Goal: Information Seeking & Learning: Learn about a topic

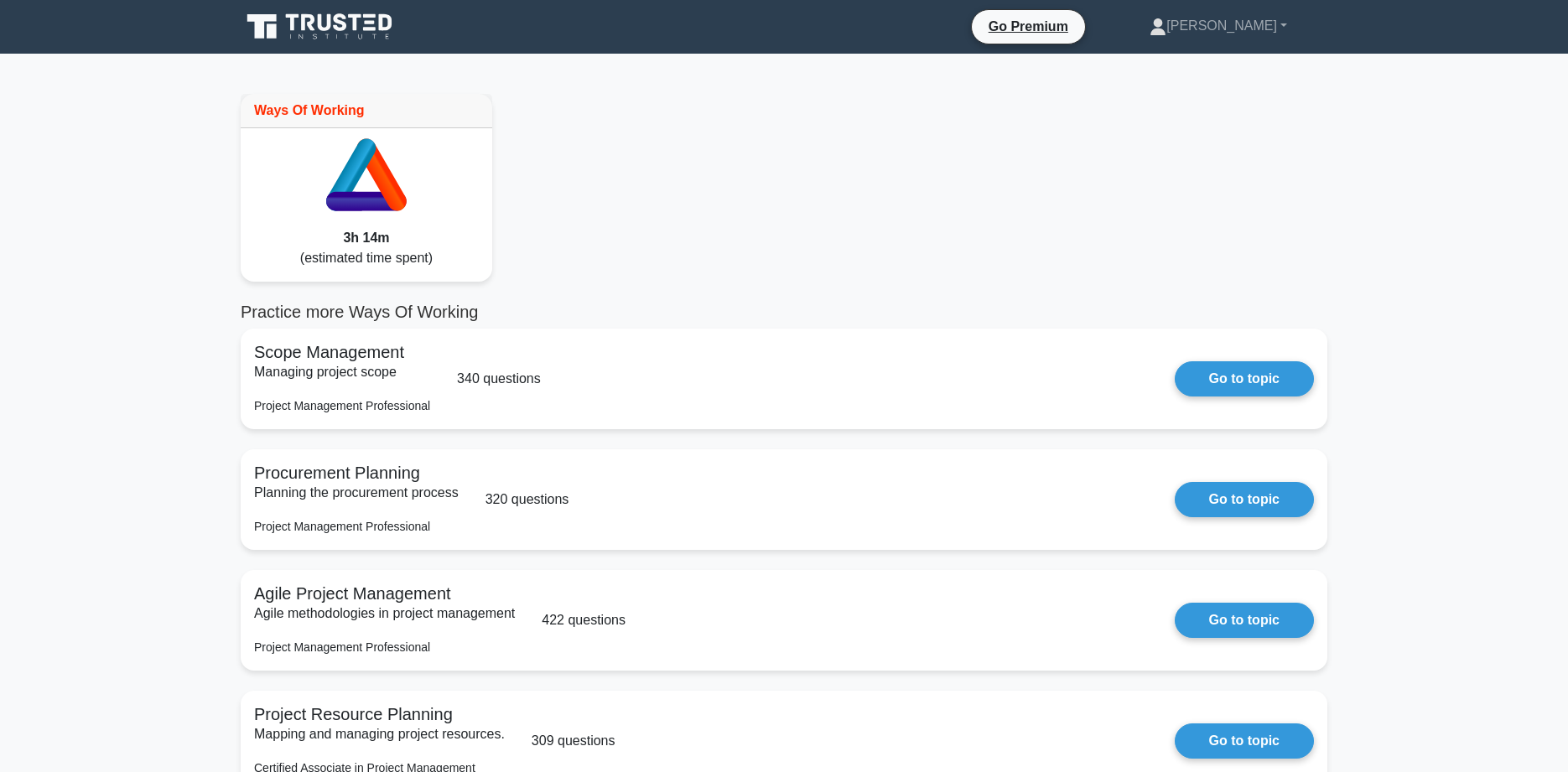
scroll to position [2925, 0]
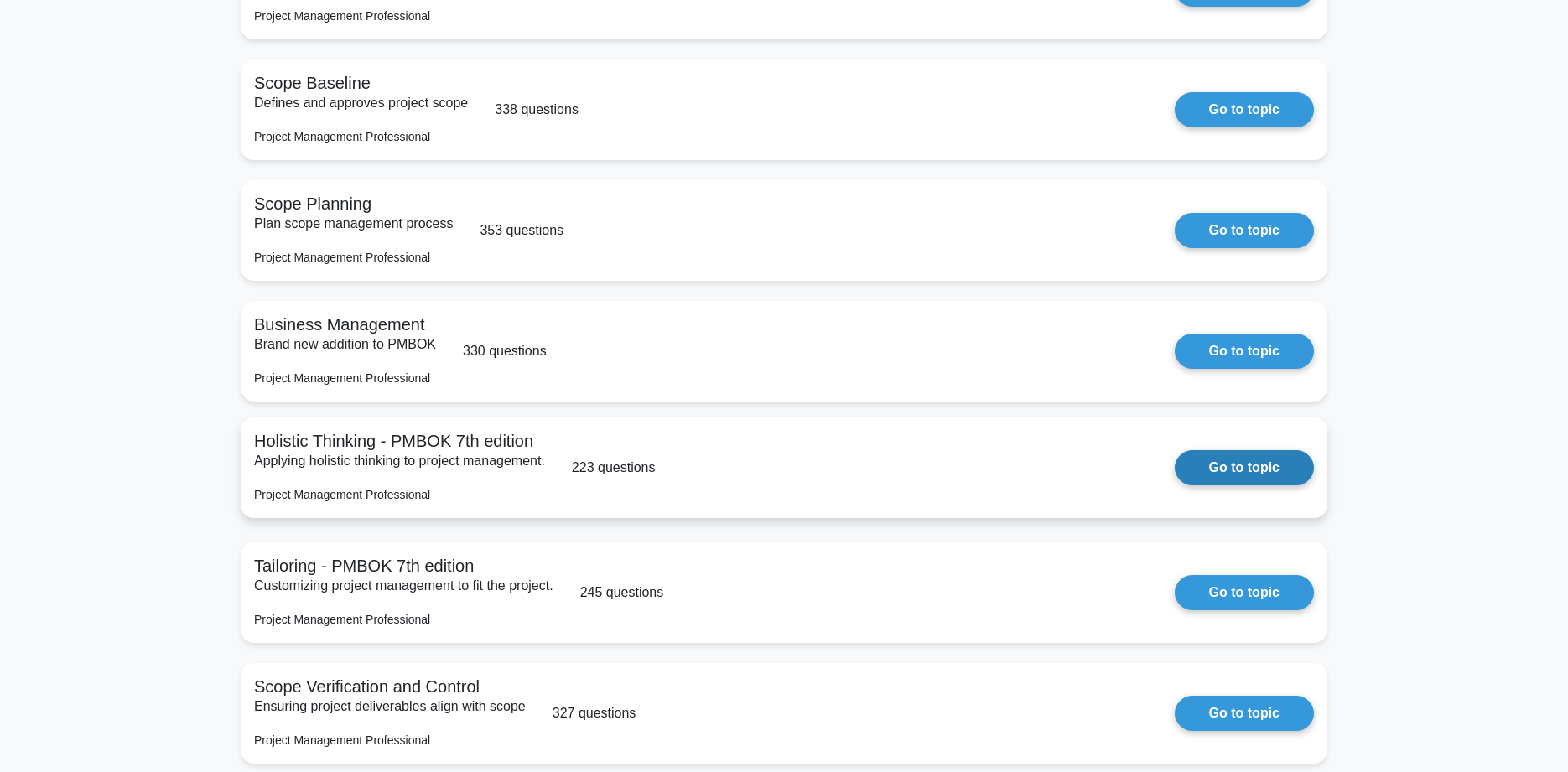
click at [1174, 486] on link "Go to topic" at bounding box center [1243, 467] width 139 height 35
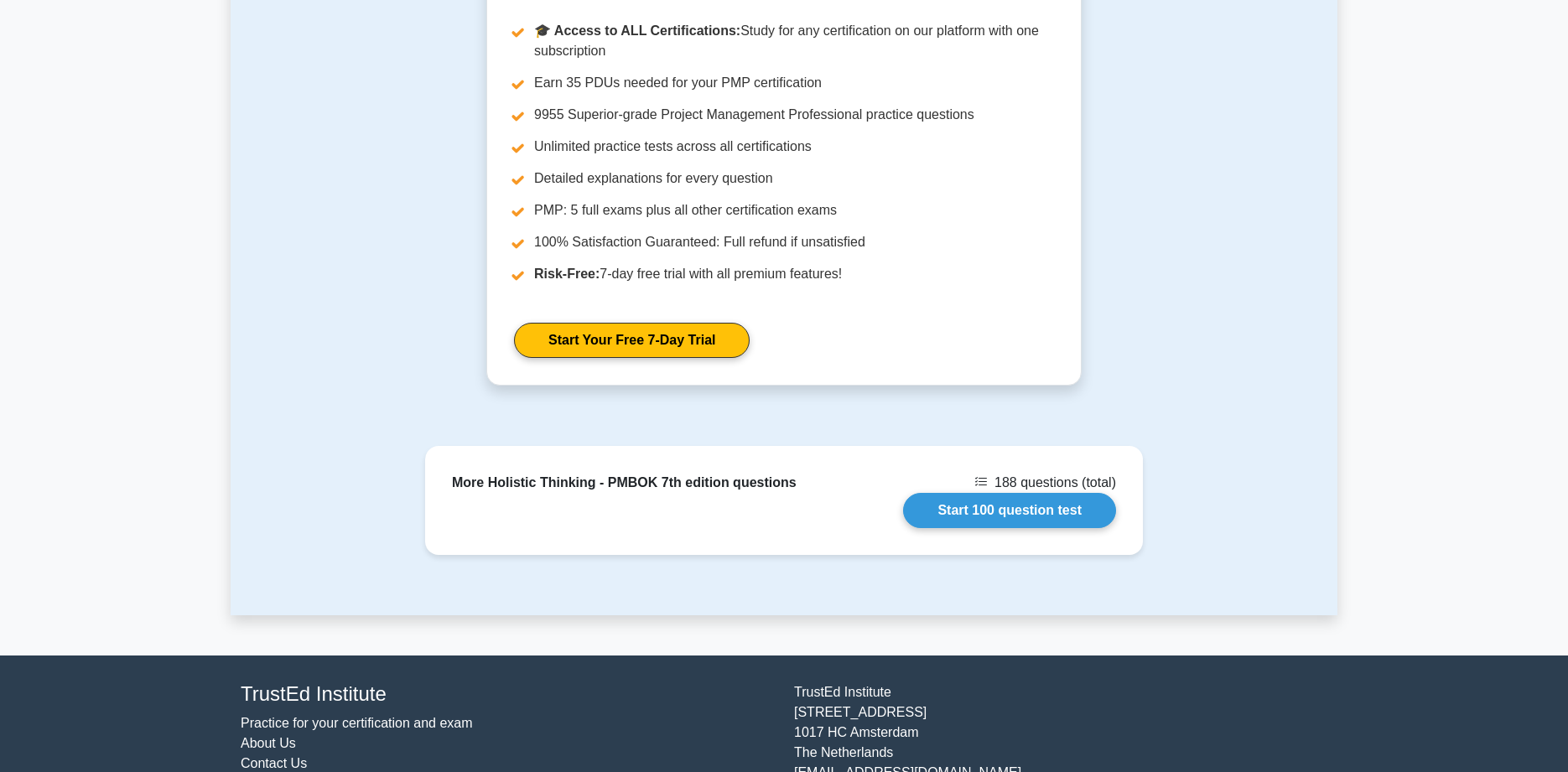
scroll to position [1651, 0]
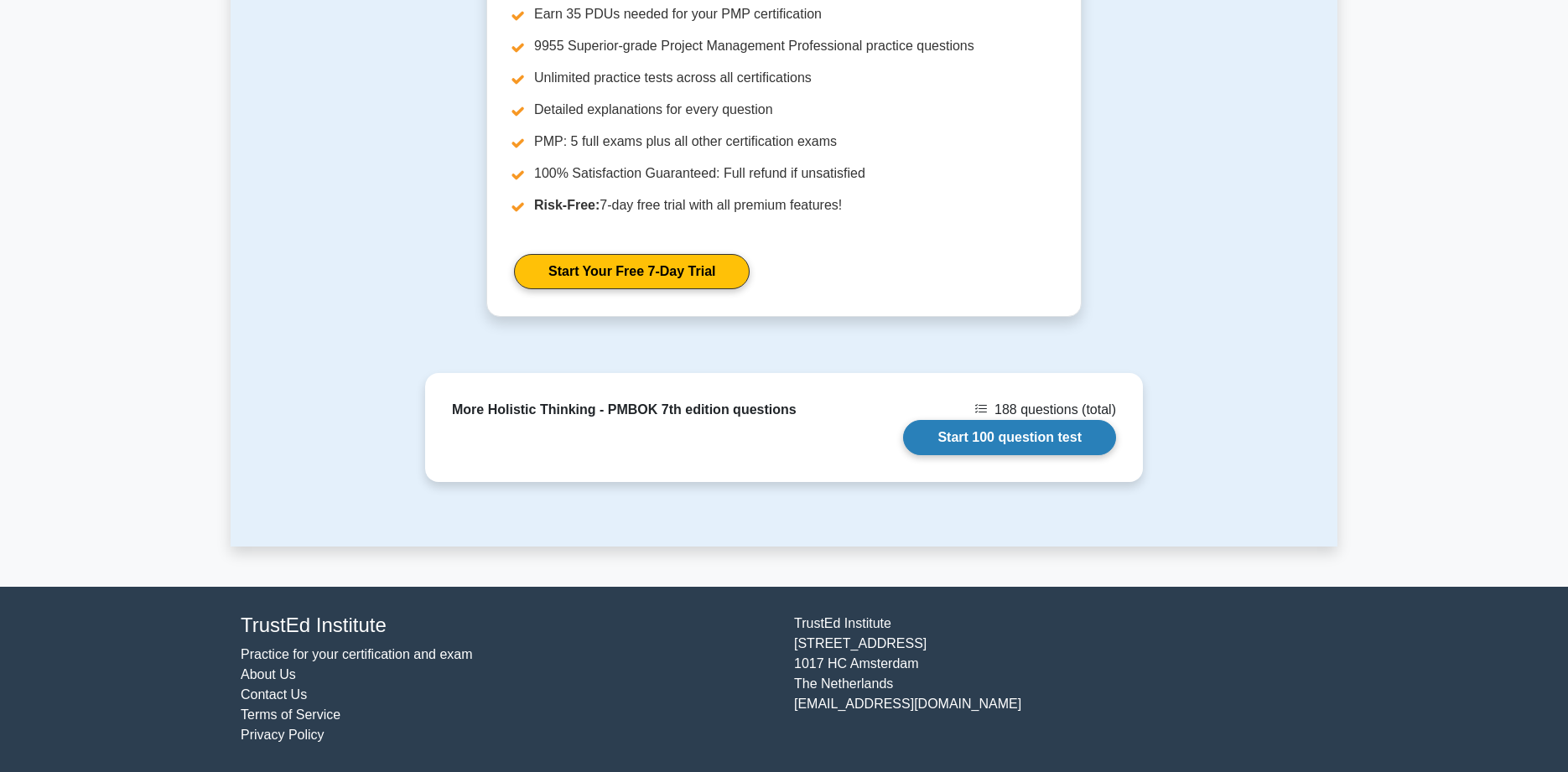
click at [1034, 442] on link "Start 100 question test" at bounding box center [1010, 437] width 213 height 35
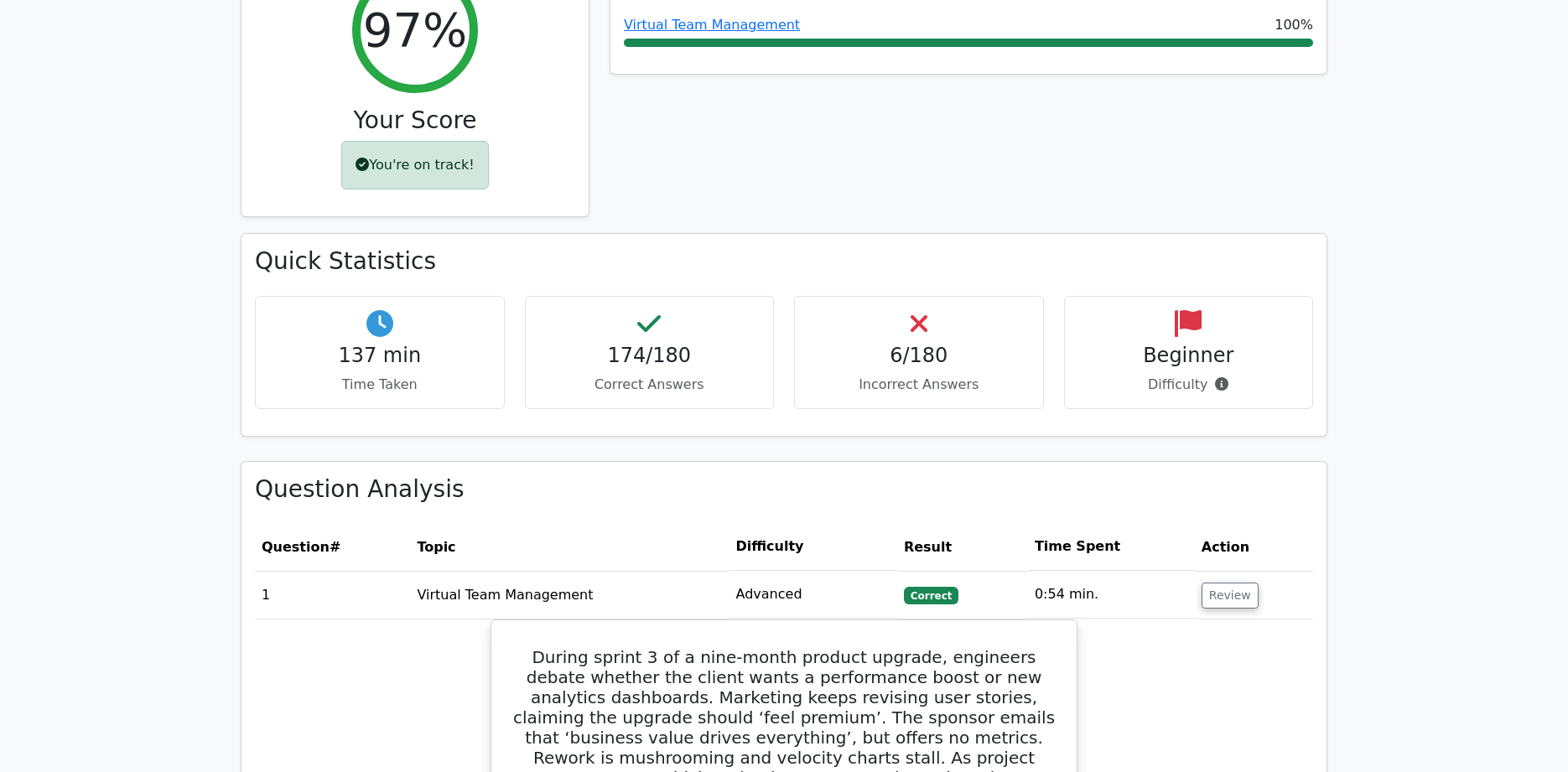
scroll to position [875, 0]
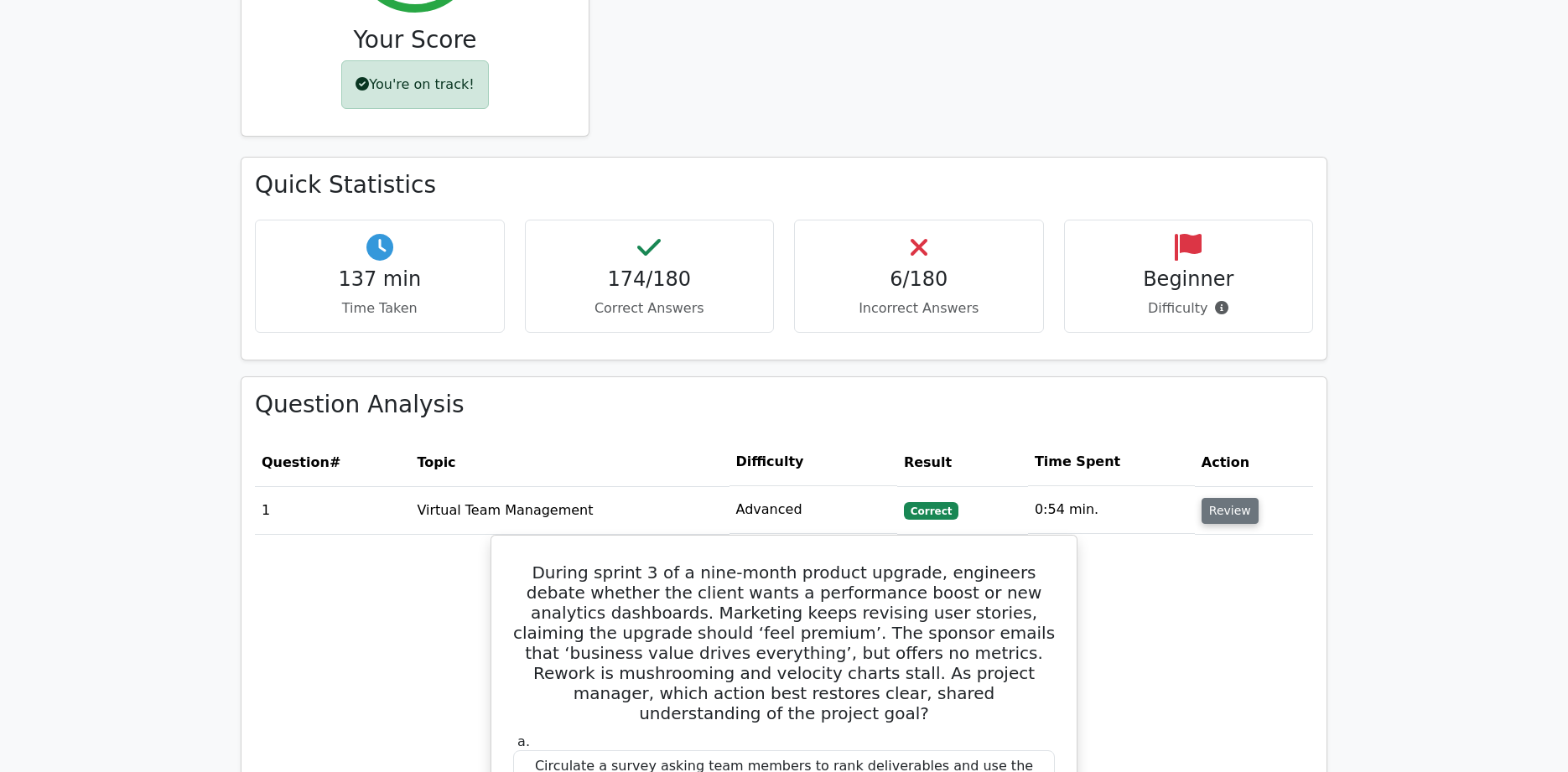
click at [1229, 498] on button "Review" at bounding box center [1230, 511] width 57 height 26
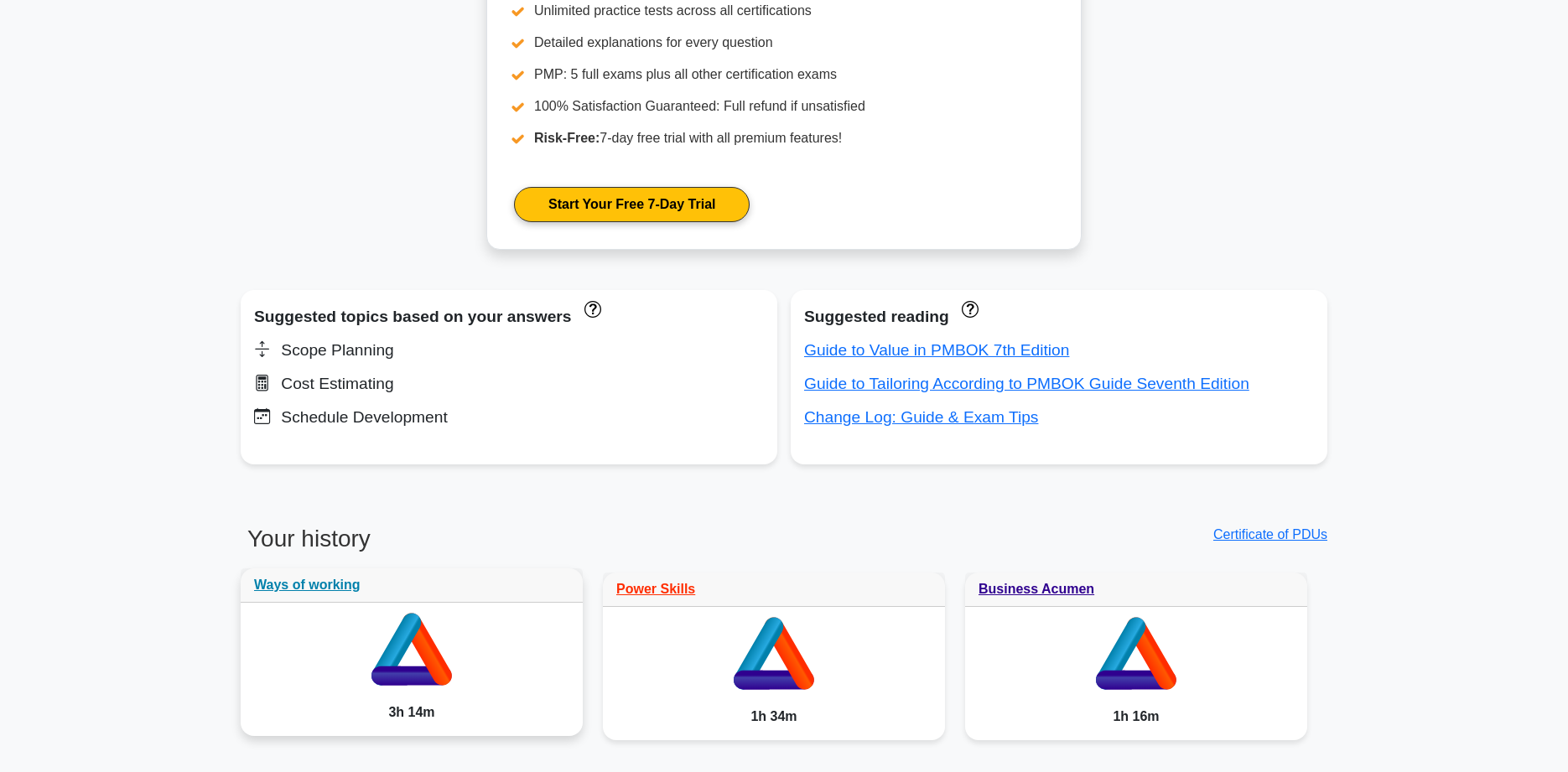
scroll to position [884, 0]
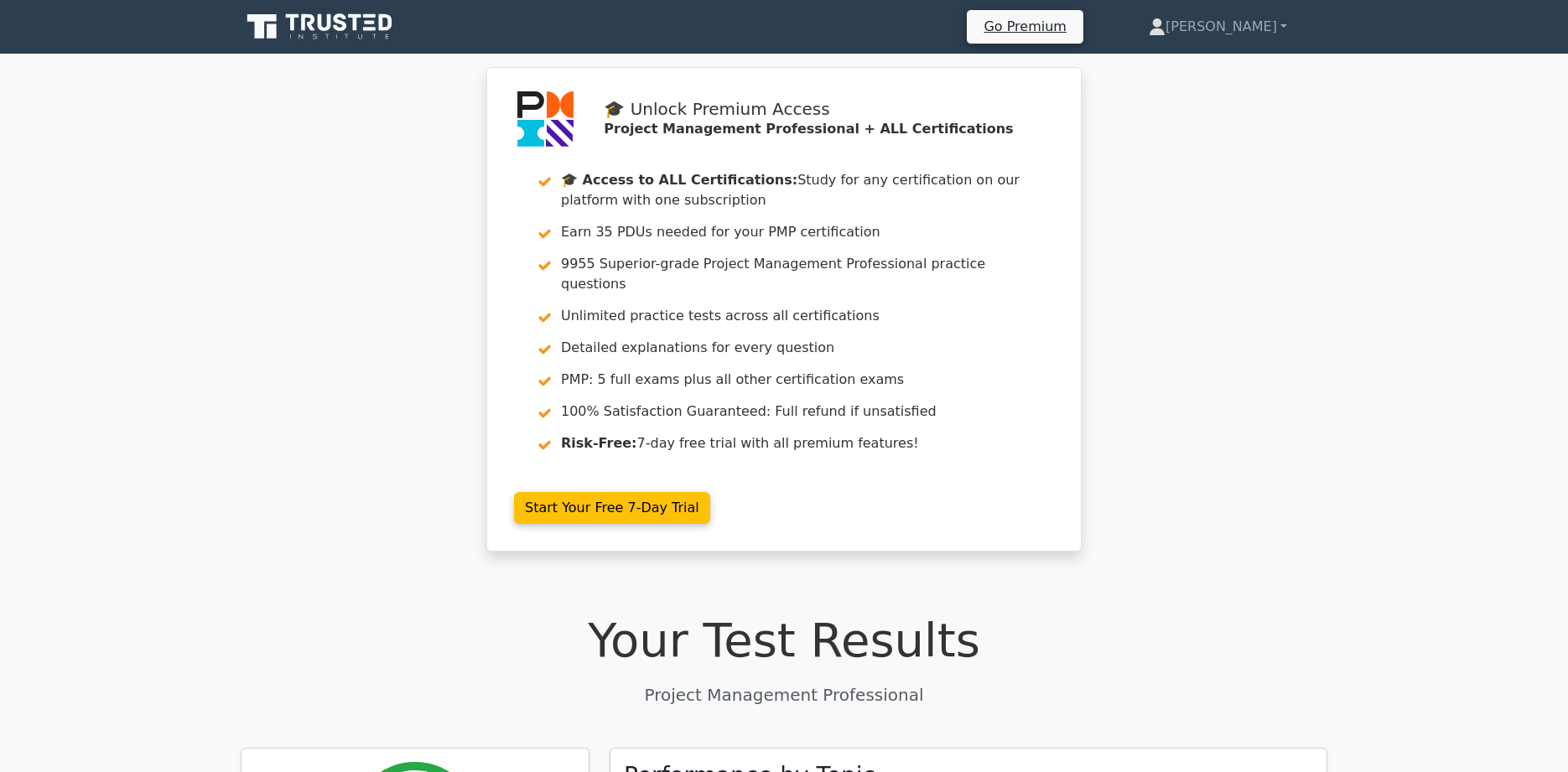
scroll to position [7483, 0]
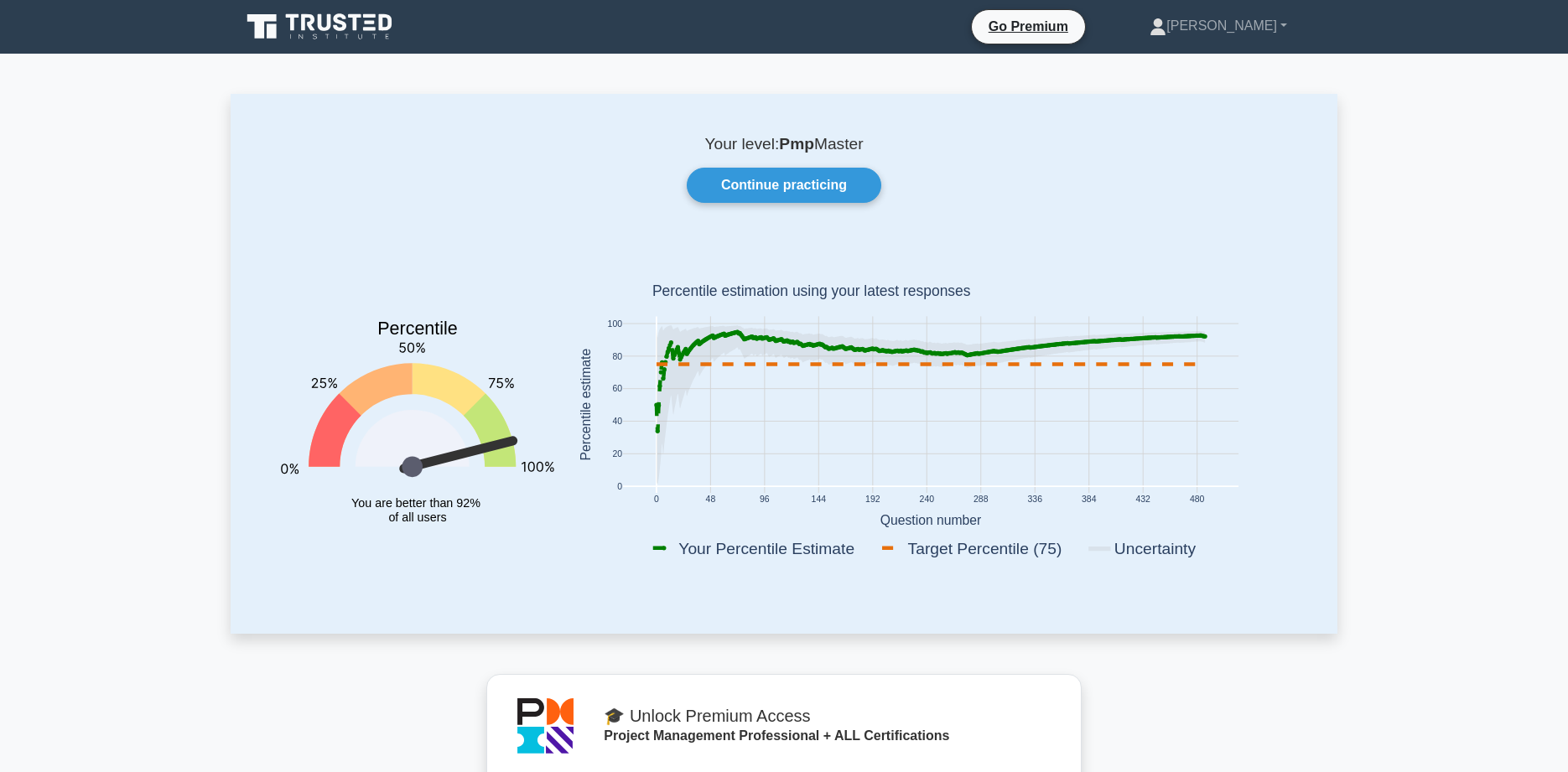
scroll to position [1368, 0]
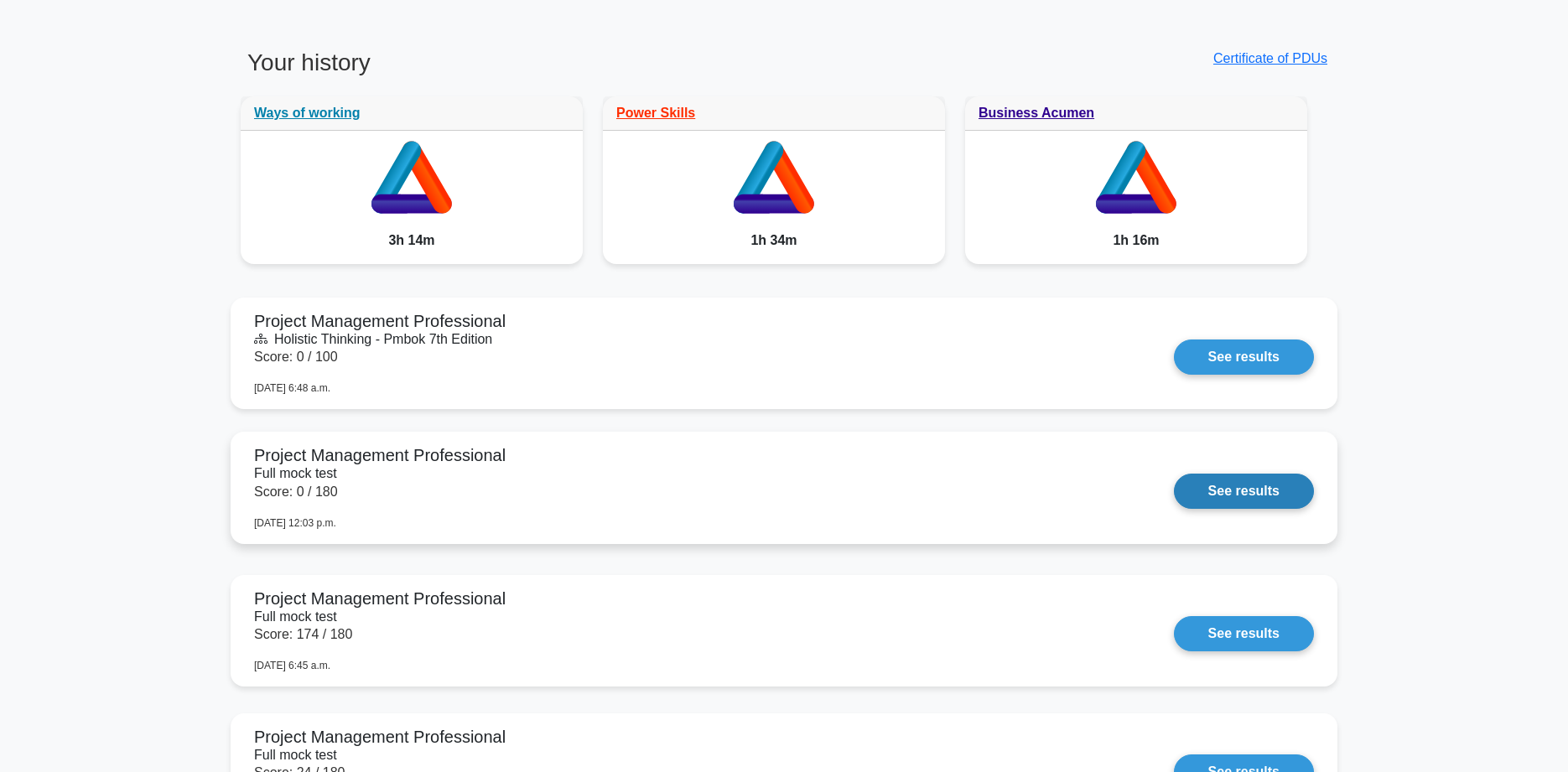
click at [1234, 488] on link "See results" at bounding box center [1243, 491] width 140 height 35
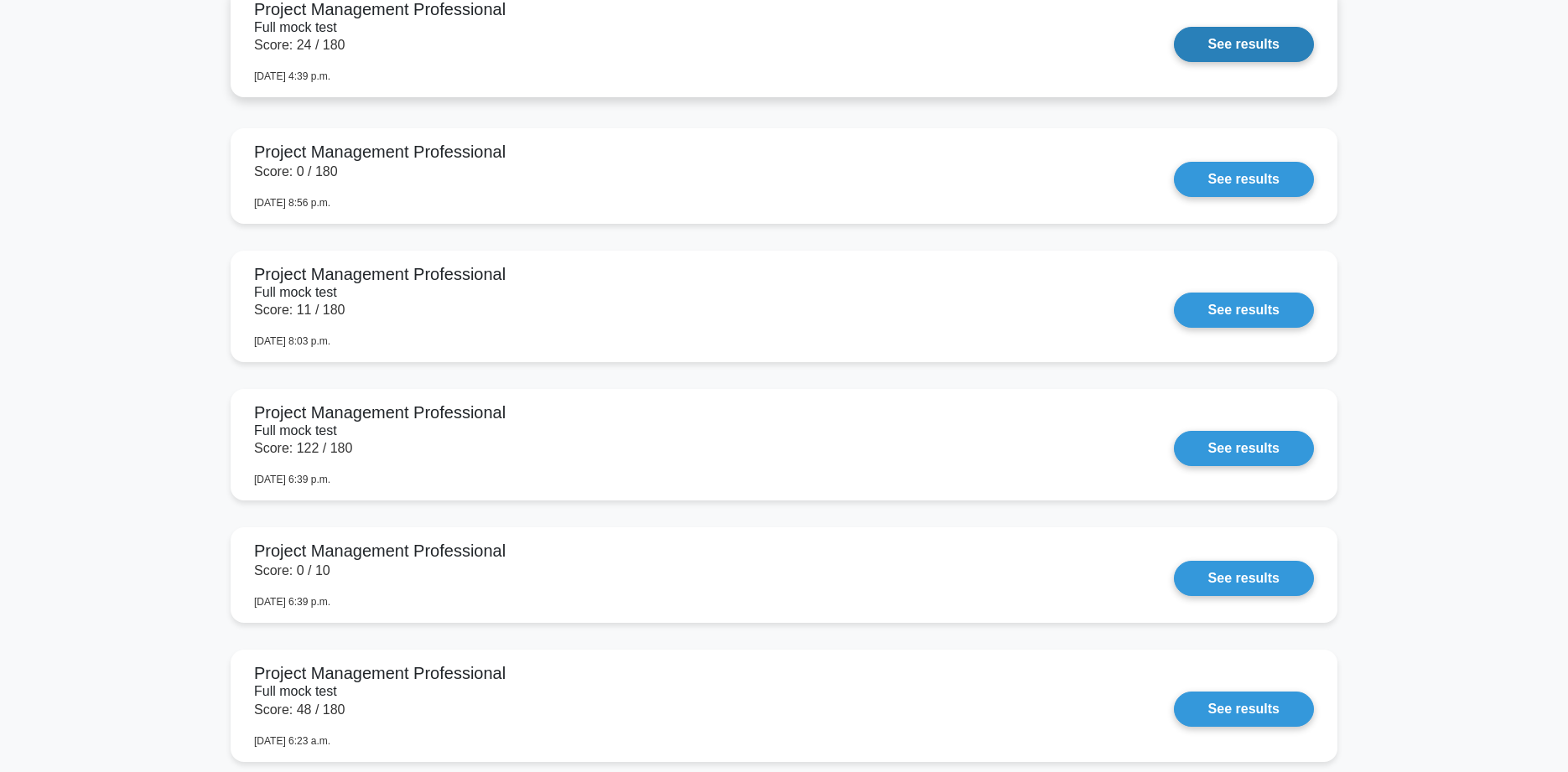
scroll to position [2093, 0]
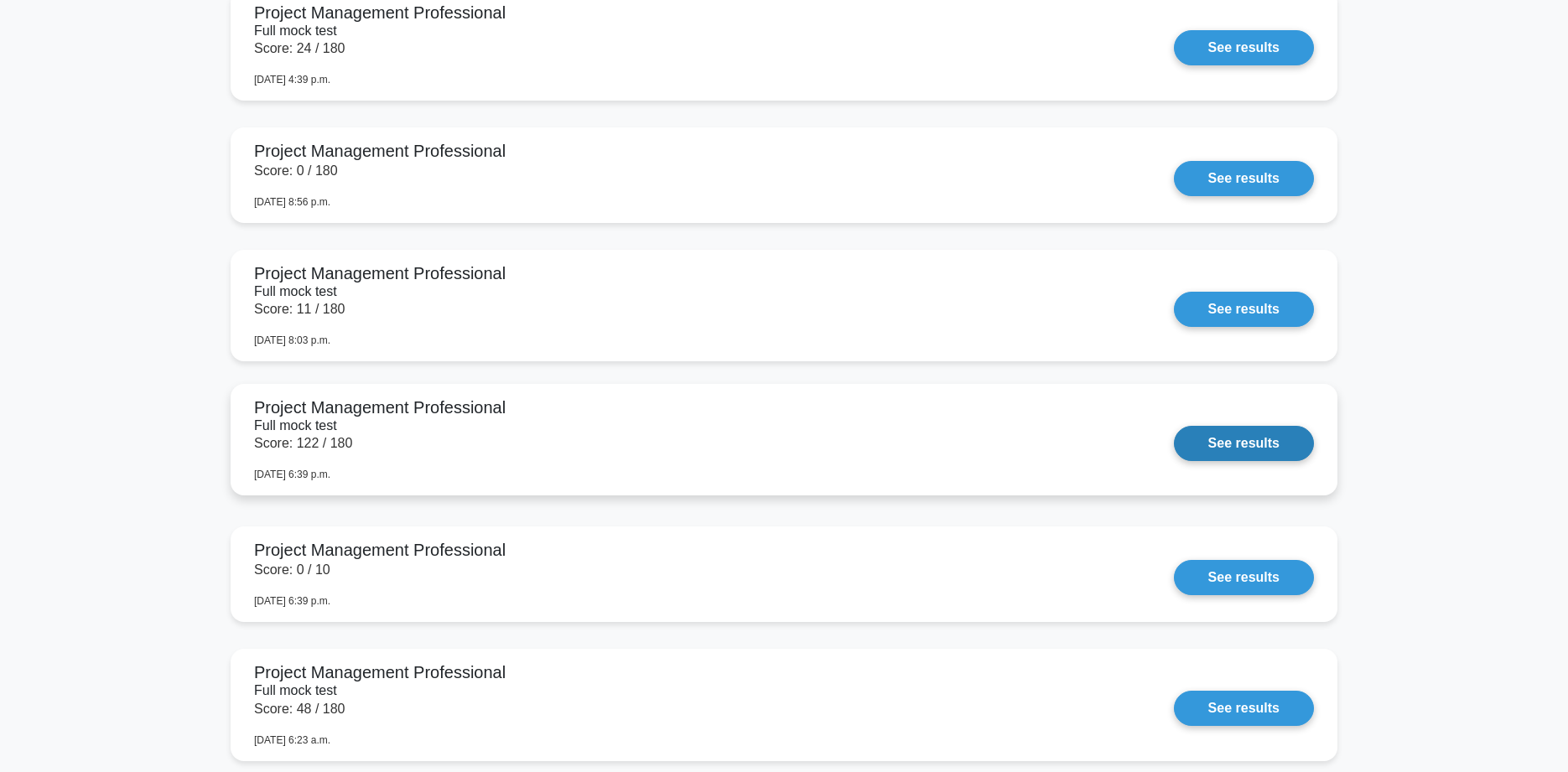
click at [1173, 445] on link "See results" at bounding box center [1243, 443] width 140 height 35
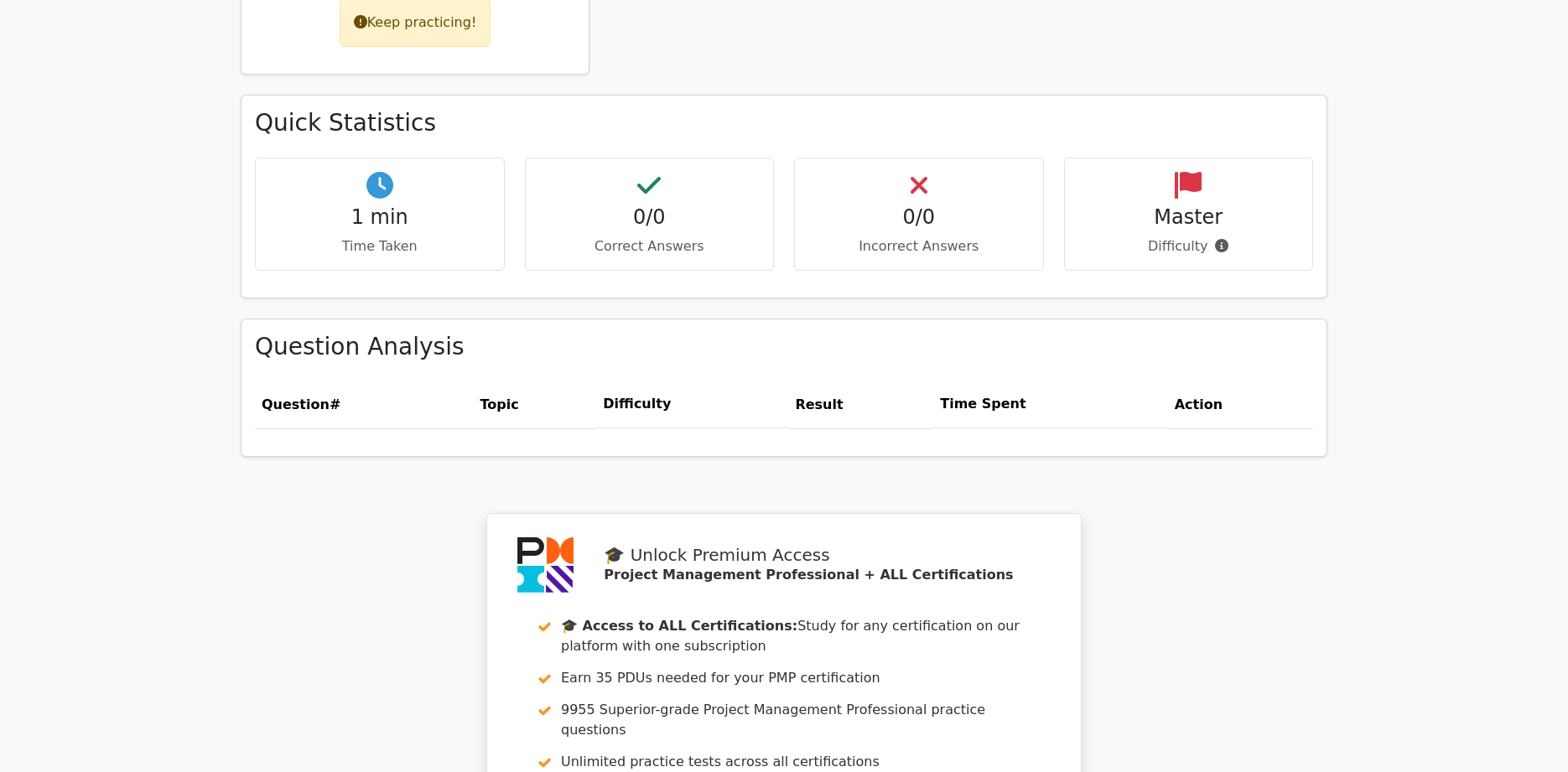
scroll to position [813, 0]
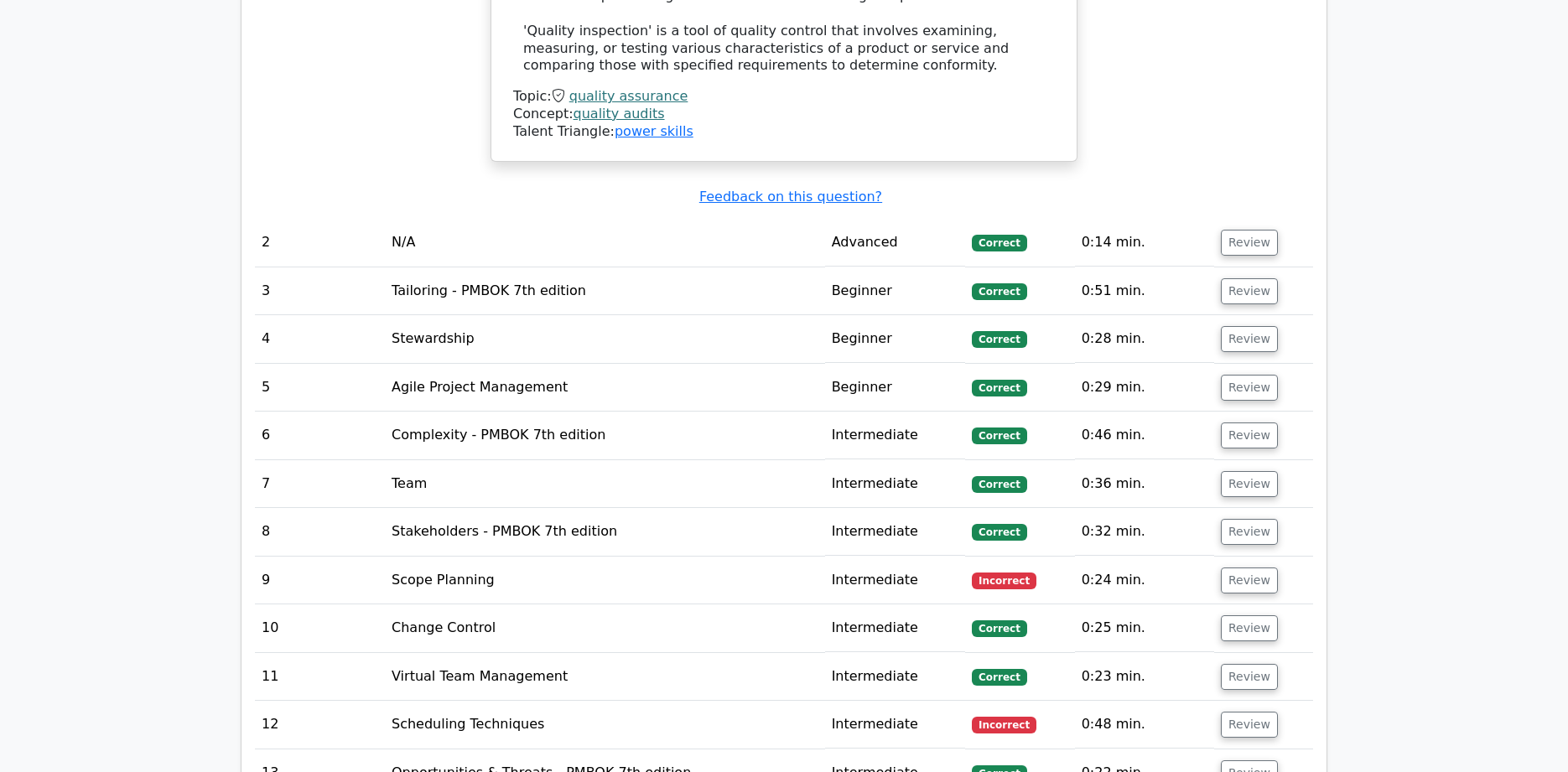
scroll to position [3863, 0]
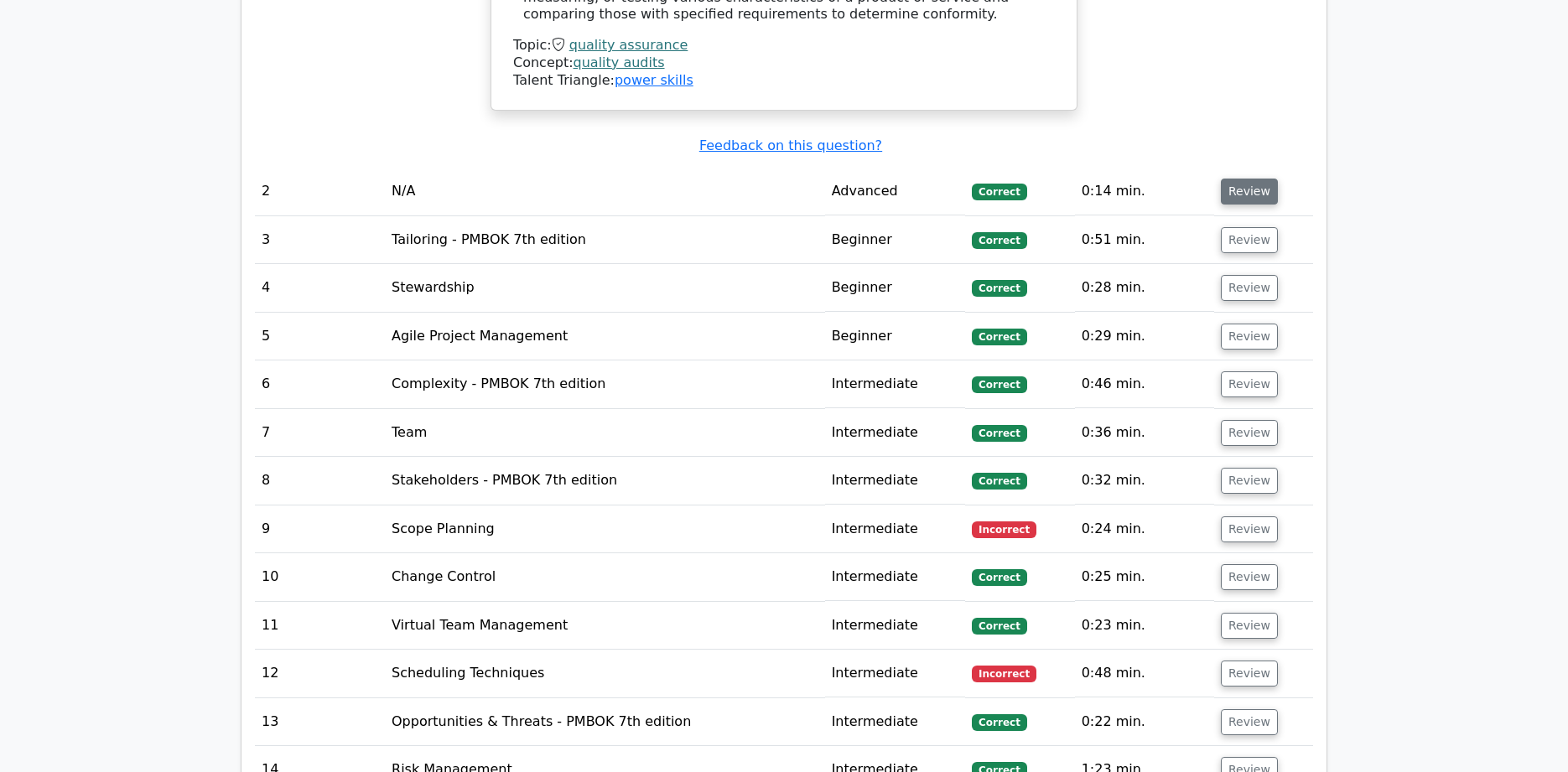
click at [1248, 178] on button "Review" at bounding box center [1249, 191] width 57 height 26
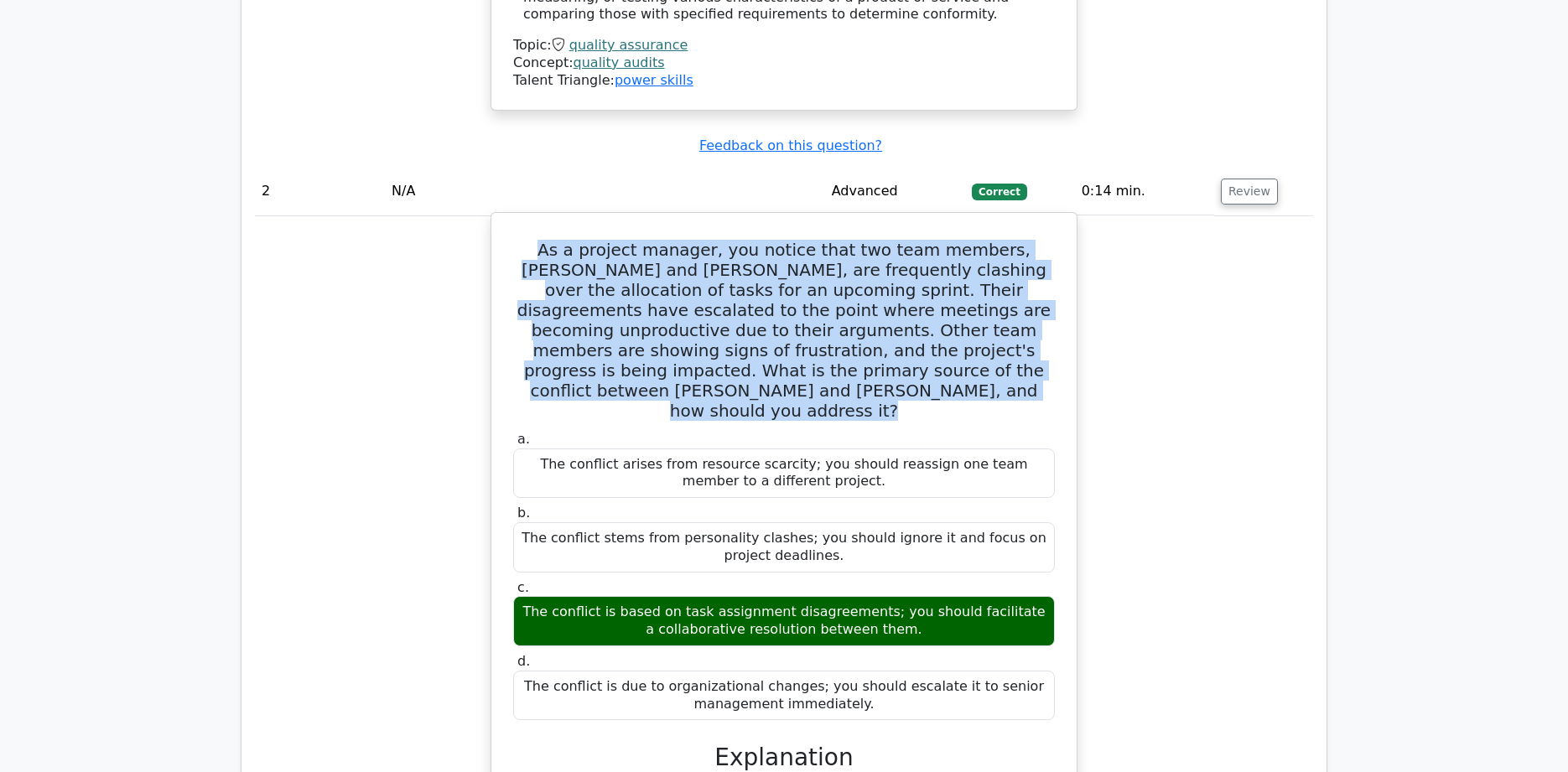
drag, startPoint x: 531, startPoint y: 192, endPoint x: 1016, endPoint y: 324, distance: 502.6
click at [1018, 327] on div "As a project manager, you notice that two team members, Lisa and Mark, are freq…" at bounding box center [784, 647] width 572 height 854
copy div "As a project manager, you notice that two team members, Lisa and Mark, are freq…"
drag, startPoint x: 527, startPoint y: 366, endPoint x: 867, endPoint y: 464, distance: 353.8
click at [867, 464] on div "a. The conflict arises from resource scarcity; you should reassign one team mem…" at bounding box center [784, 576] width 561 height 297
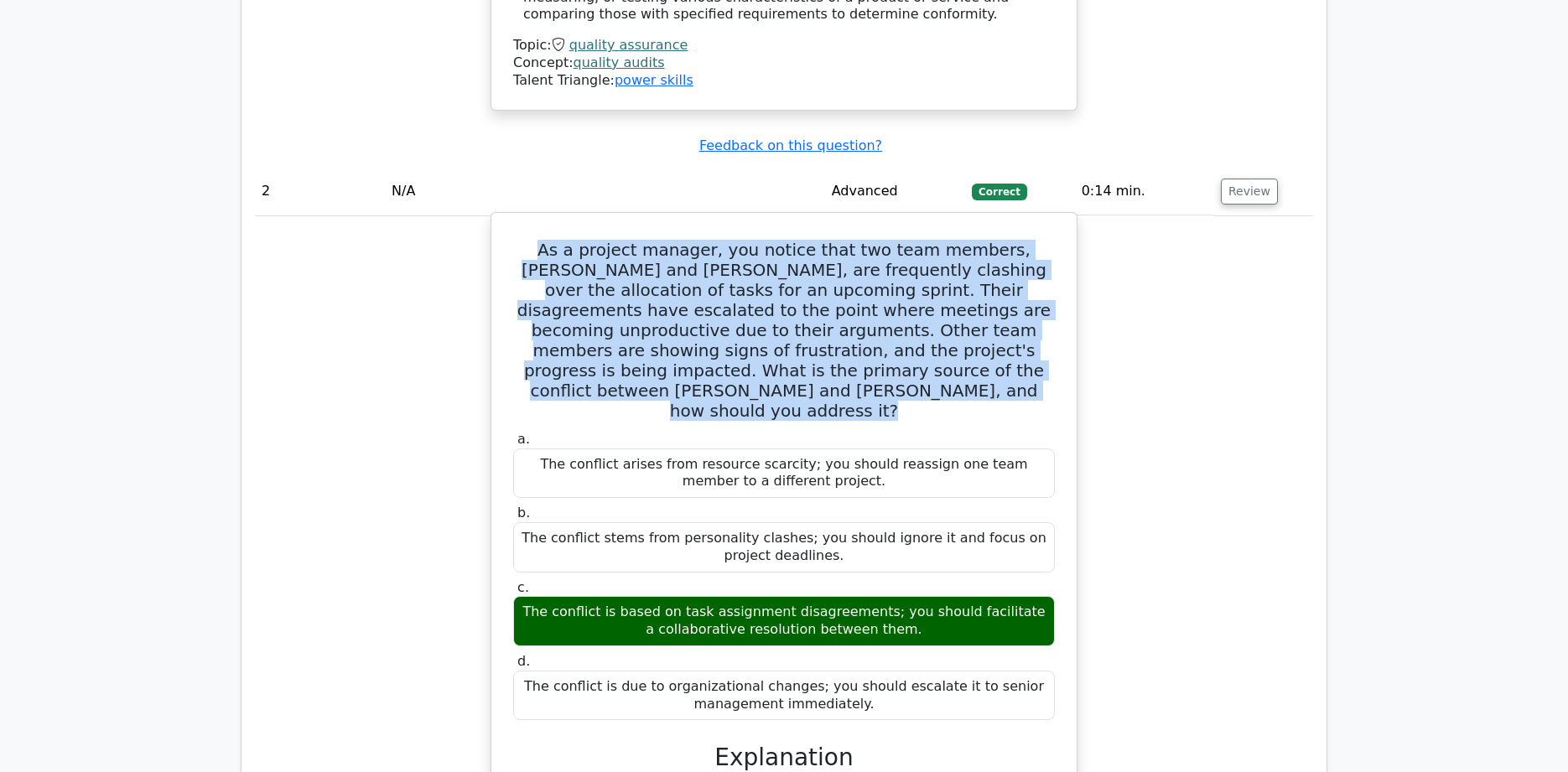
copy div "he conflict arises from resource scarcity; you should reassign one team member …"
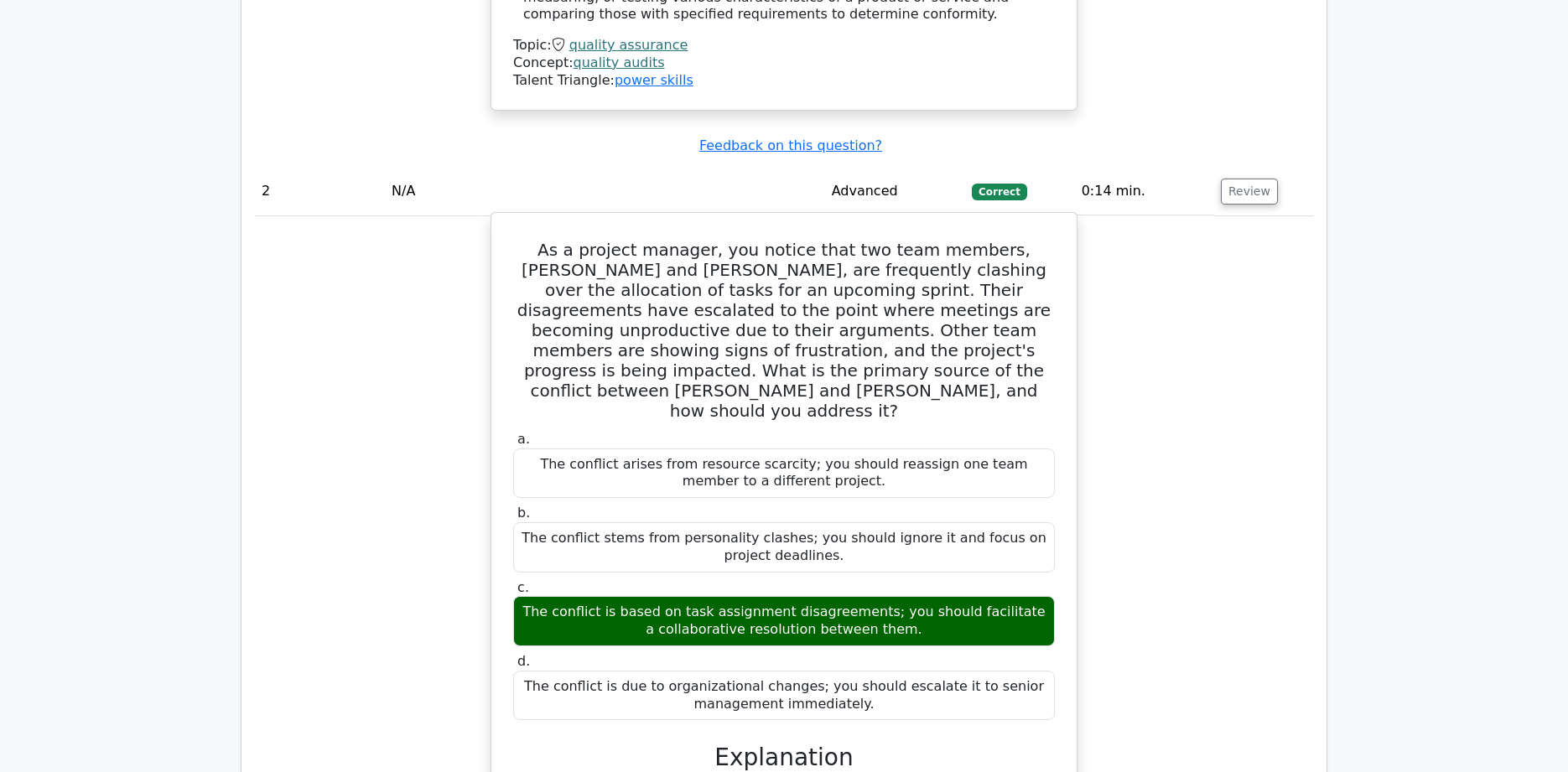
click at [536, 596] on div "The conflict is based on task assignment disagreements; you should facilitate a…" at bounding box center [784, 621] width 541 height 51
drag, startPoint x: 538, startPoint y: 518, endPoint x: 904, endPoint y: 540, distance: 366.7
click at [904, 596] on div "The conflict is based on task assignment disagreements; you should facilitate a…" at bounding box center [784, 621] width 541 height 51
copy div "The conflict is based on task assignment disagreements; you should facilitate a…"
drag, startPoint x: 544, startPoint y: 592, endPoint x: 901, endPoint y: 603, distance: 357.2
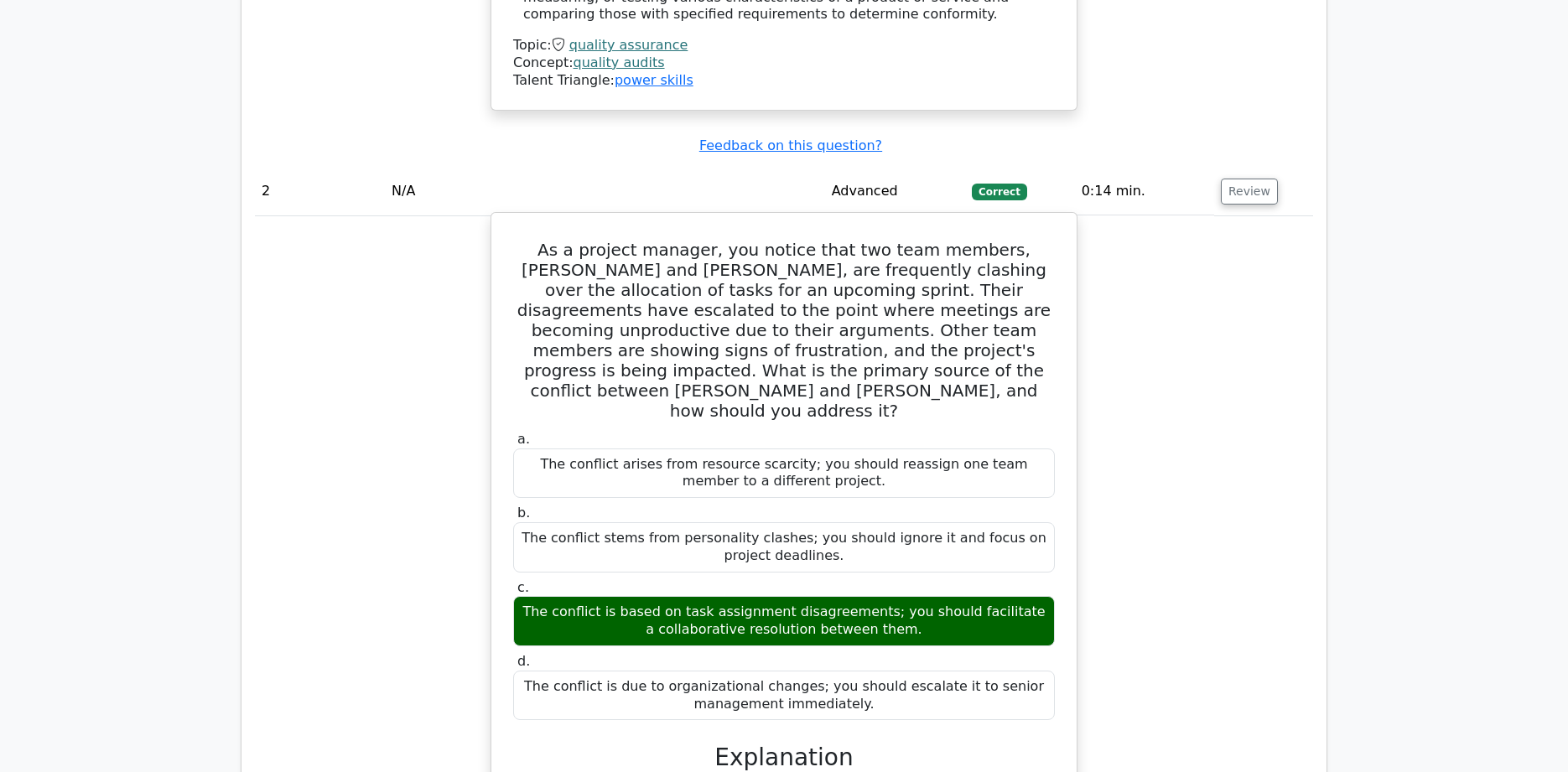
click at [901, 670] on div "The conflict is due to organizational changes; you should escalate it to senior…" at bounding box center [784, 695] width 541 height 51
copy div "The conflict is due to organizational changes; you should escalate it to senior…"
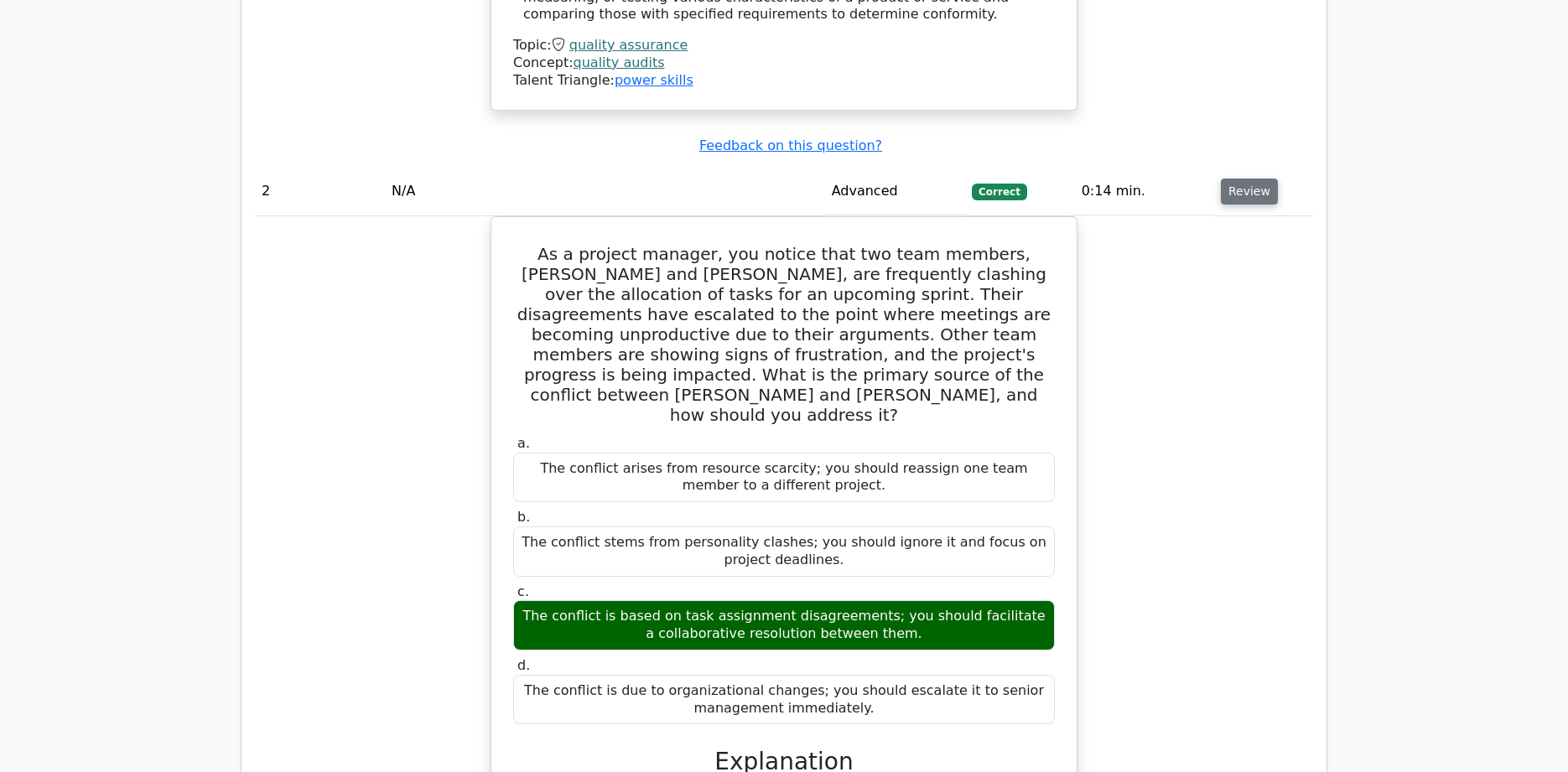
click at [1246, 178] on button "Review" at bounding box center [1249, 191] width 57 height 26
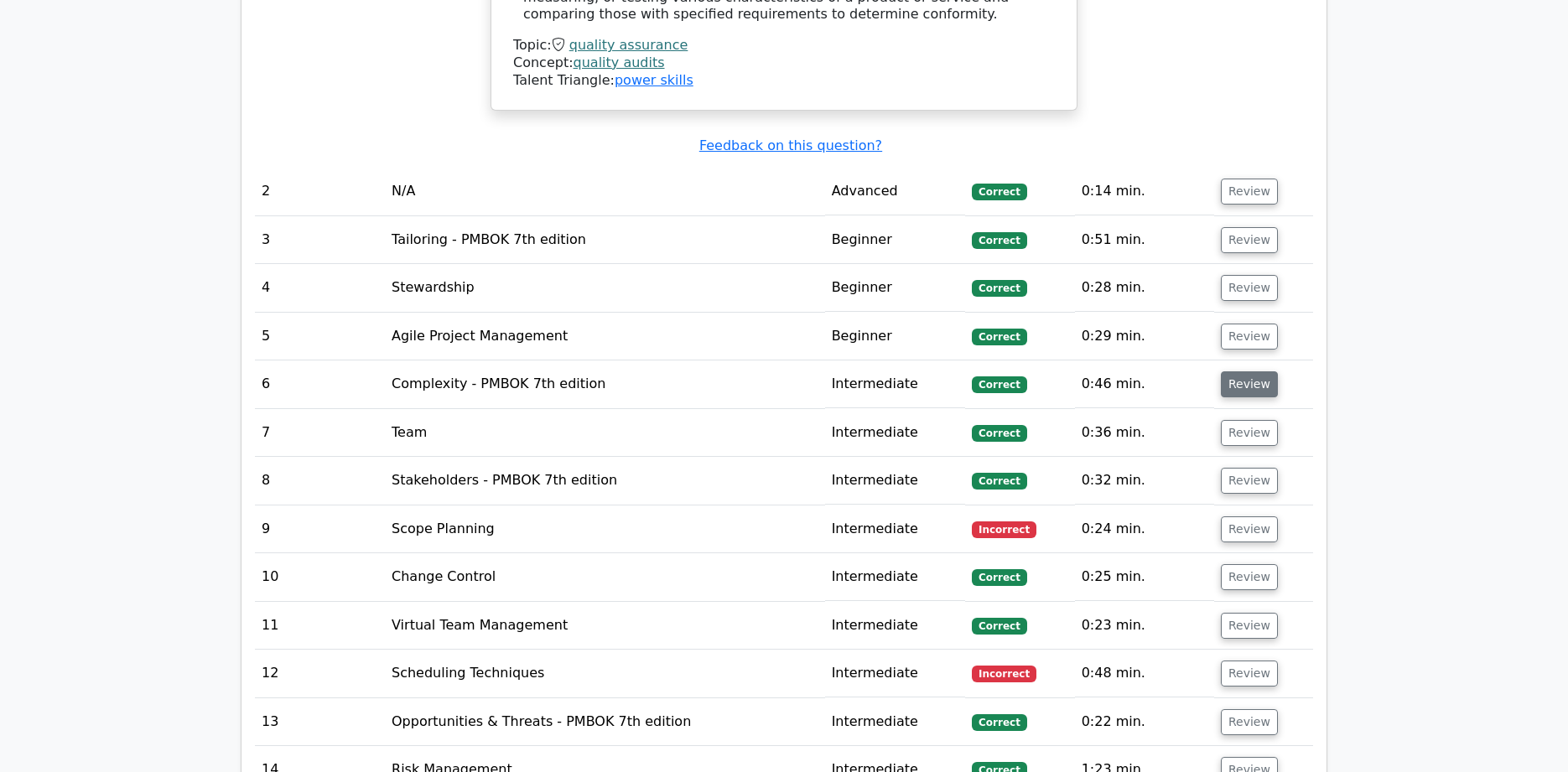
click at [1246, 372] on button "Review" at bounding box center [1249, 384] width 57 height 26
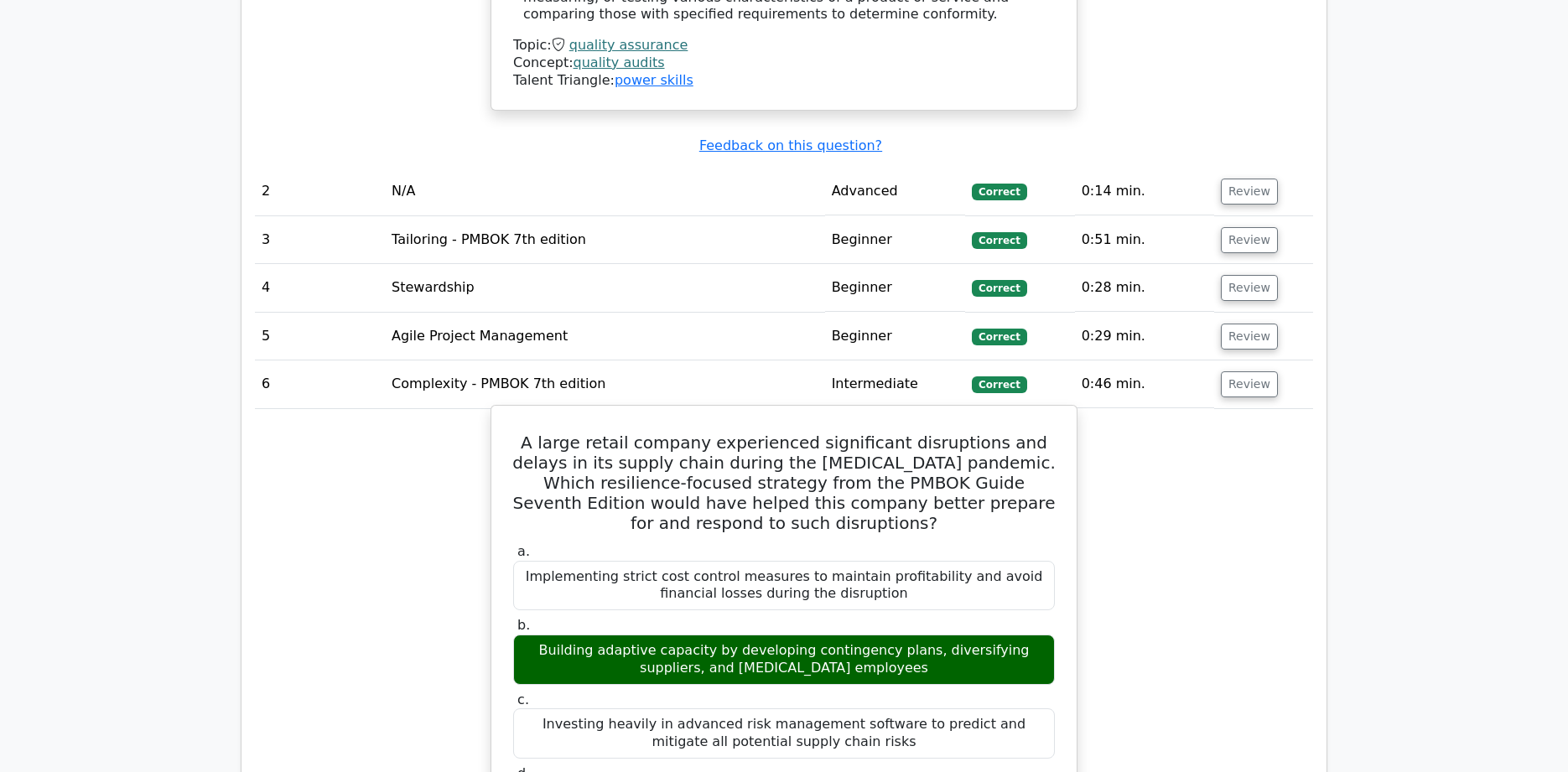
drag, startPoint x: 515, startPoint y: 382, endPoint x: 898, endPoint y: 471, distance: 393.2
click at [898, 471] on h5 "A large retail company experienced significant disruptions and delays in its su…" at bounding box center [784, 483] width 545 height 101
copy h5 "A large retail company experienced significant disruptions and delays in its su…"
click at [633, 561] on div "Implementing strict cost control measures to maintain profitability and avoid f…" at bounding box center [784, 586] width 541 height 51
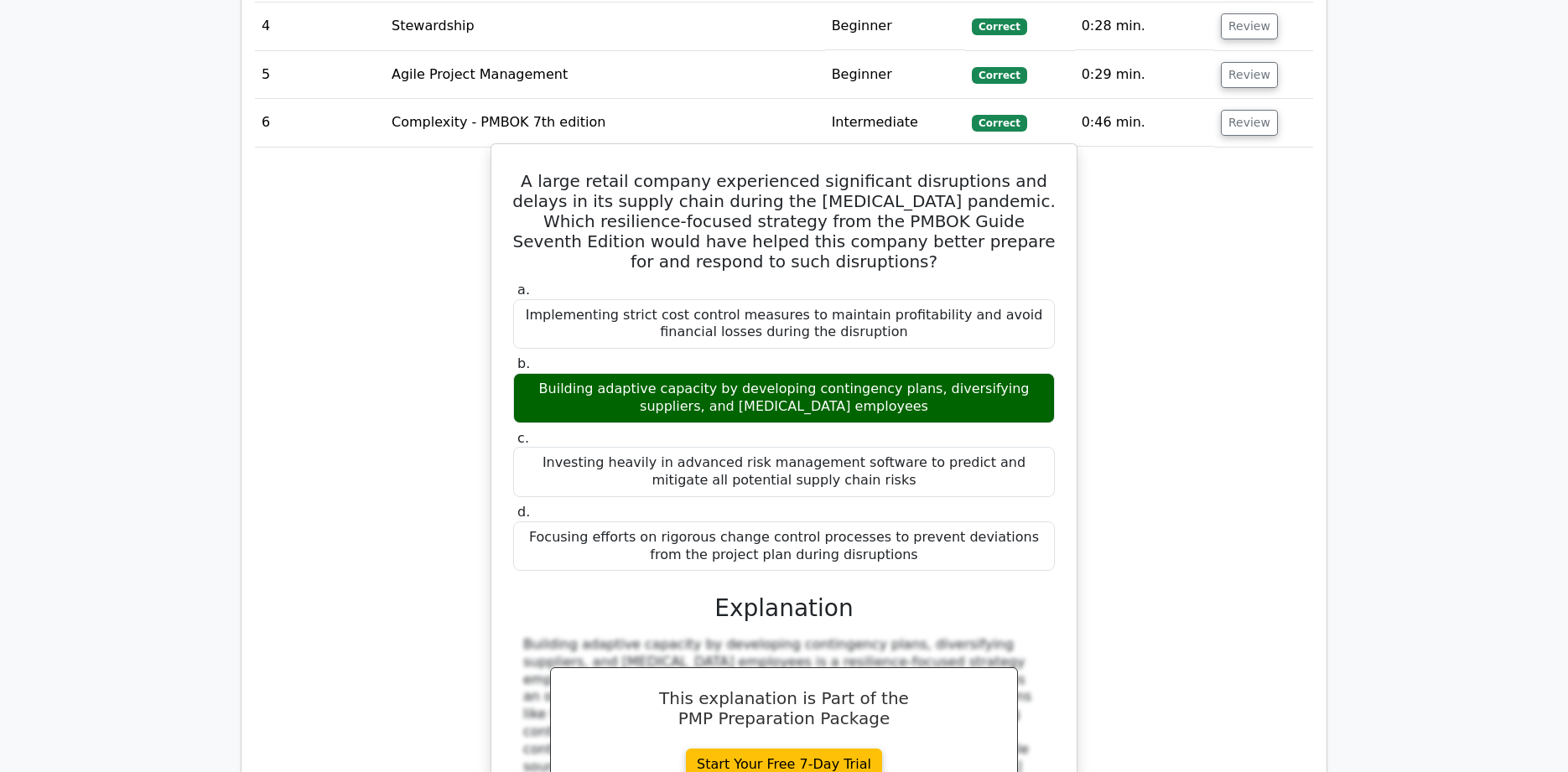
scroll to position [4158, 0]
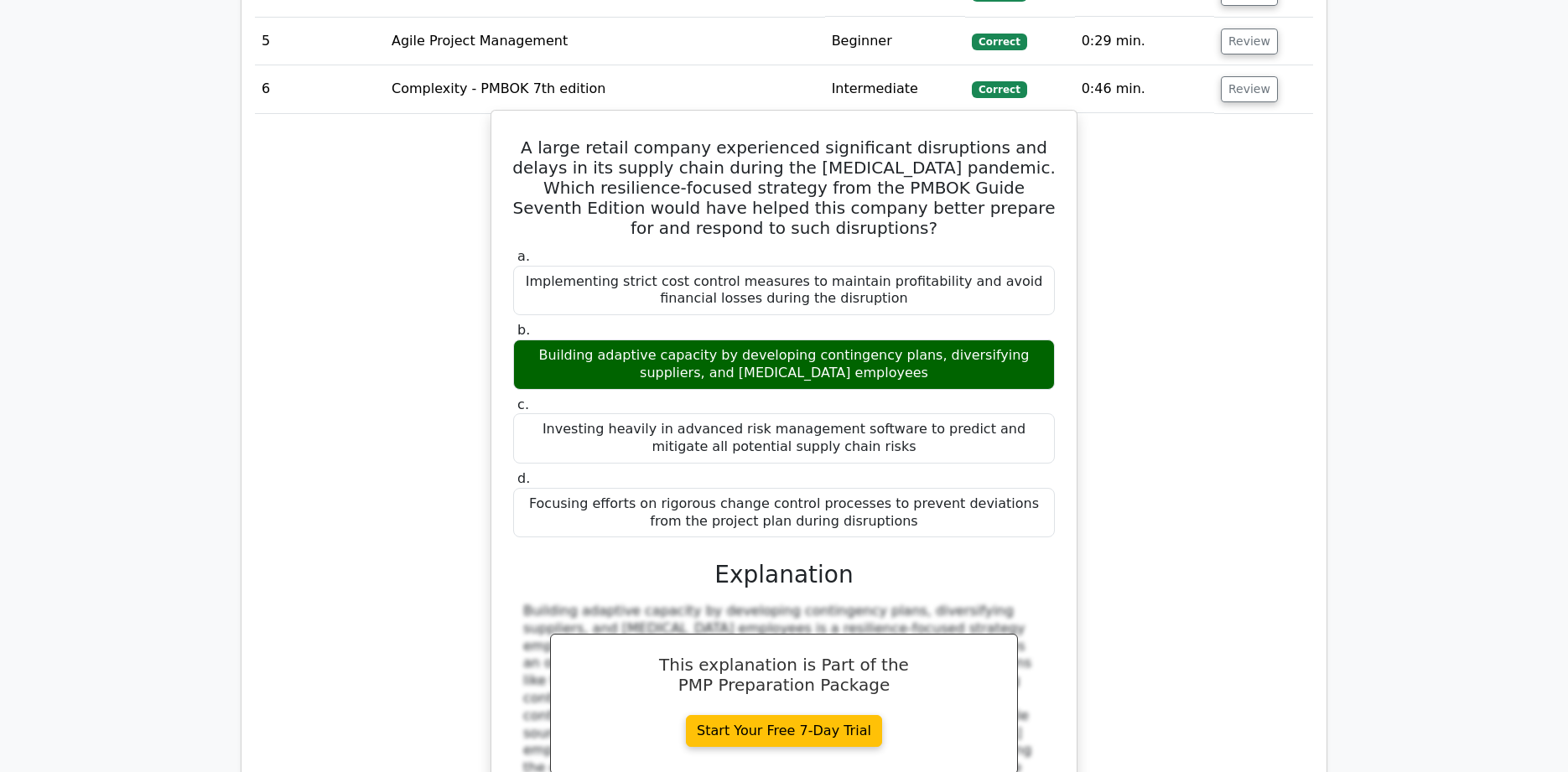
drag, startPoint x: 525, startPoint y: 223, endPoint x: 898, endPoint y: 469, distance: 446.8
click at [898, 469] on div "a. Implementing strict cost control measures to maintain profitability and avoi…" at bounding box center [784, 394] width 561 height 297
copy div "Implementing strict cost control measures to maintain profitability and avoid f…"
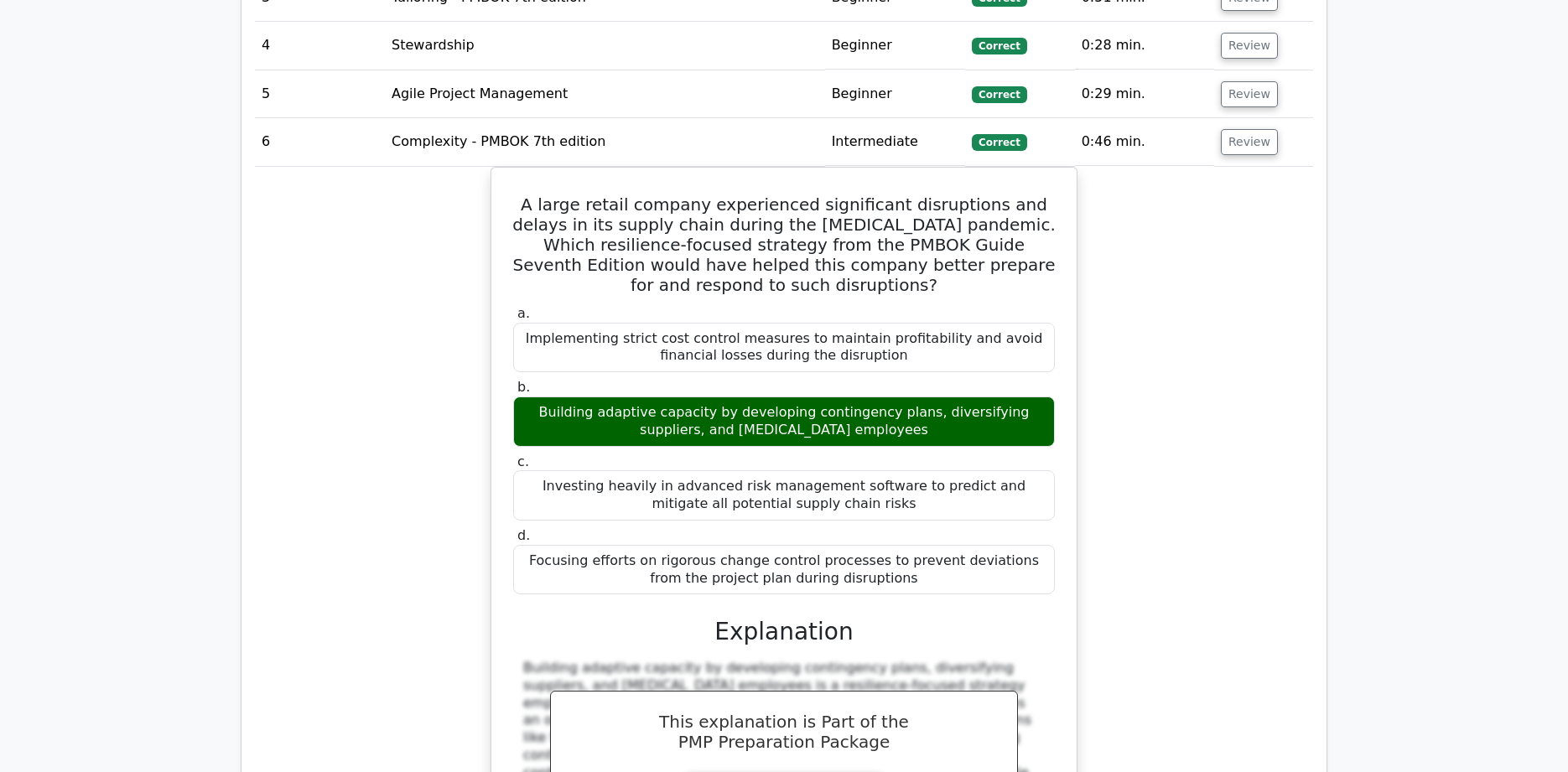
scroll to position [4104, 0]
click at [1245, 130] on button "Review" at bounding box center [1249, 143] width 57 height 26
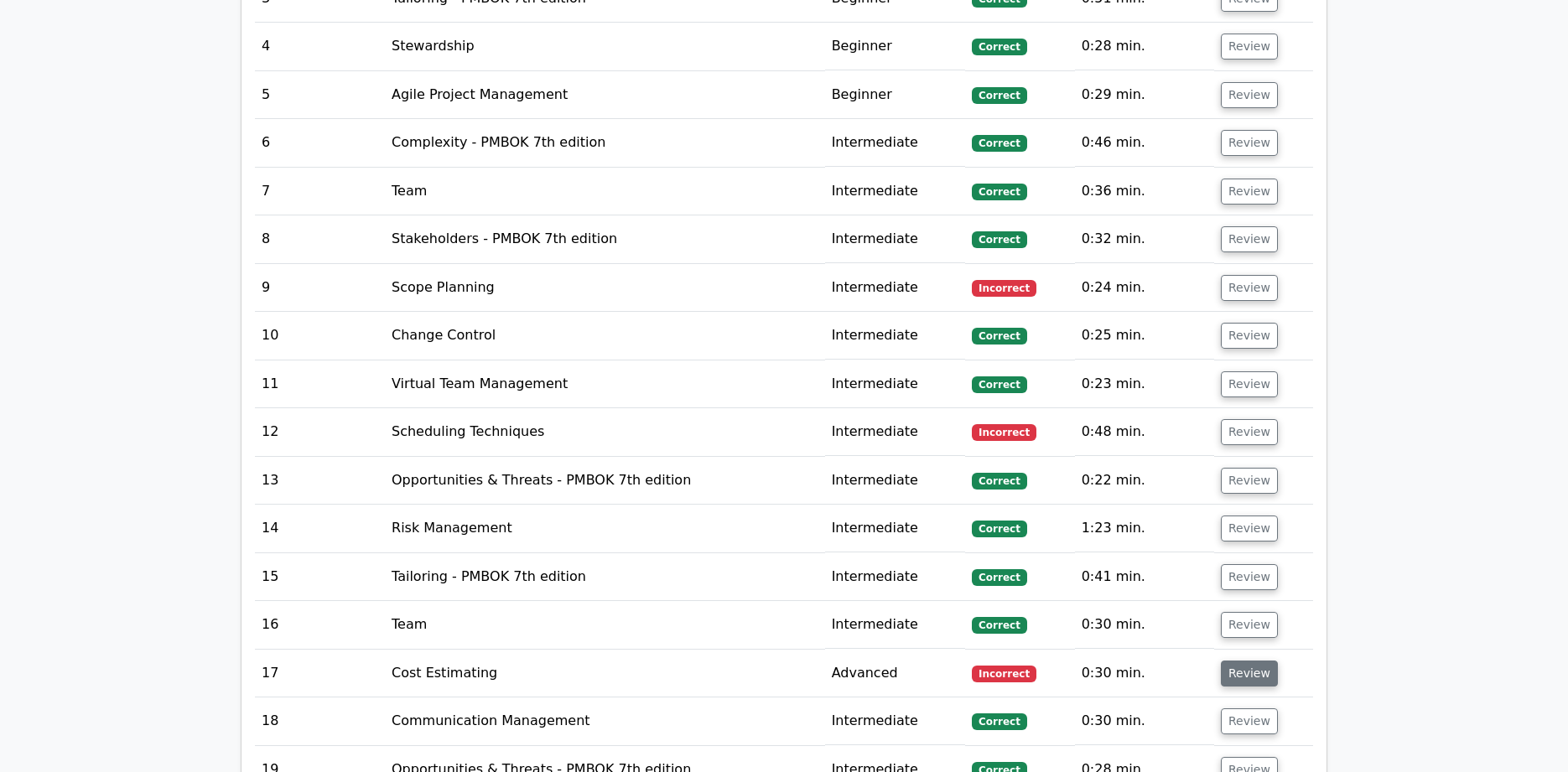
click at [1235, 661] on button "Review" at bounding box center [1249, 673] width 57 height 26
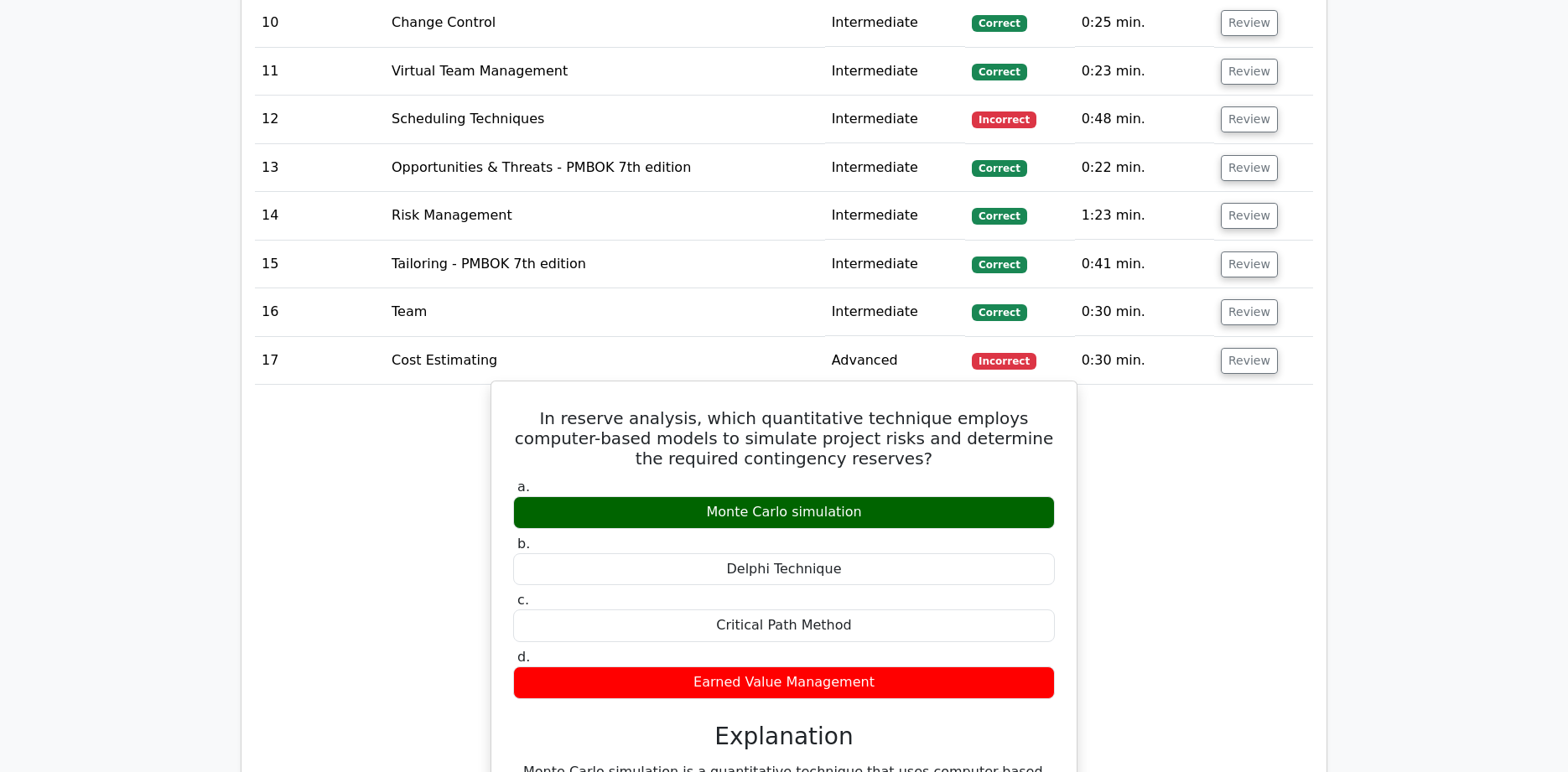
scroll to position [4480, 0]
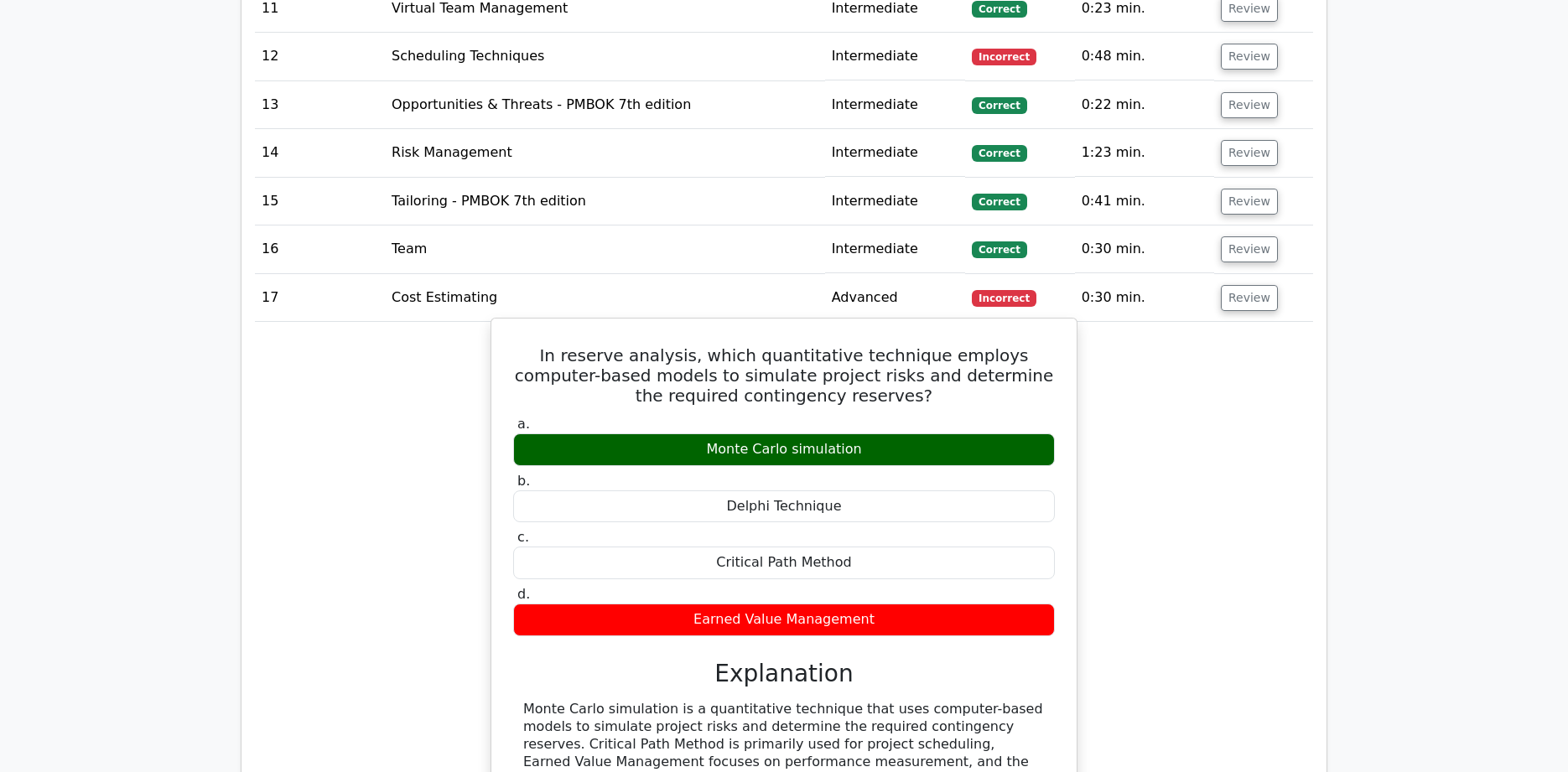
drag, startPoint x: 528, startPoint y: 296, endPoint x: 921, endPoint y: 339, distance: 395.3
click at [921, 346] on h5 "In reserve analysis, which quantitative technique employs computer-based models…" at bounding box center [784, 375] width 545 height 60
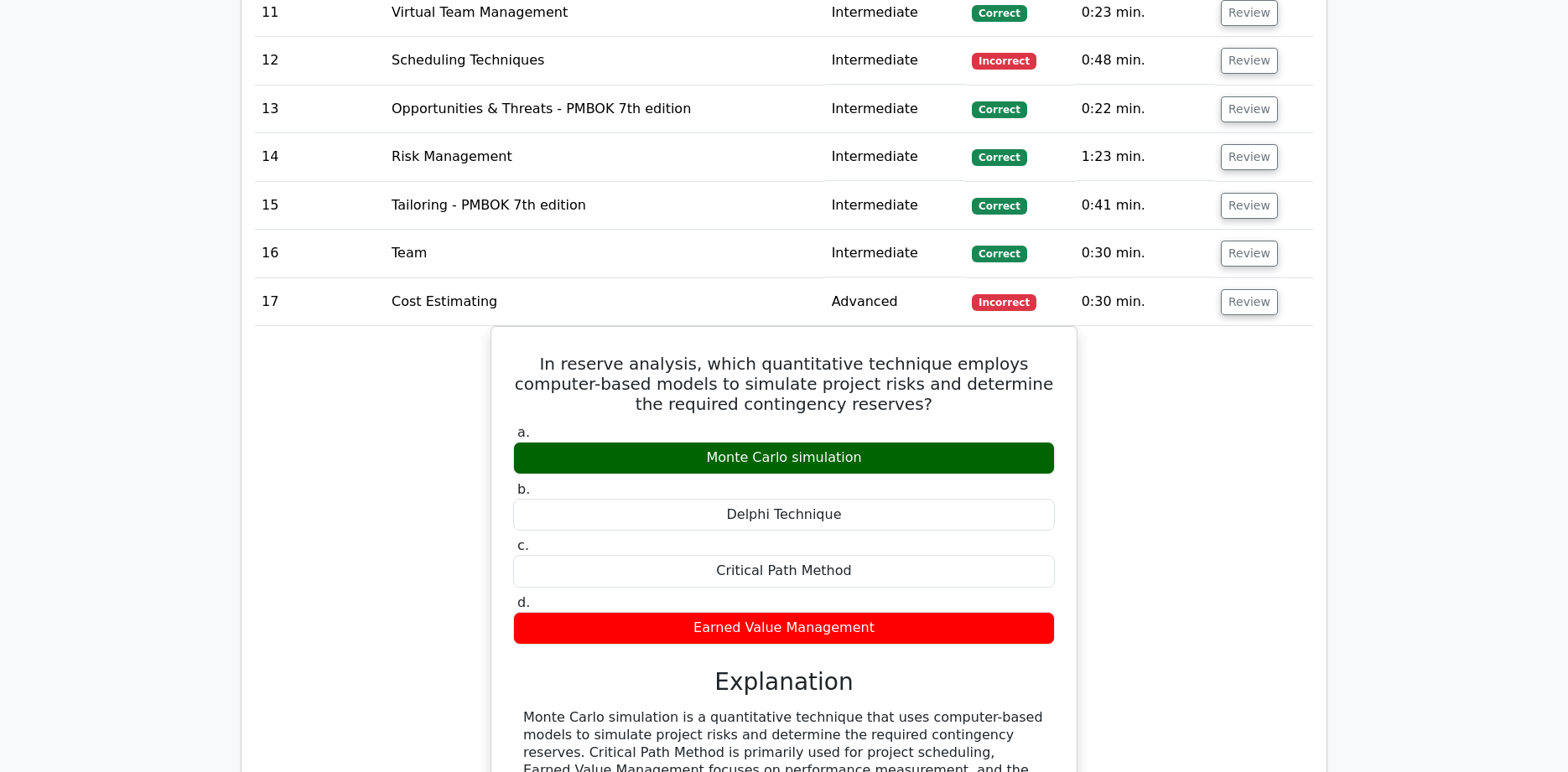
copy h5 "In reserve analysis, which quantitative technique employs computer-based models…"
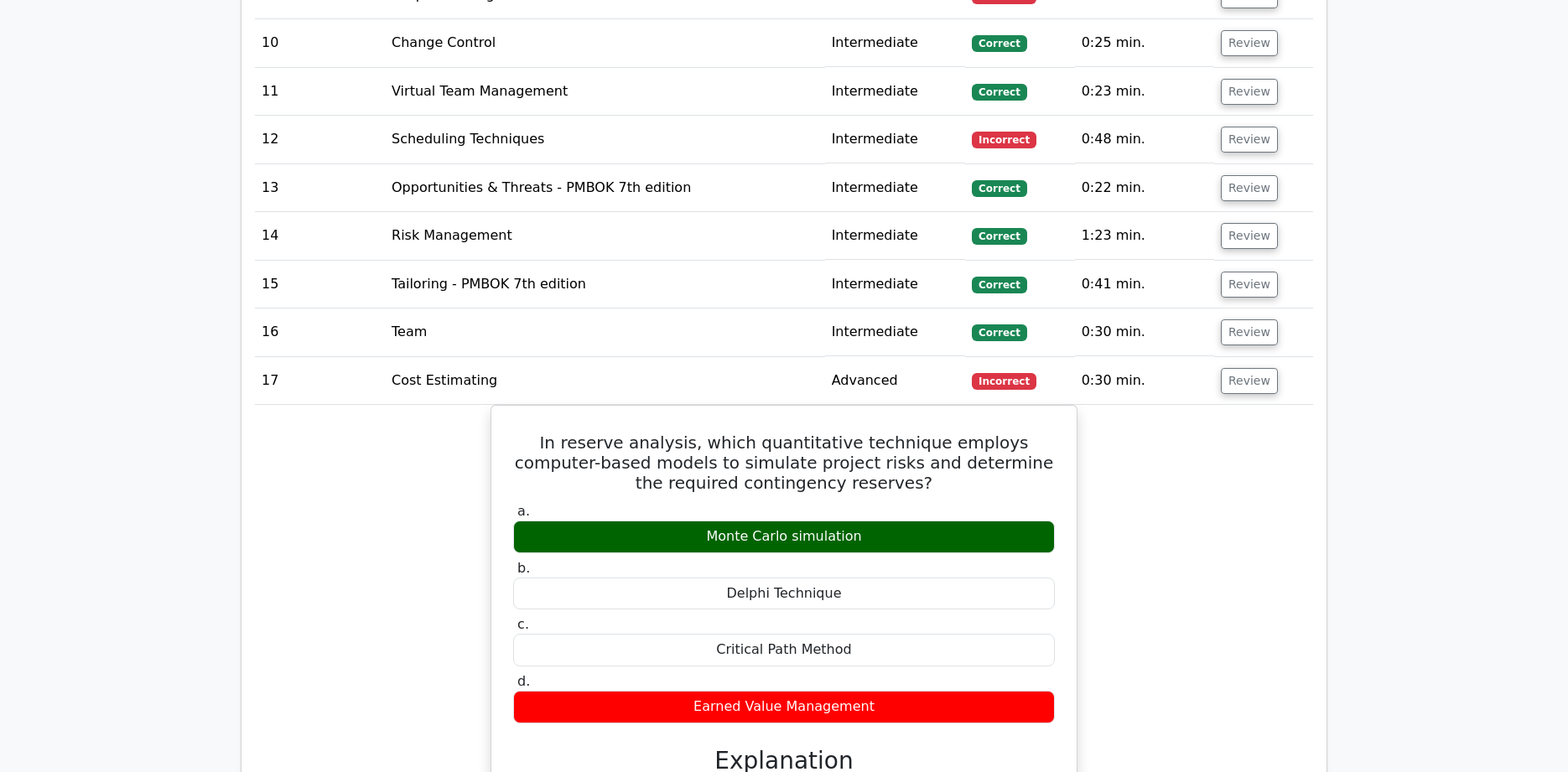
scroll to position [4386, 0]
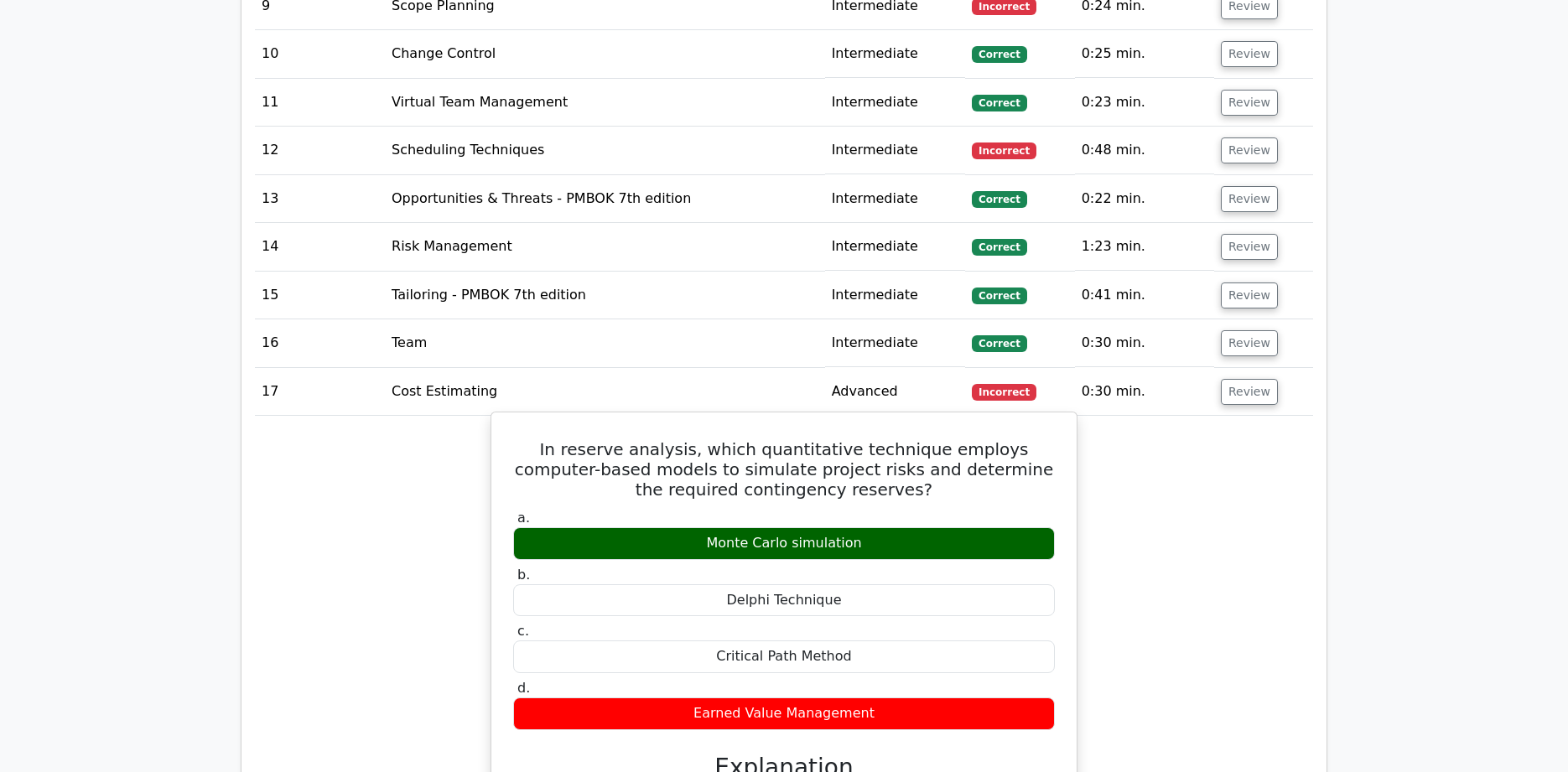
drag, startPoint x: 709, startPoint y: 482, endPoint x: 870, endPoint y: 656, distance: 237.1
click at [870, 656] on div "a. Monte Carlo simulation b. Delphi Technique c." at bounding box center [784, 620] width 561 height 226
copy div "Monte Carlo simulation b. Delphi Technique c. Critical Path Method d. Earned Va…"
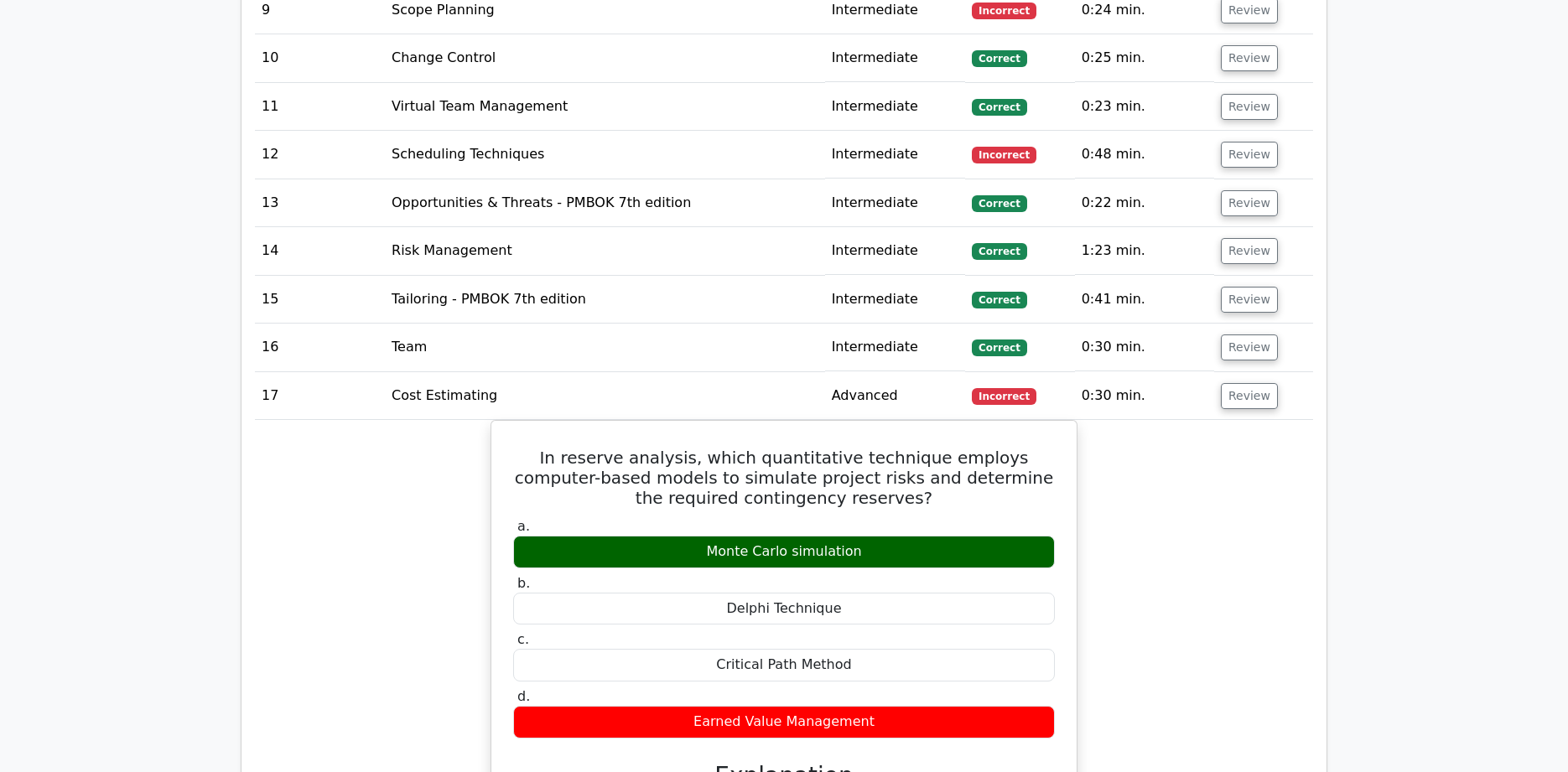
click at [1237, 383] on button "Review" at bounding box center [1249, 396] width 57 height 26
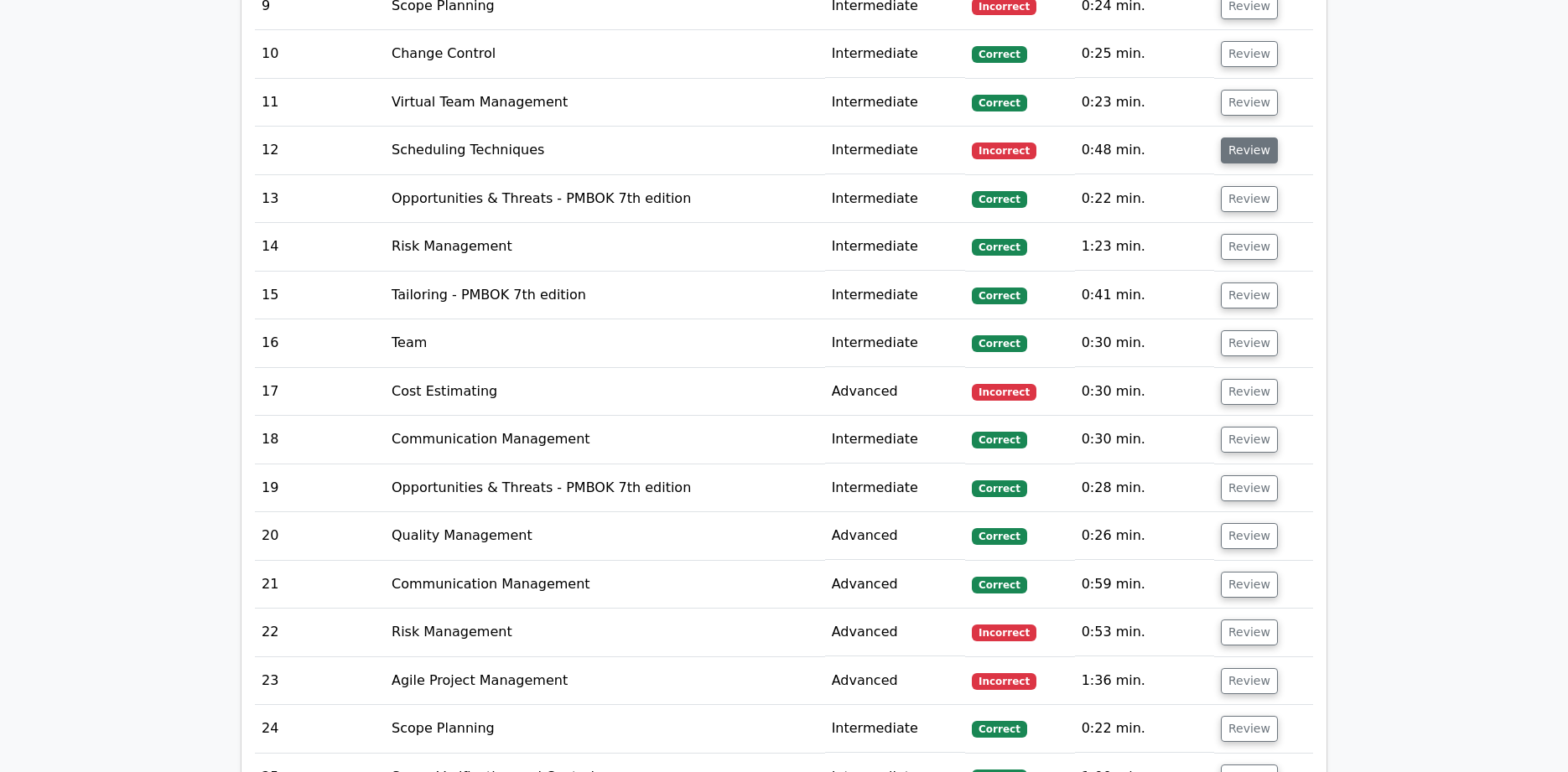
click at [1232, 138] on button "Review" at bounding box center [1249, 150] width 57 height 26
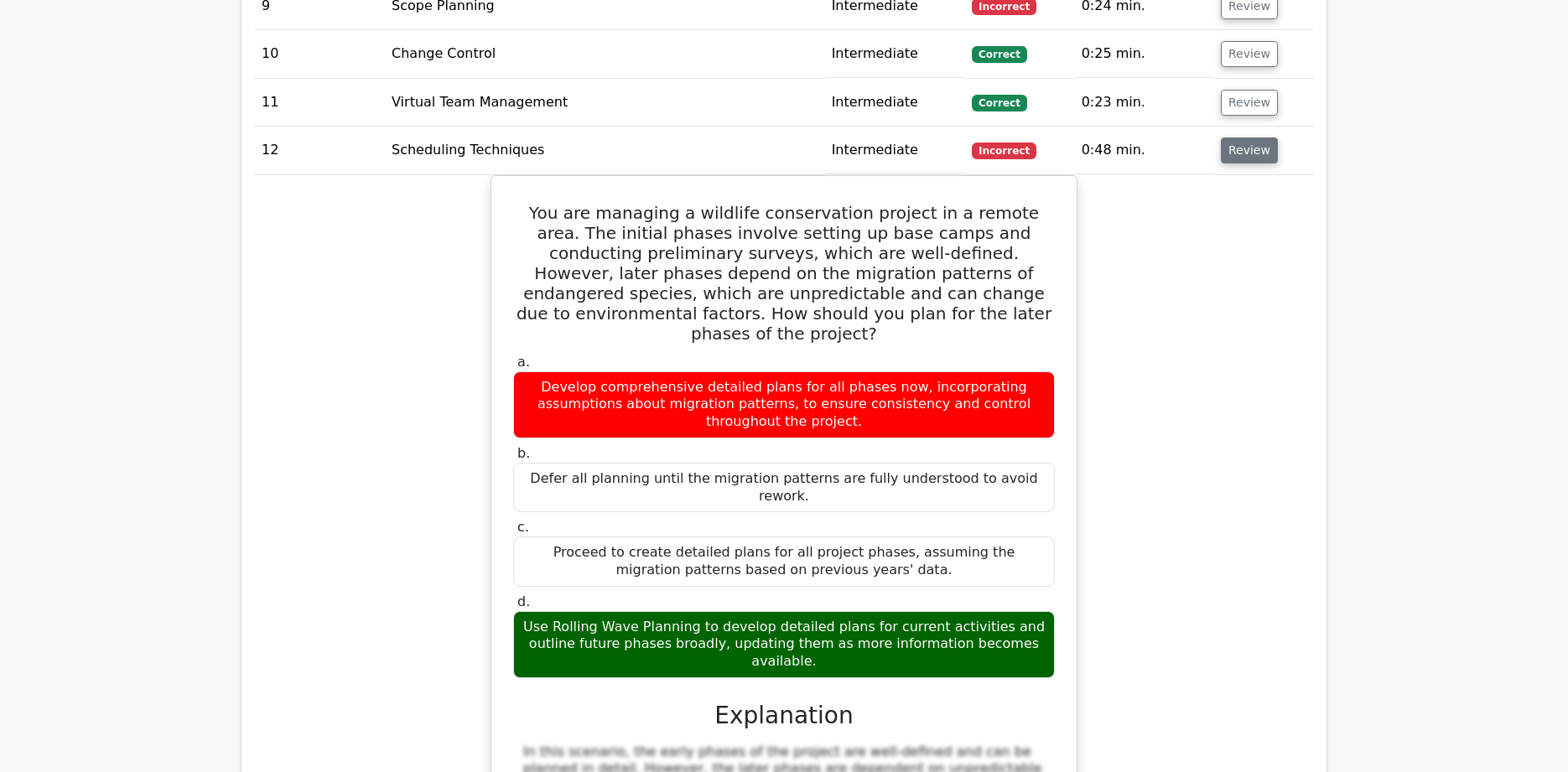
click at [1232, 138] on button "Review" at bounding box center [1249, 150] width 57 height 26
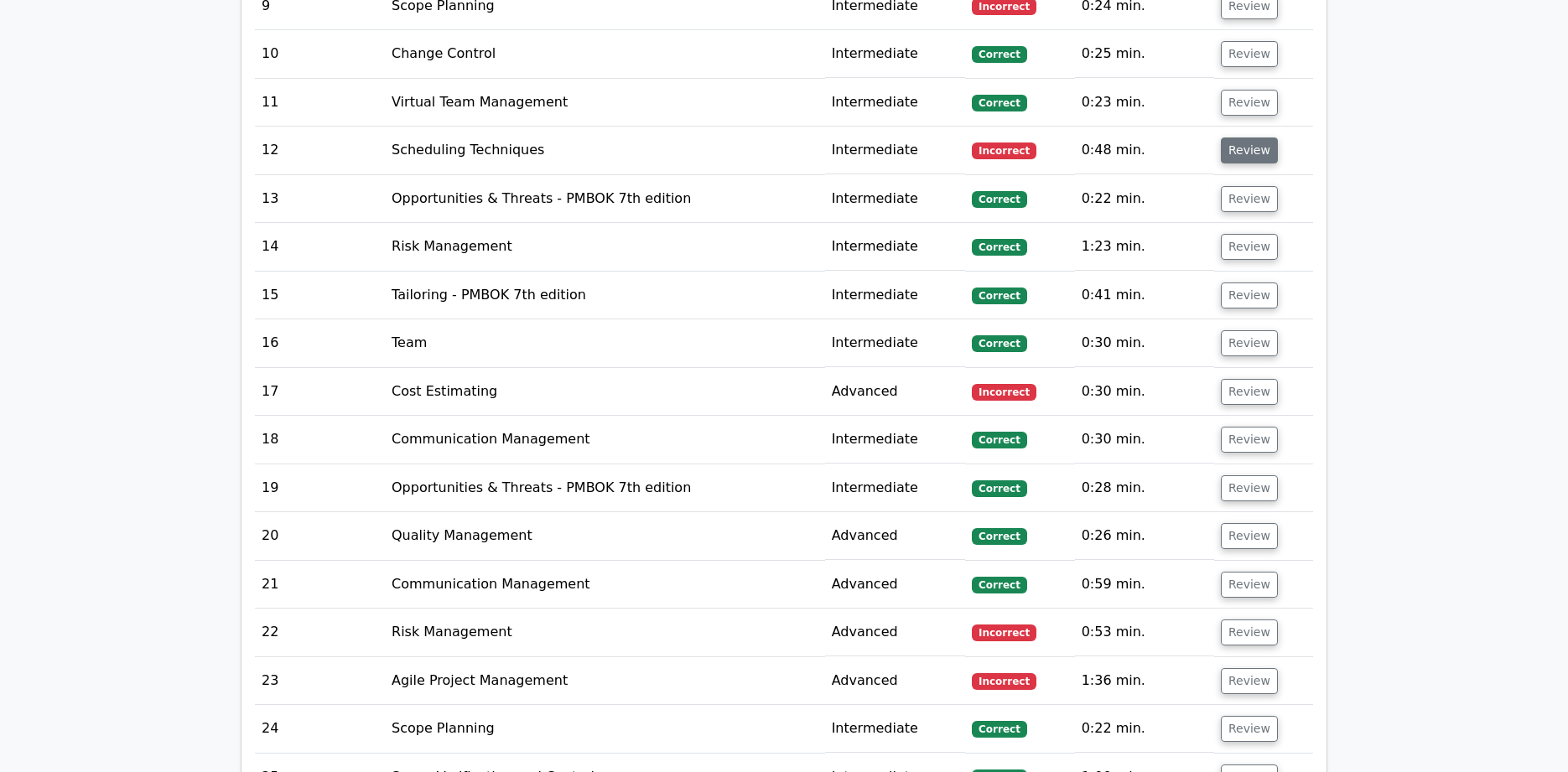
click at [1232, 138] on button "Review" at bounding box center [1249, 150] width 57 height 26
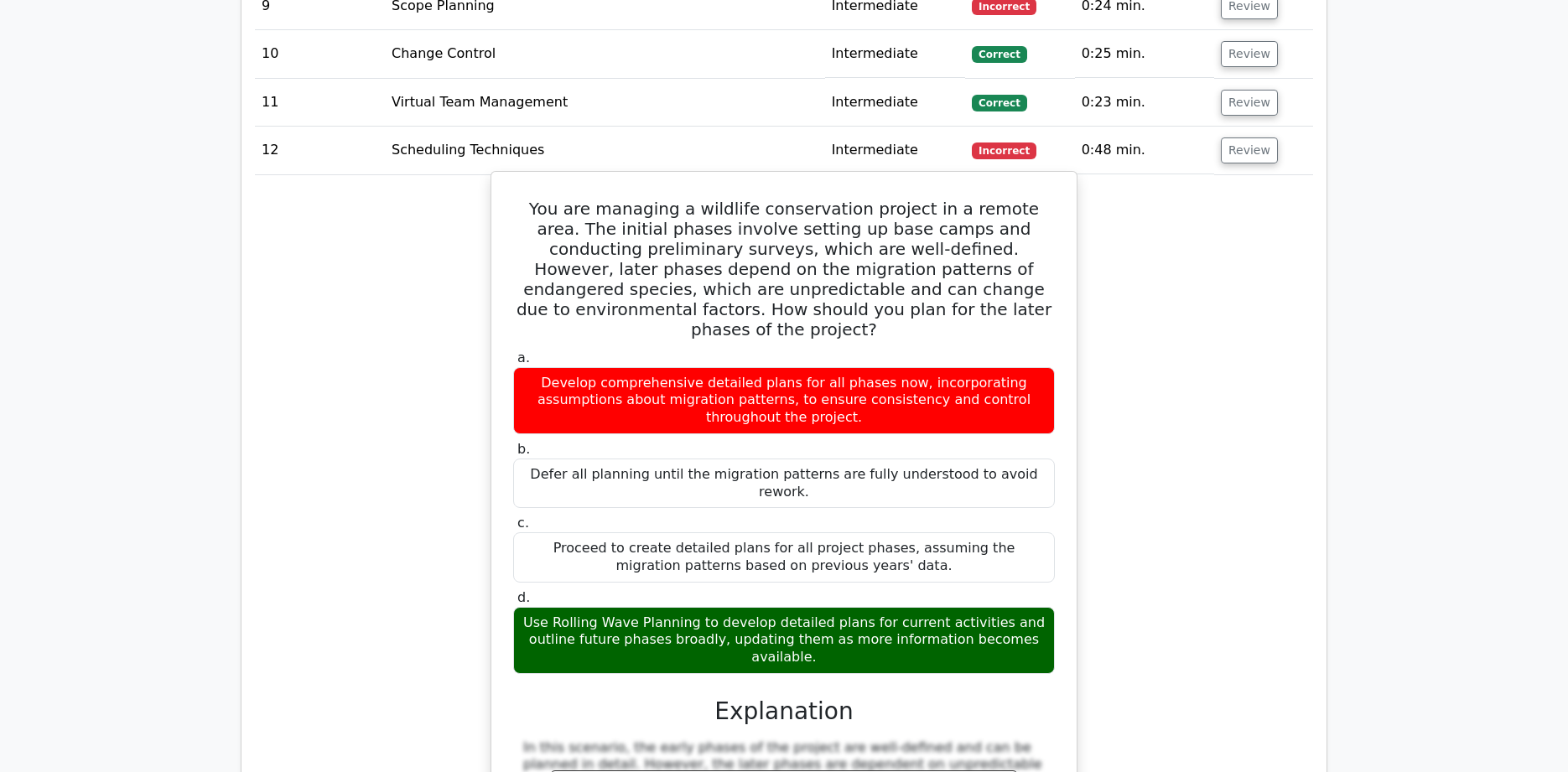
drag, startPoint x: 522, startPoint y: 145, endPoint x: 845, endPoint y: 567, distance: 531.4
click at [845, 567] on div "You are managing a wildlife conservation project in a remote area. The initial …" at bounding box center [784, 602] width 572 height 850
copy div "You are managing a wildlife conservation project in a remote area. The initial …"
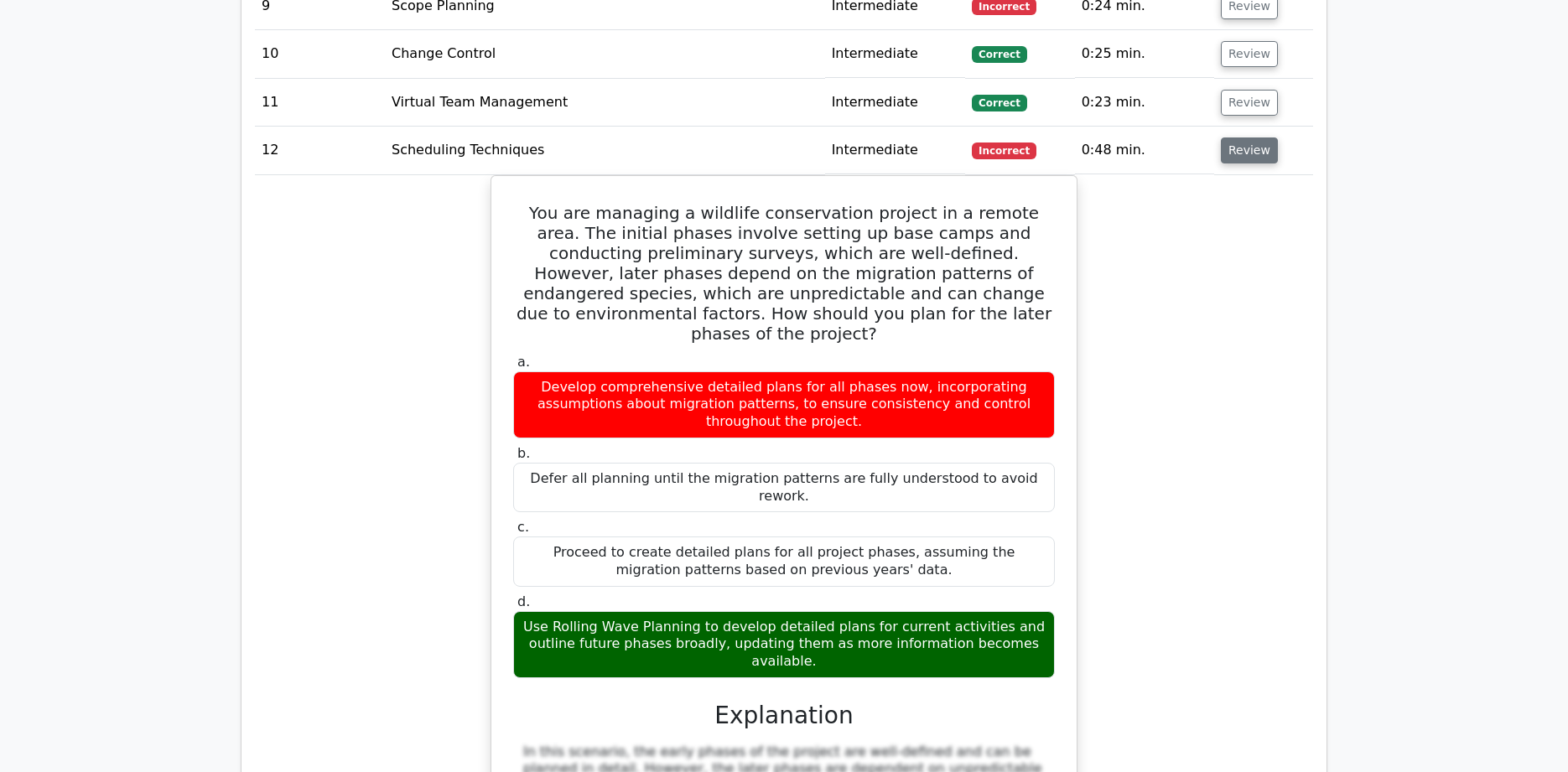
click at [1250, 138] on button "Review" at bounding box center [1249, 150] width 57 height 26
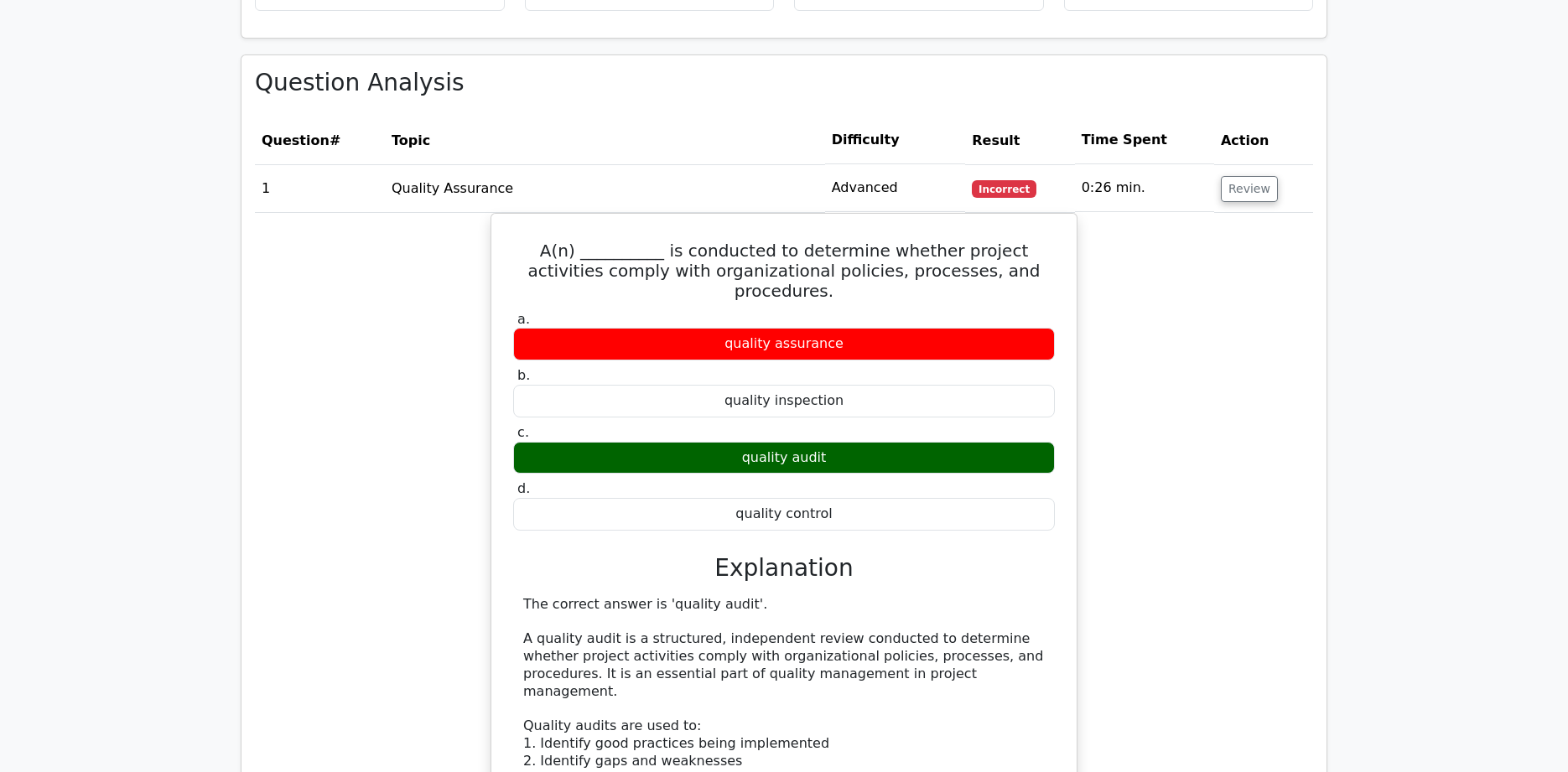
scroll to position [2817, 0]
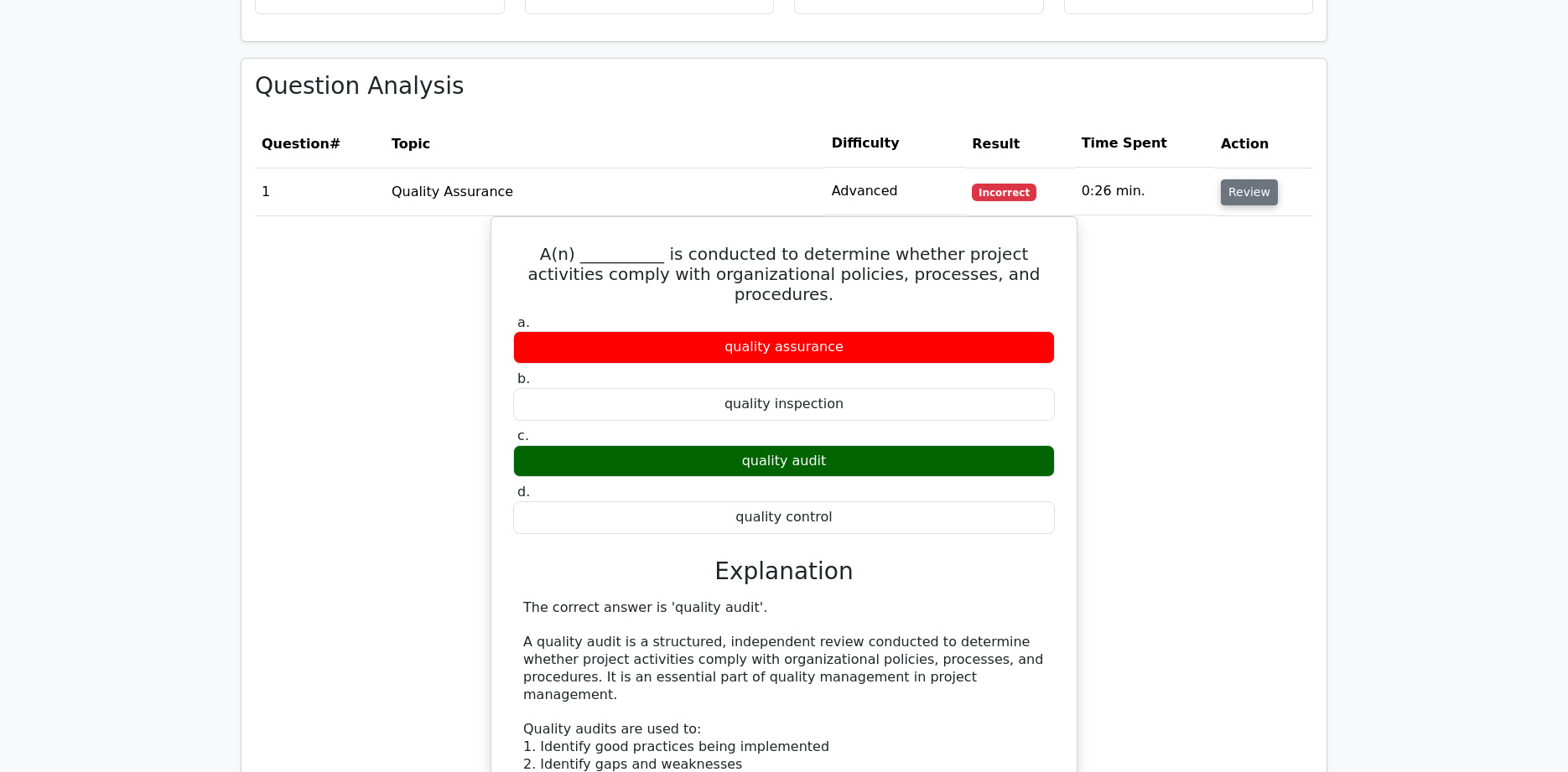
click at [1253, 179] on button "Review" at bounding box center [1249, 192] width 57 height 26
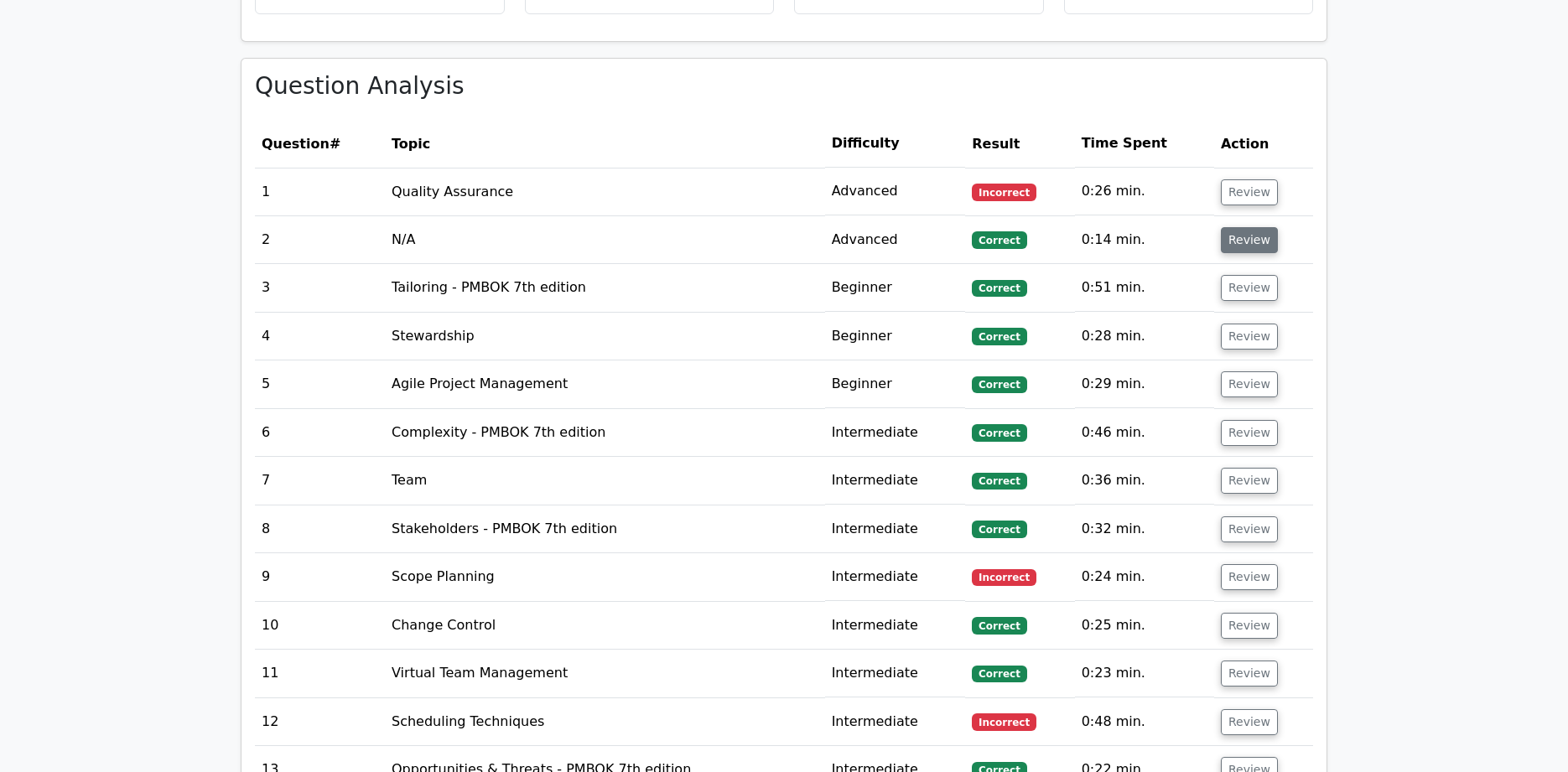
click at [1255, 227] on button "Review" at bounding box center [1249, 239] width 57 height 26
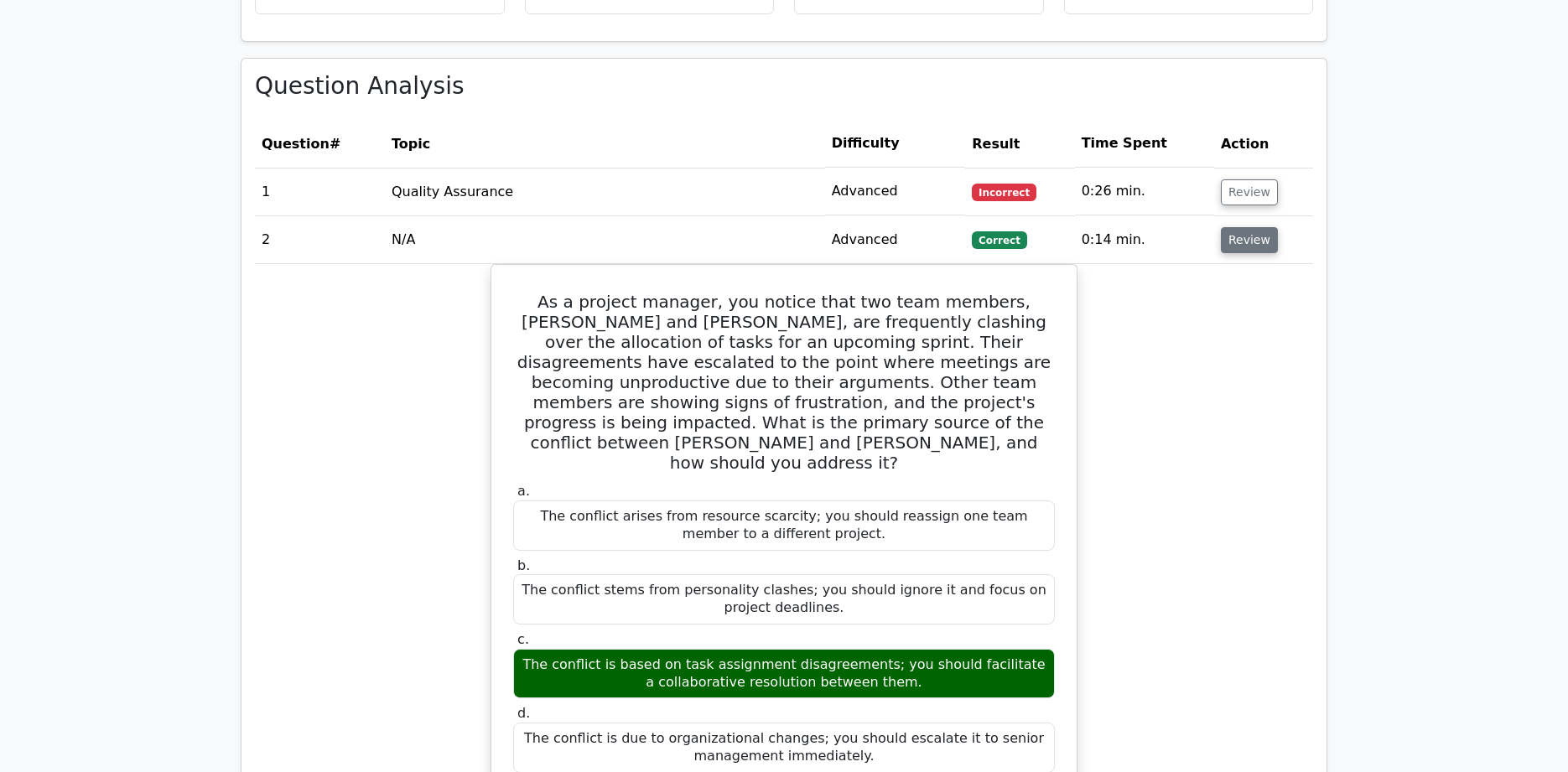
click at [1238, 227] on button "Review" at bounding box center [1249, 239] width 57 height 26
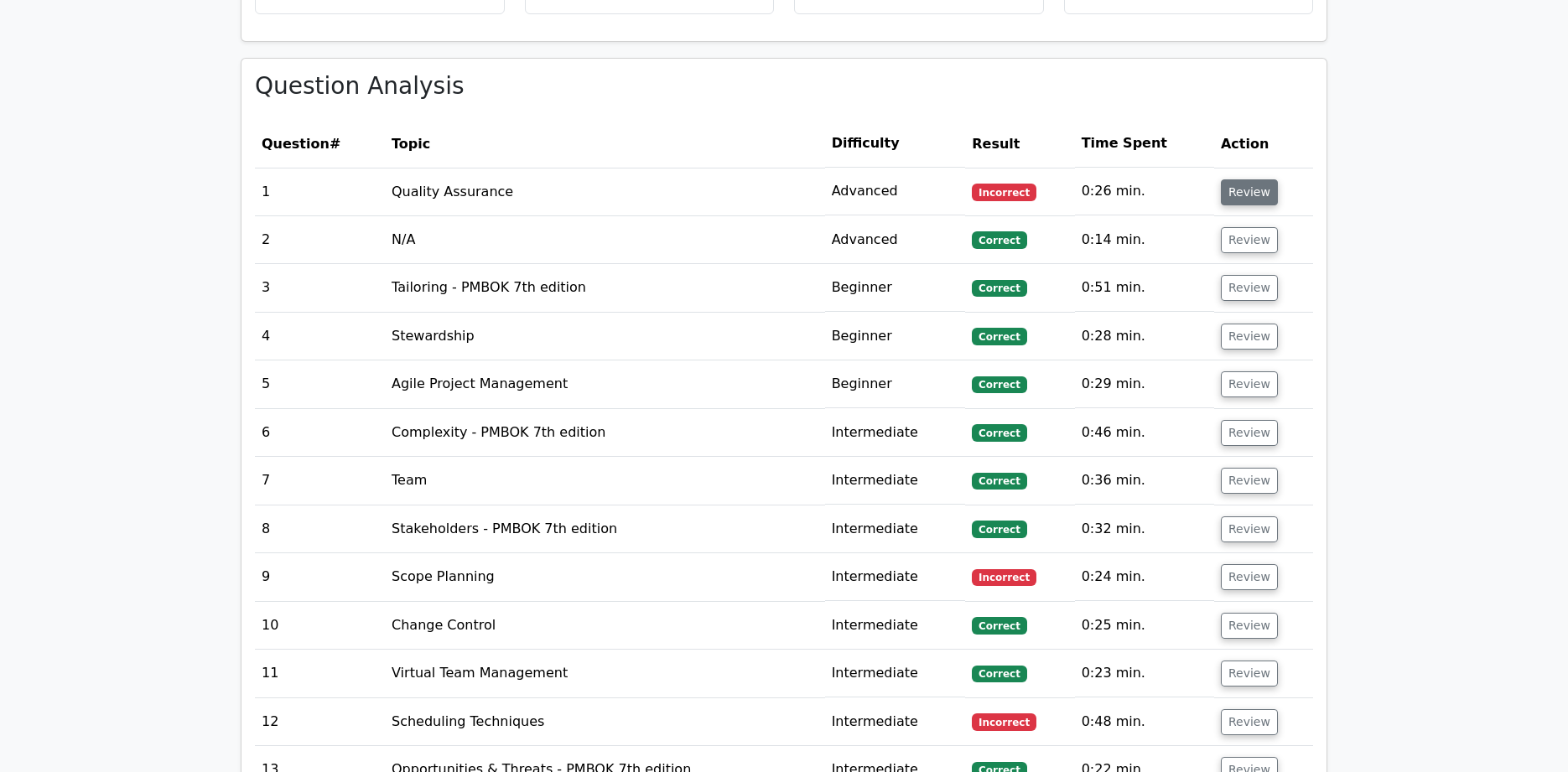
click at [1239, 179] on button "Review" at bounding box center [1249, 192] width 57 height 26
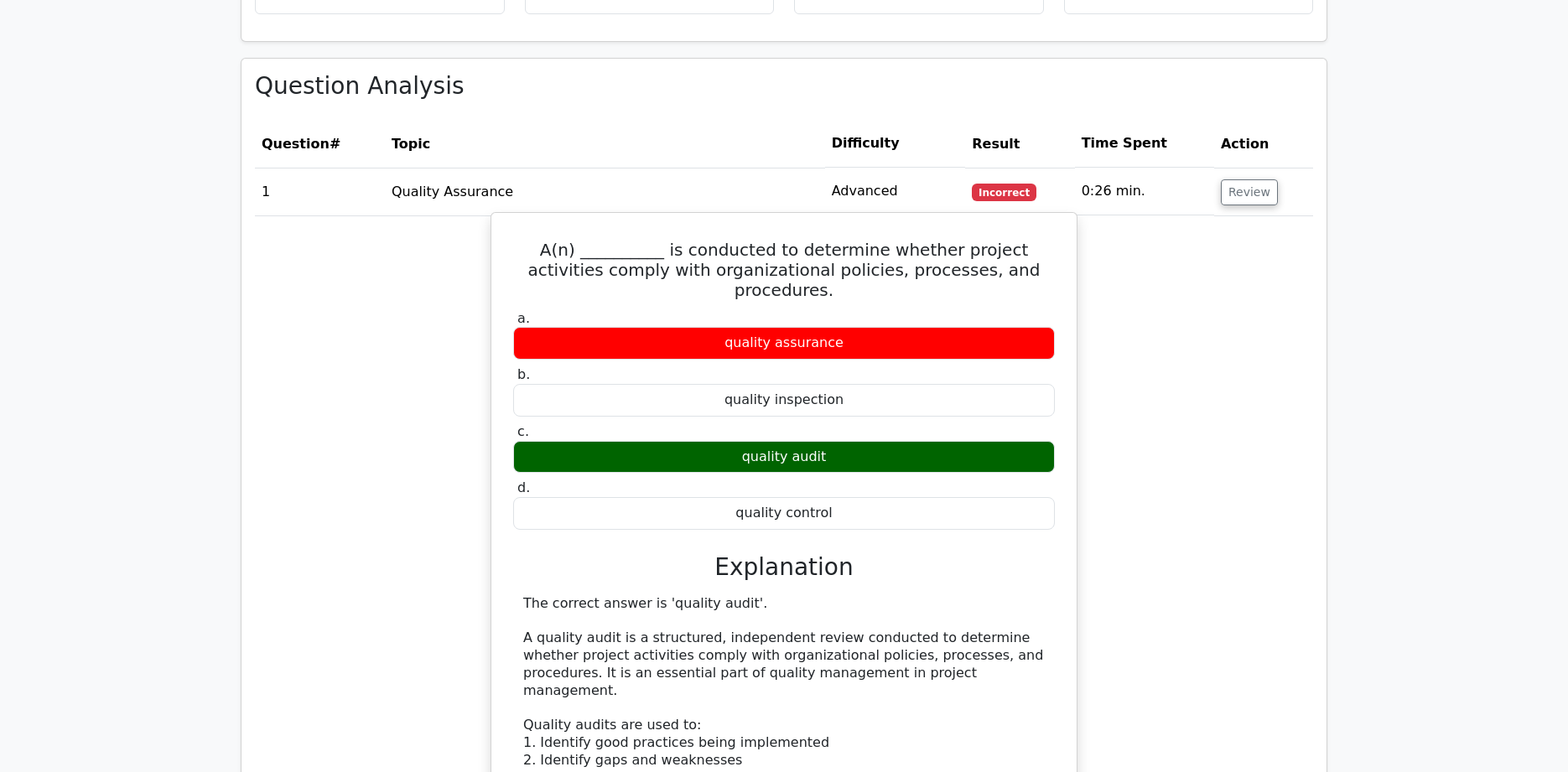
drag, startPoint x: 523, startPoint y: 231, endPoint x: 845, endPoint y: 473, distance: 402.8
click at [845, 473] on div "A(n) __________ is conducted to determine whether project activities comply wit…" at bounding box center [784, 682] width 572 height 925
copy div "A(n) __________ is conducted to determine whether project activities comply wit…"
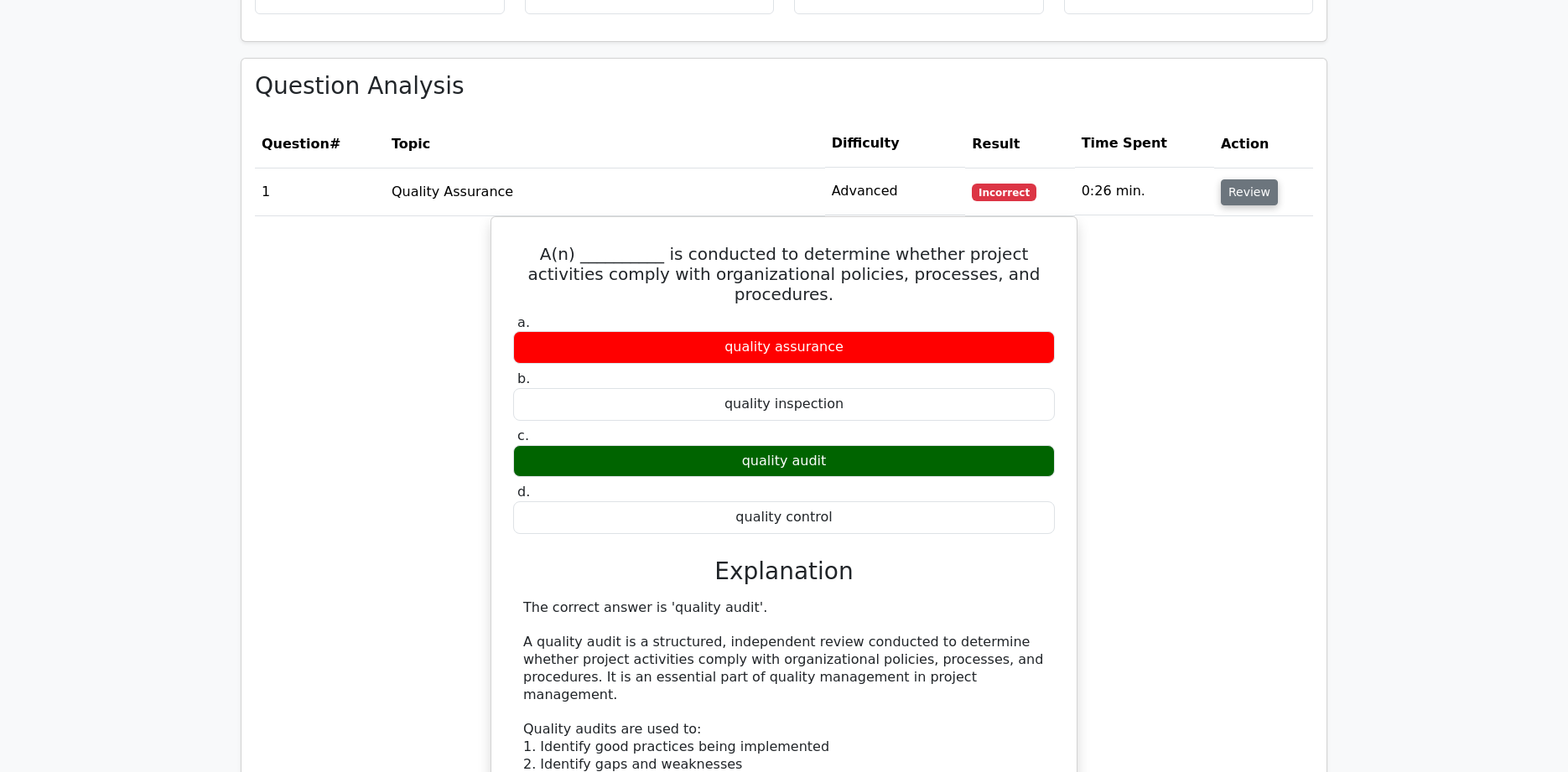
click at [1249, 179] on button "Review" at bounding box center [1249, 192] width 57 height 26
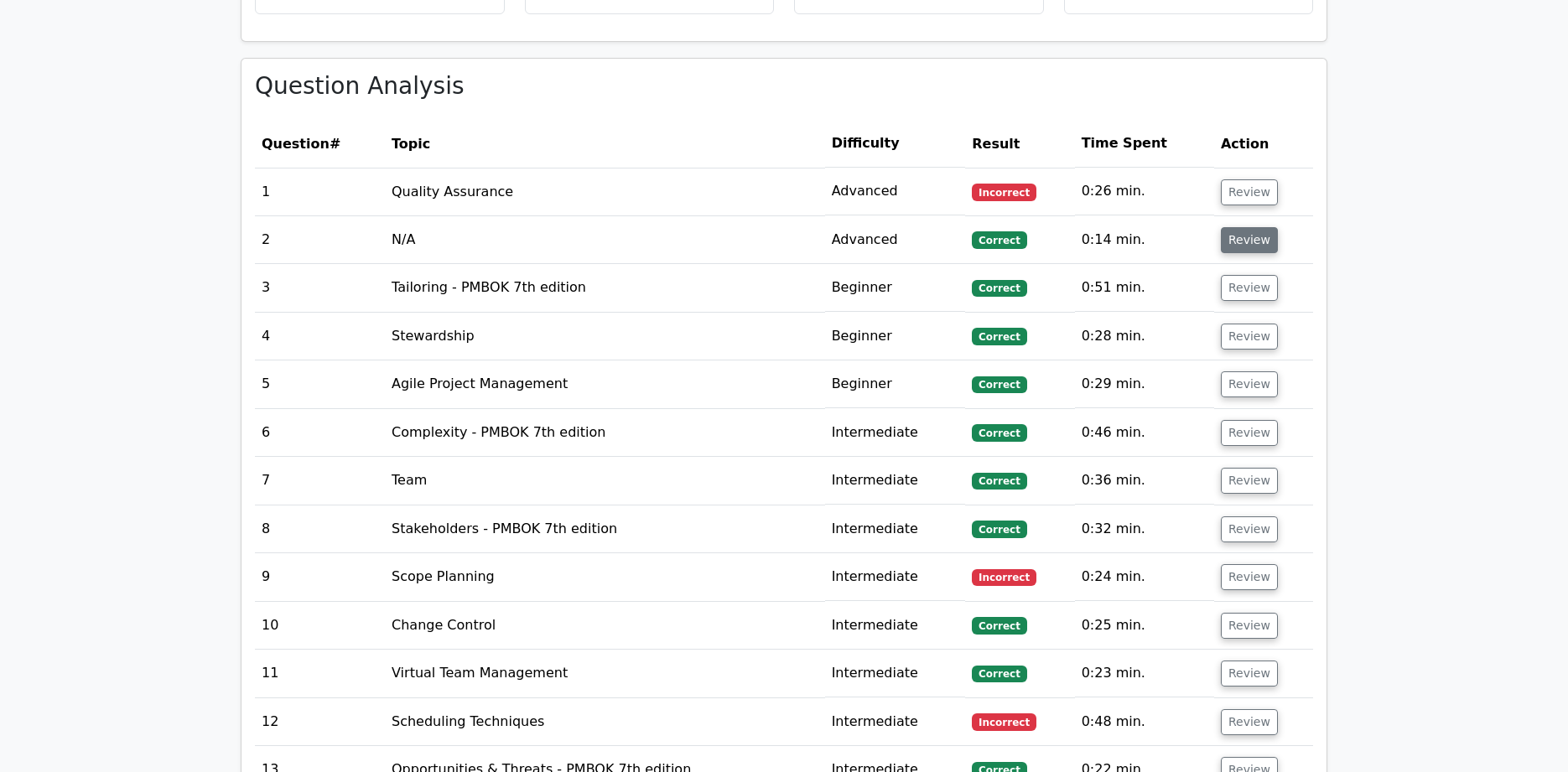
click at [1248, 227] on button "Review" at bounding box center [1249, 239] width 57 height 26
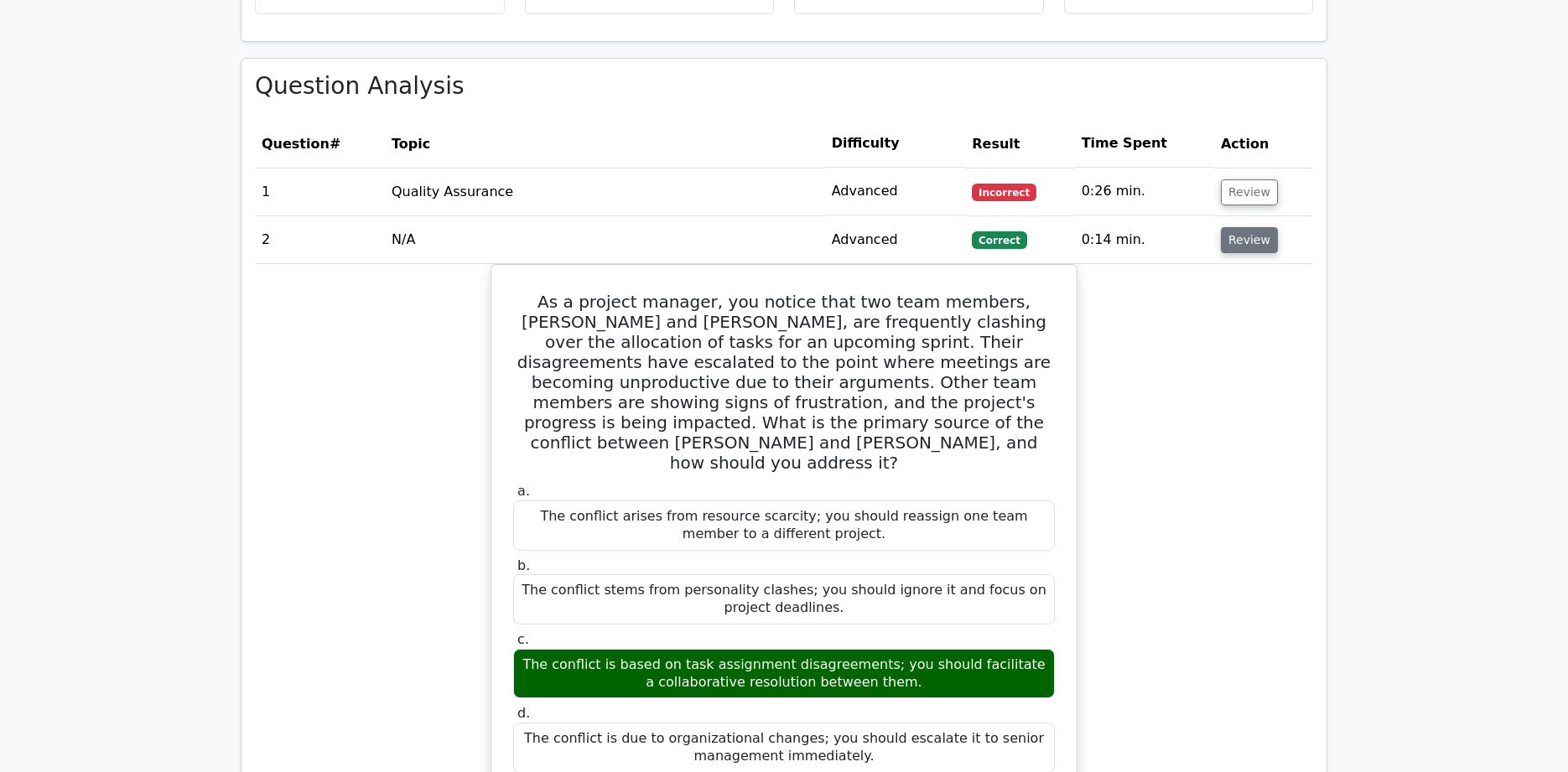
click at [1253, 227] on button "Review" at bounding box center [1249, 239] width 57 height 26
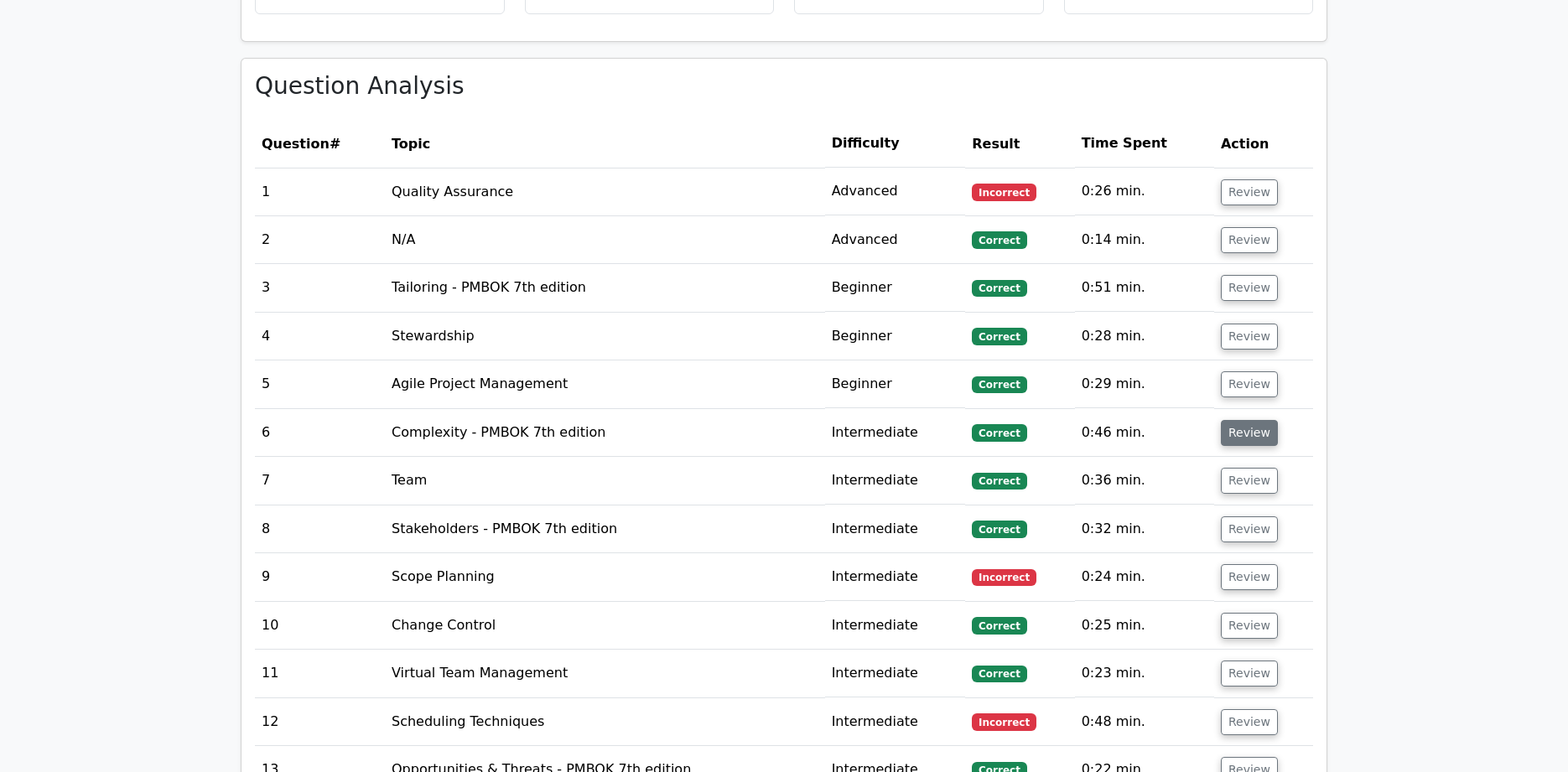
click at [1238, 420] on button "Review" at bounding box center [1249, 432] width 57 height 26
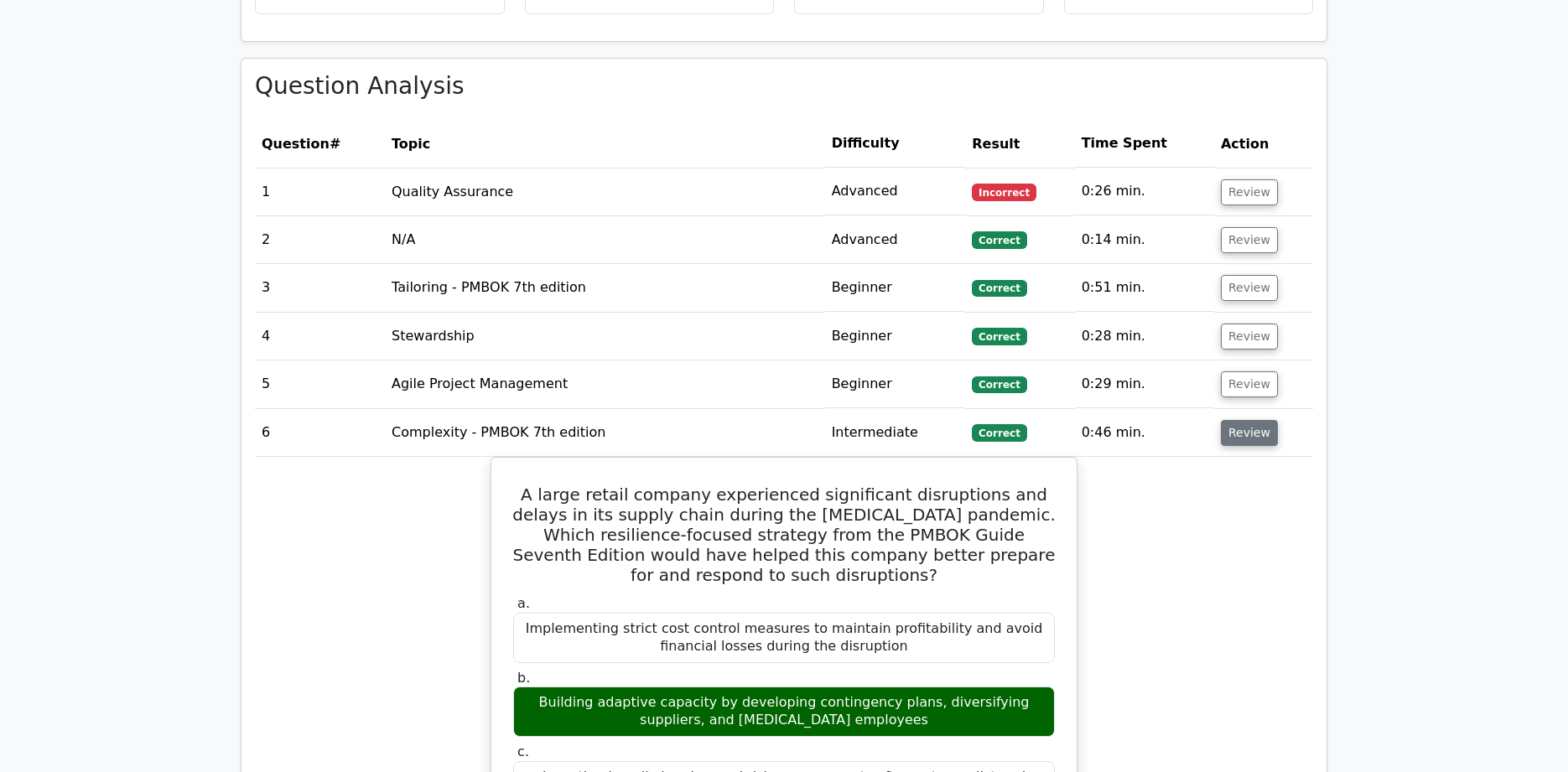
click at [1243, 420] on button "Review" at bounding box center [1249, 432] width 57 height 26
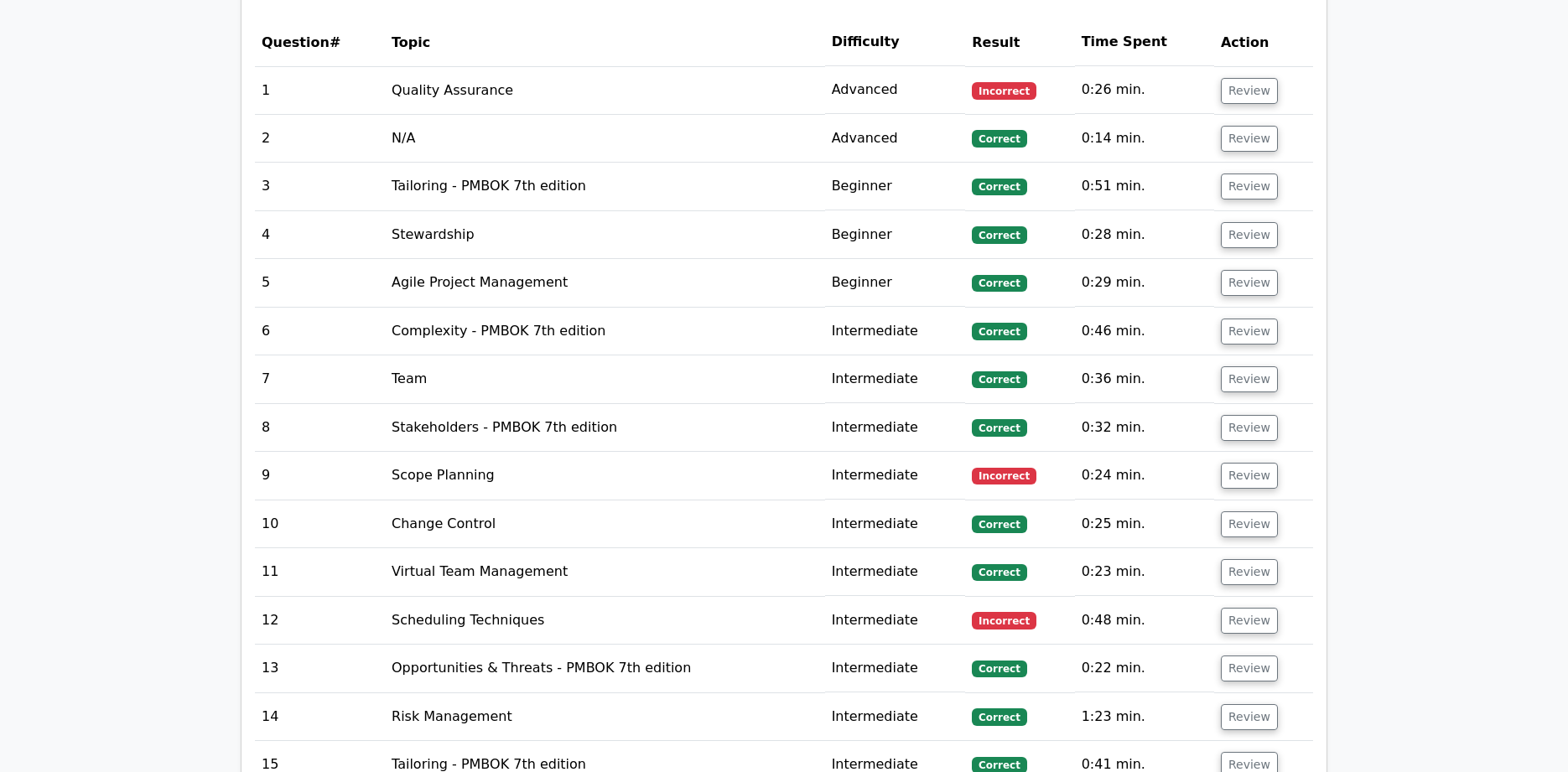
scroll to position [2924, 0]
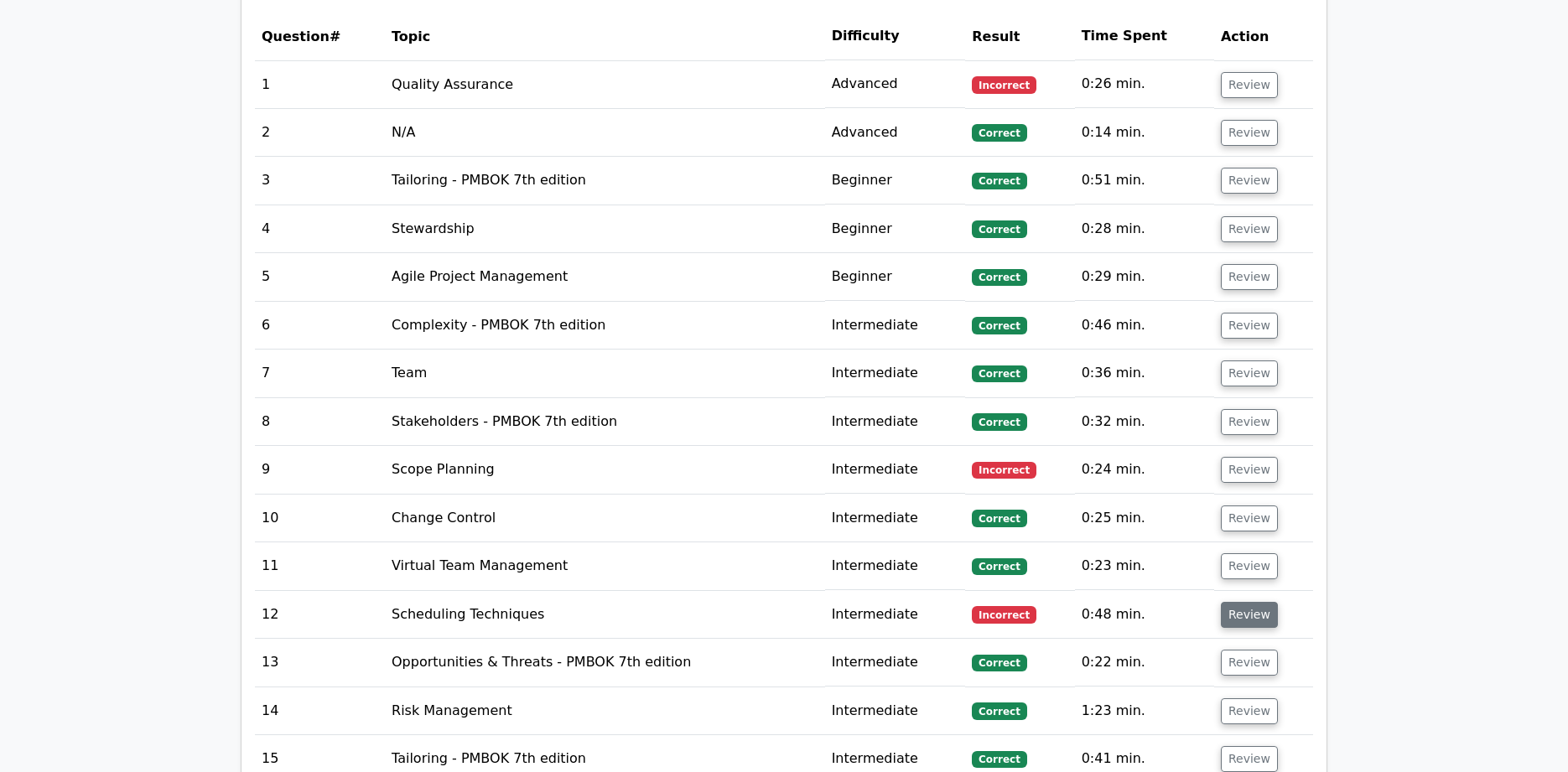
click at [1253, 602] on button "Review" at bounding box center [1249, 614] width 57 height 26
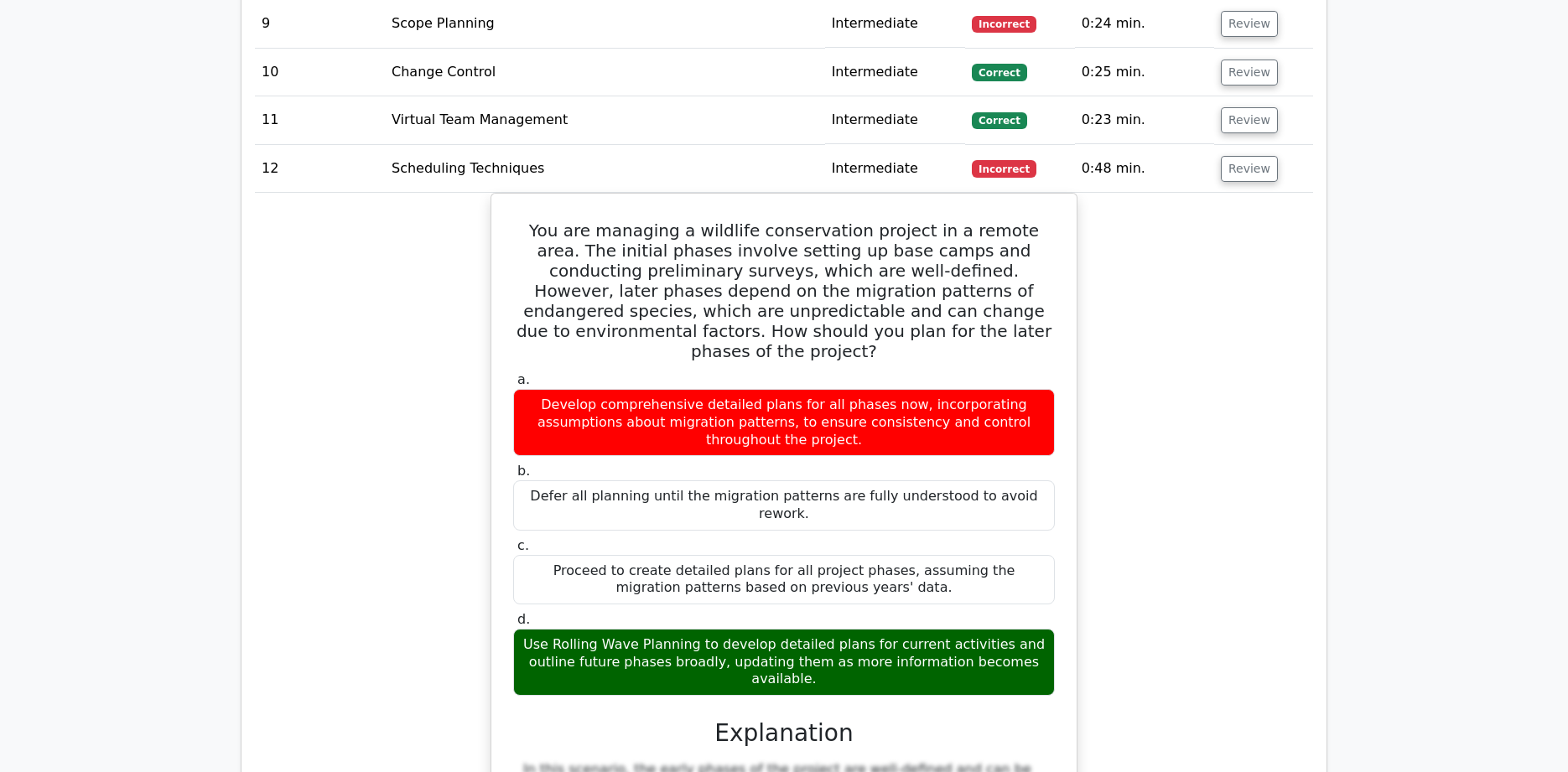
scroll to position [3380, 0]
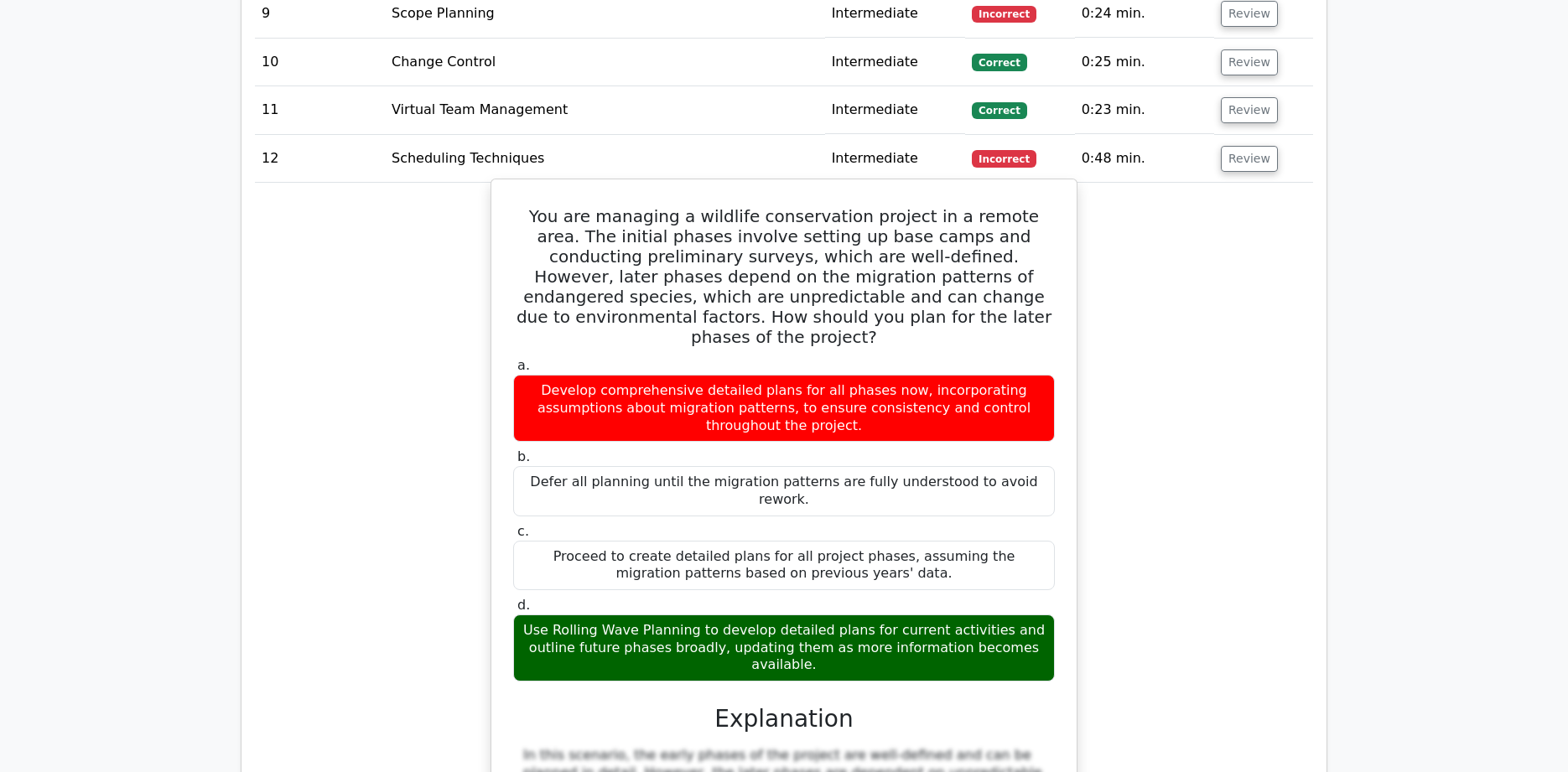
click at [524, 206] on h5 "You are managing a wildlife conservation project in a remote area. The initial …" at bounding box center [784, 276] width 545 height 141
drag, startPoint x: 520, startPoint y: 192, endPoint x: 530, endPoint y: 195, distance: 10.4
click at [526, 206] on h5 "You are managing a wildlife conservation project in a remote area. The initial …" at bounding box center [784, 276] width 545 height 141
click at [518, 206] on h5 "You are managing a wildlife conservation project in a remote area. The initial …" at bounding box center [784, 276] width 545 height 141
drag, startPoint x: 521, startPoint y: 190, endPoint x: 861, endPoint y: 621, distance: 549.0
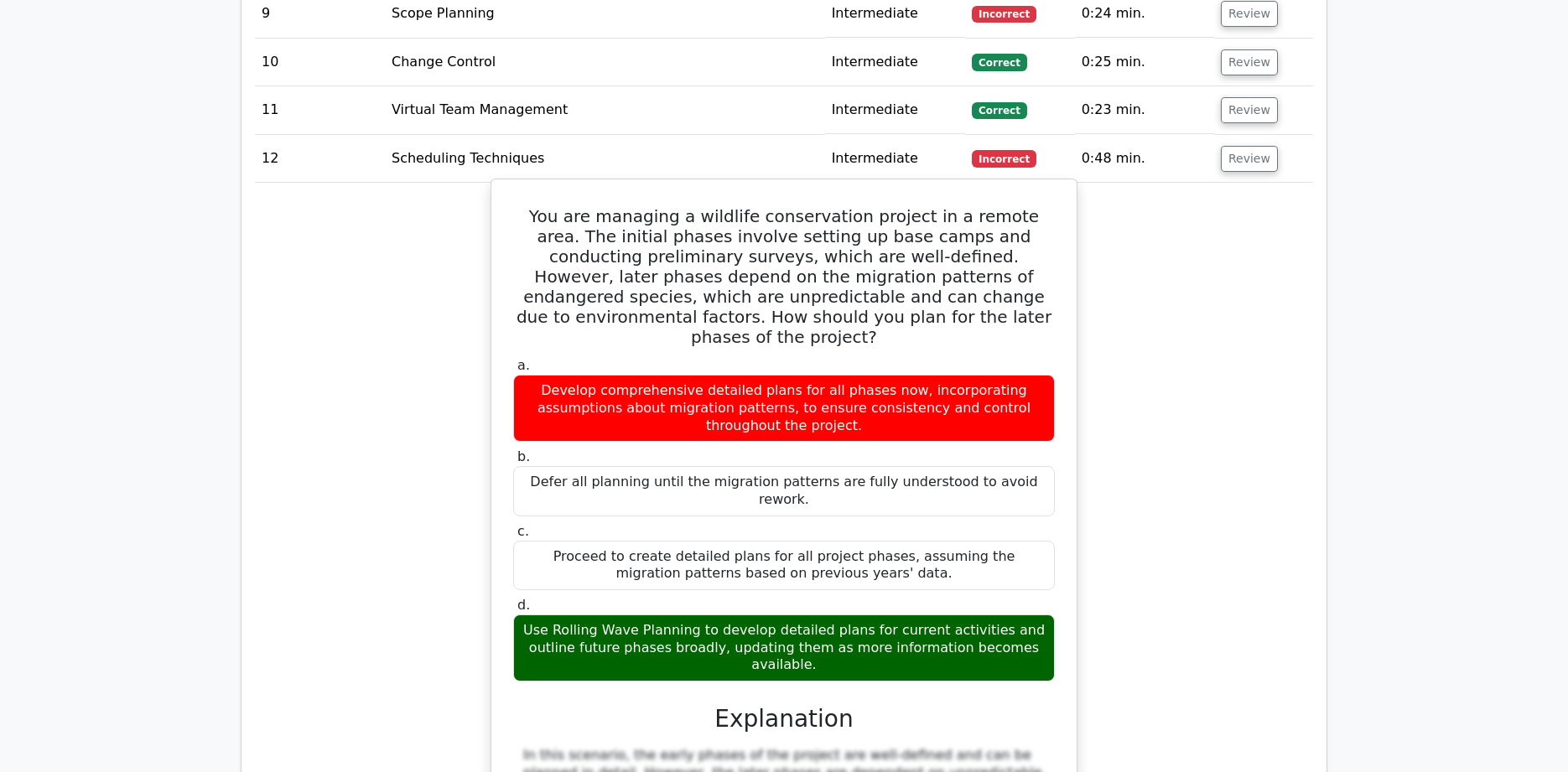
click at [861, 621] on div "You are managing a wildlife conservation project in a remote area. The initial …" at bounding box center [784, 610] width 572 height 850
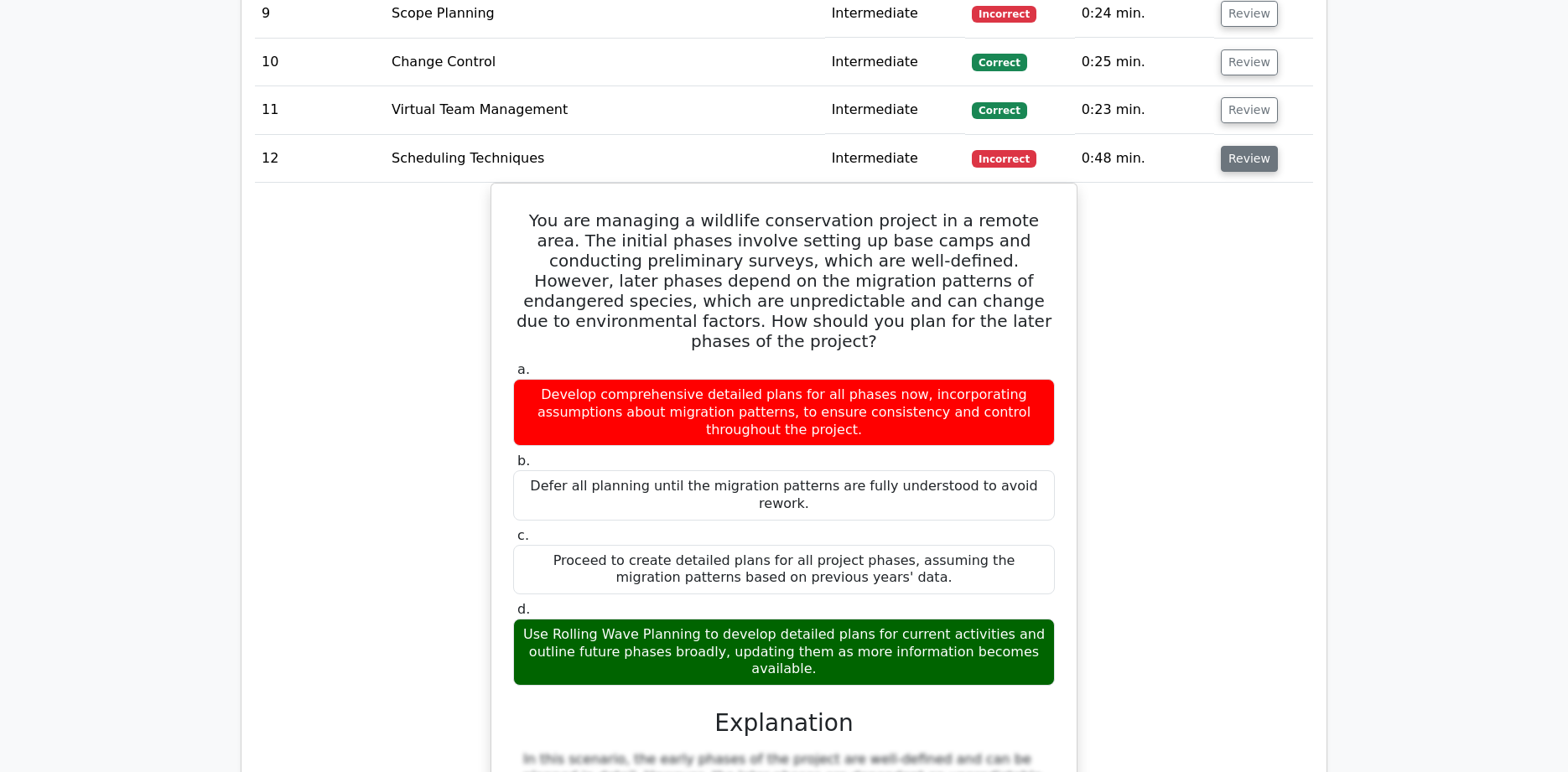
click at [1241, 146] on button "Review" at bounding box center [1249, 158] width 57 height 26
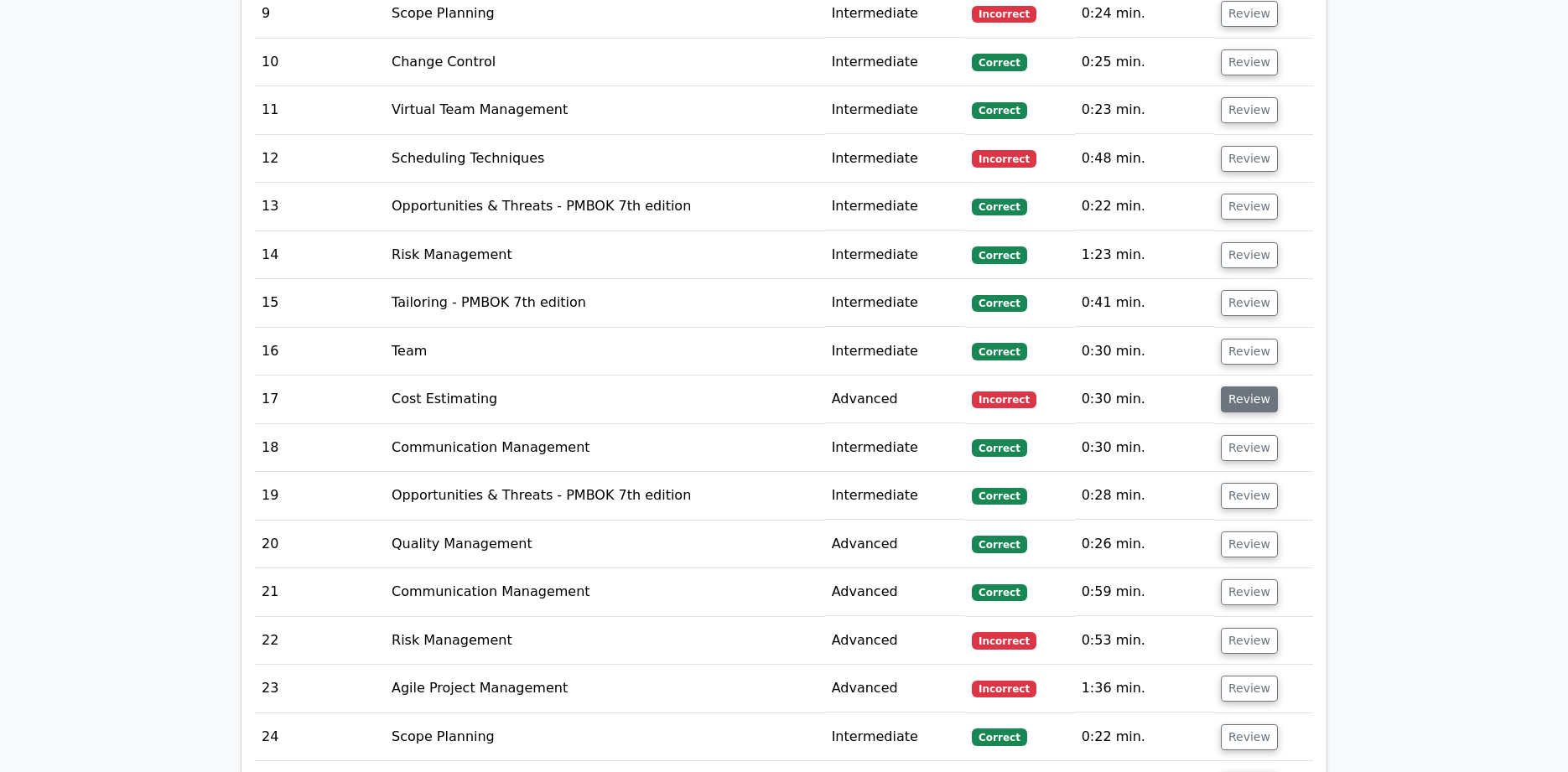
click at [1243, 386] on button "Review" at bounding box center [1249, 398] width 57 height 26
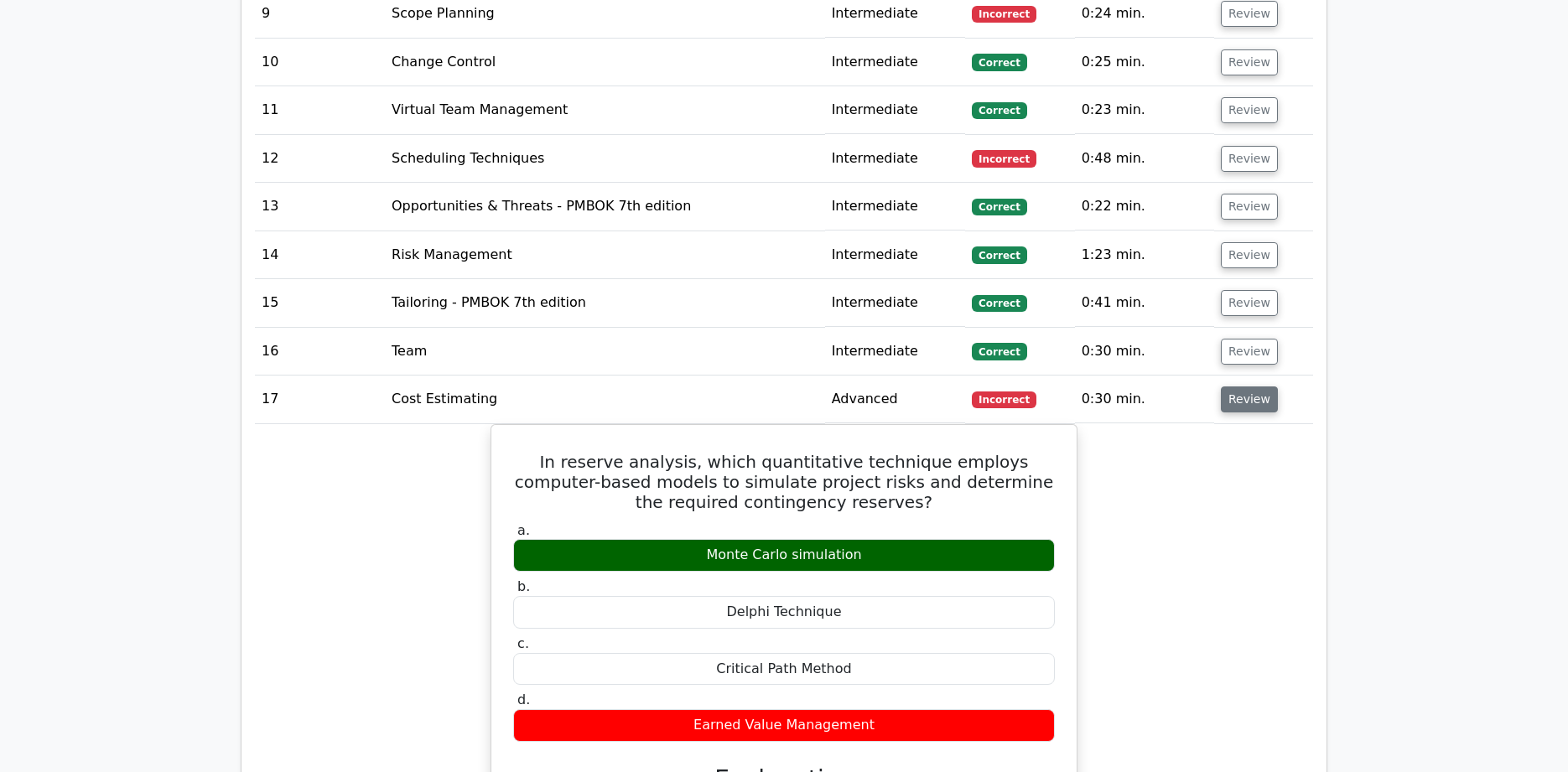
click at [1243, 386] on button "Review" at bounding box center [1249, 398] width 57 height 26
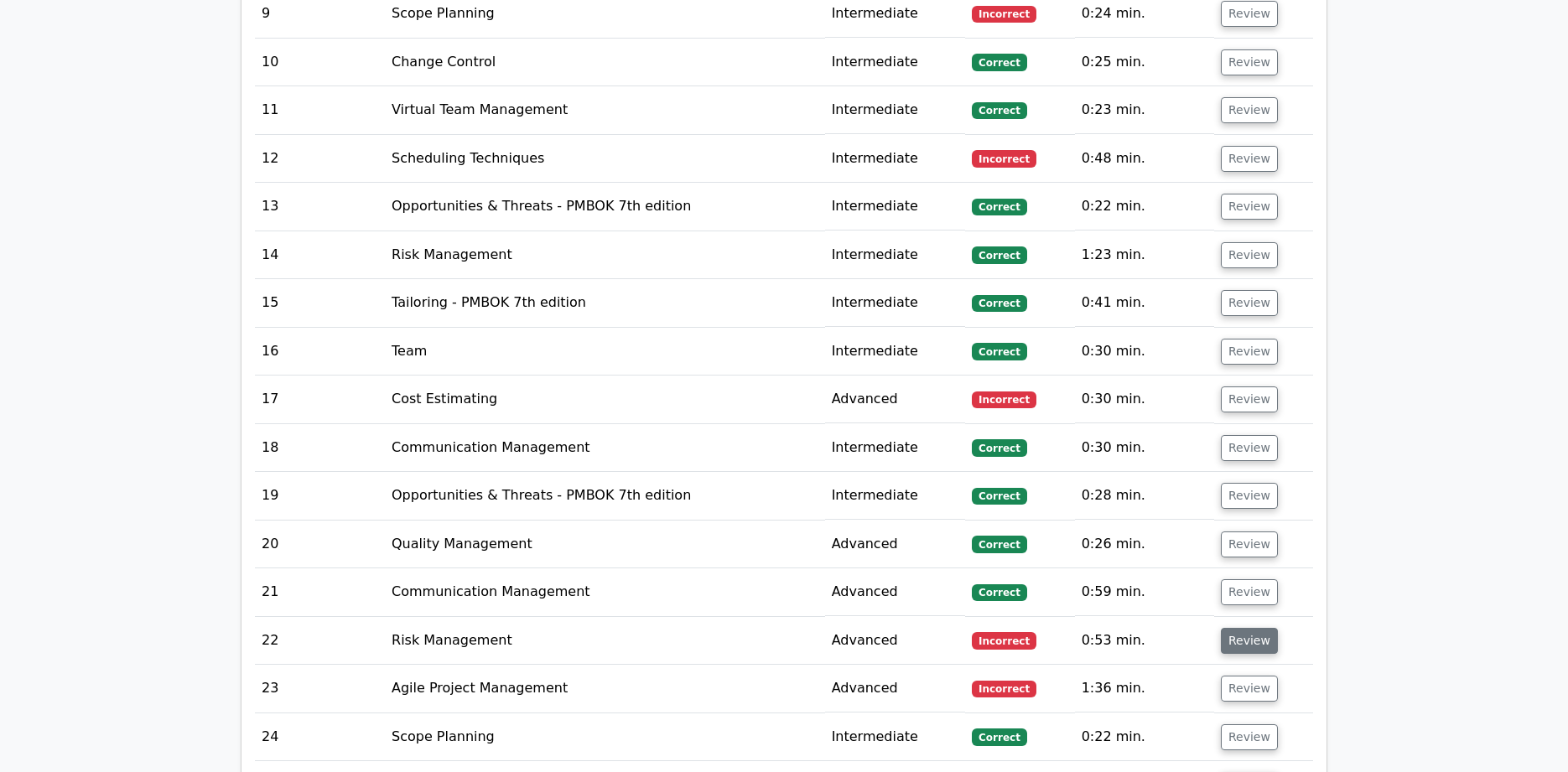
click at [1249, 628] on button "Review" at bounding box center [1249, 641] width 57 height 26
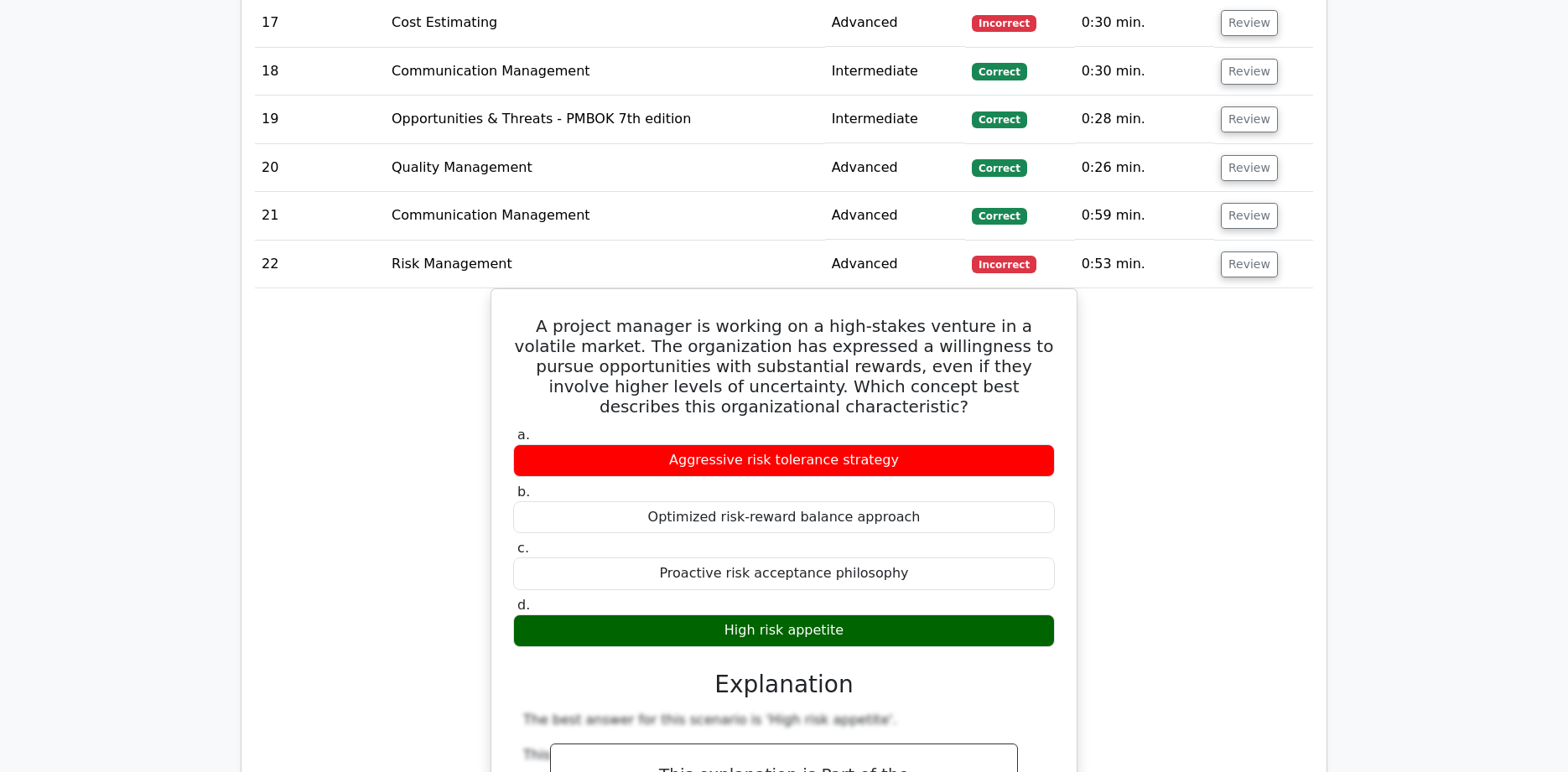
scroll to position [3782, 0]
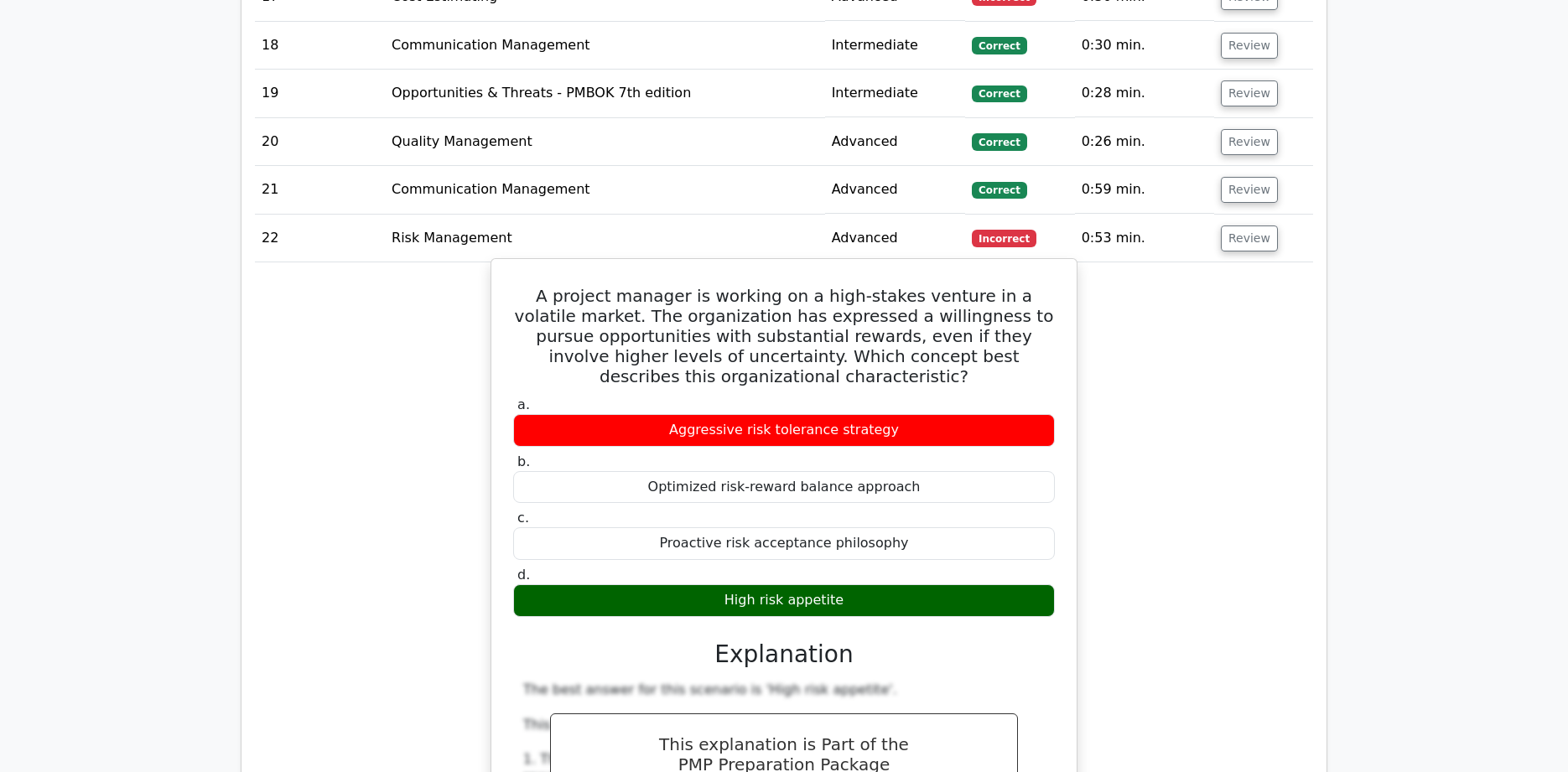
drag, startPoint x: 534, startPoint y: 268, endPoint x: 843, endPoint y: 572, distance: 433.5
click at [843, 572] on div "A project manager is working on a high-stakes venture in a volatile market. The…" at bounding box center [784, 731] width 572 height 931
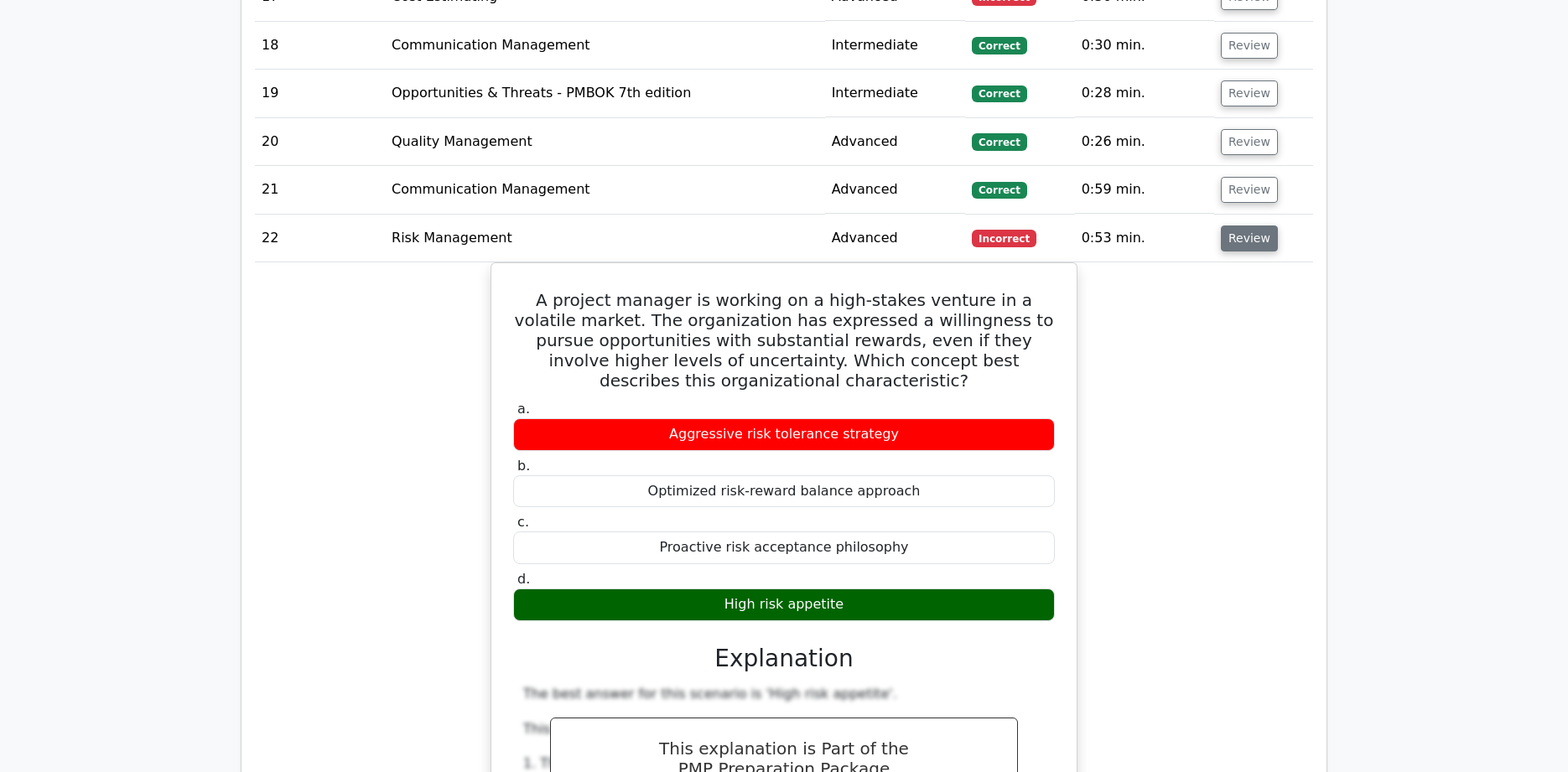
click at [1237, 225] on button "Review" at bounding box center [1249, 238] width 57 height 26
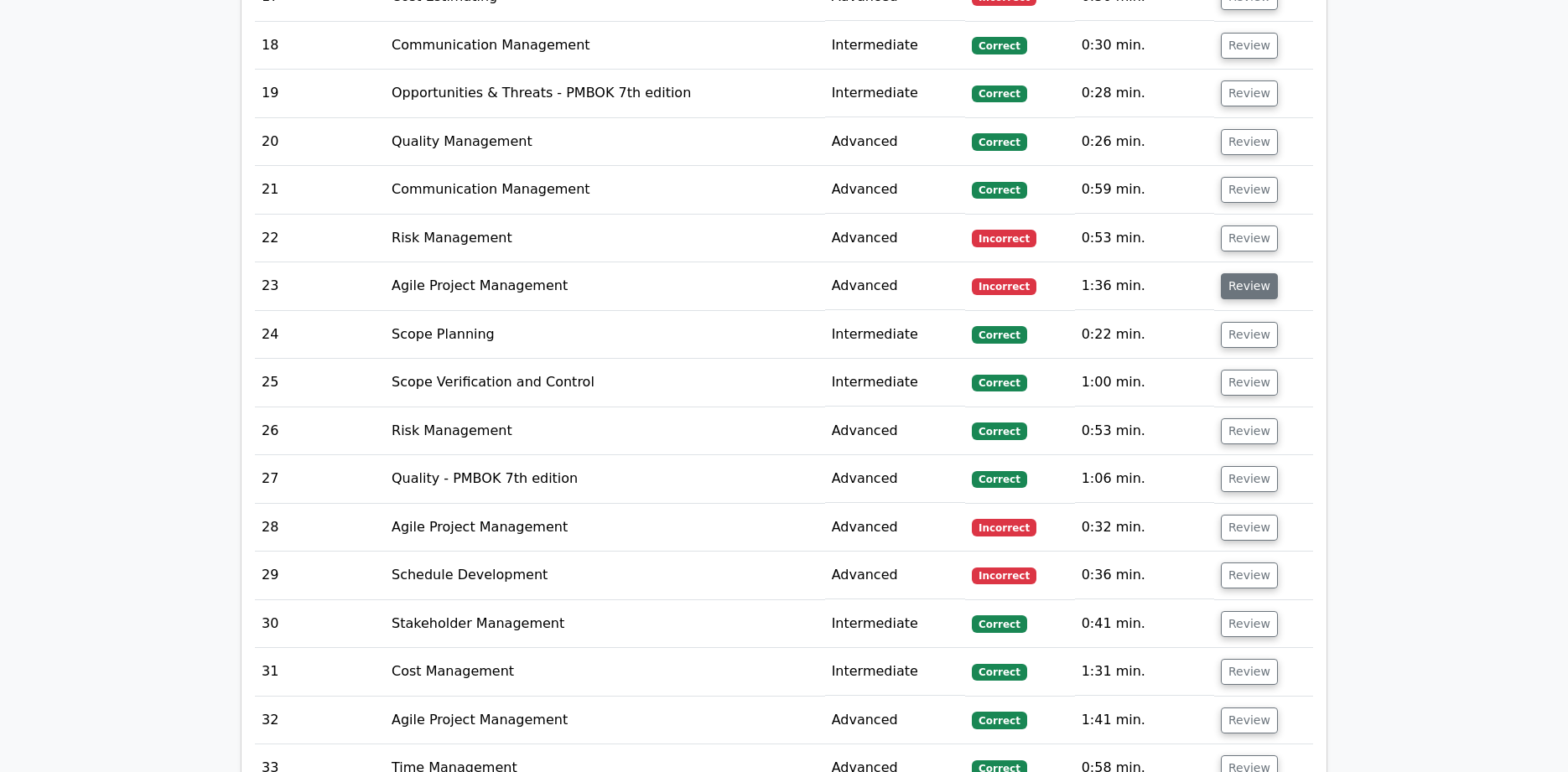
click at [1252, 273] on button "Review" at bounding box center [1249, 285] width 57 height 26
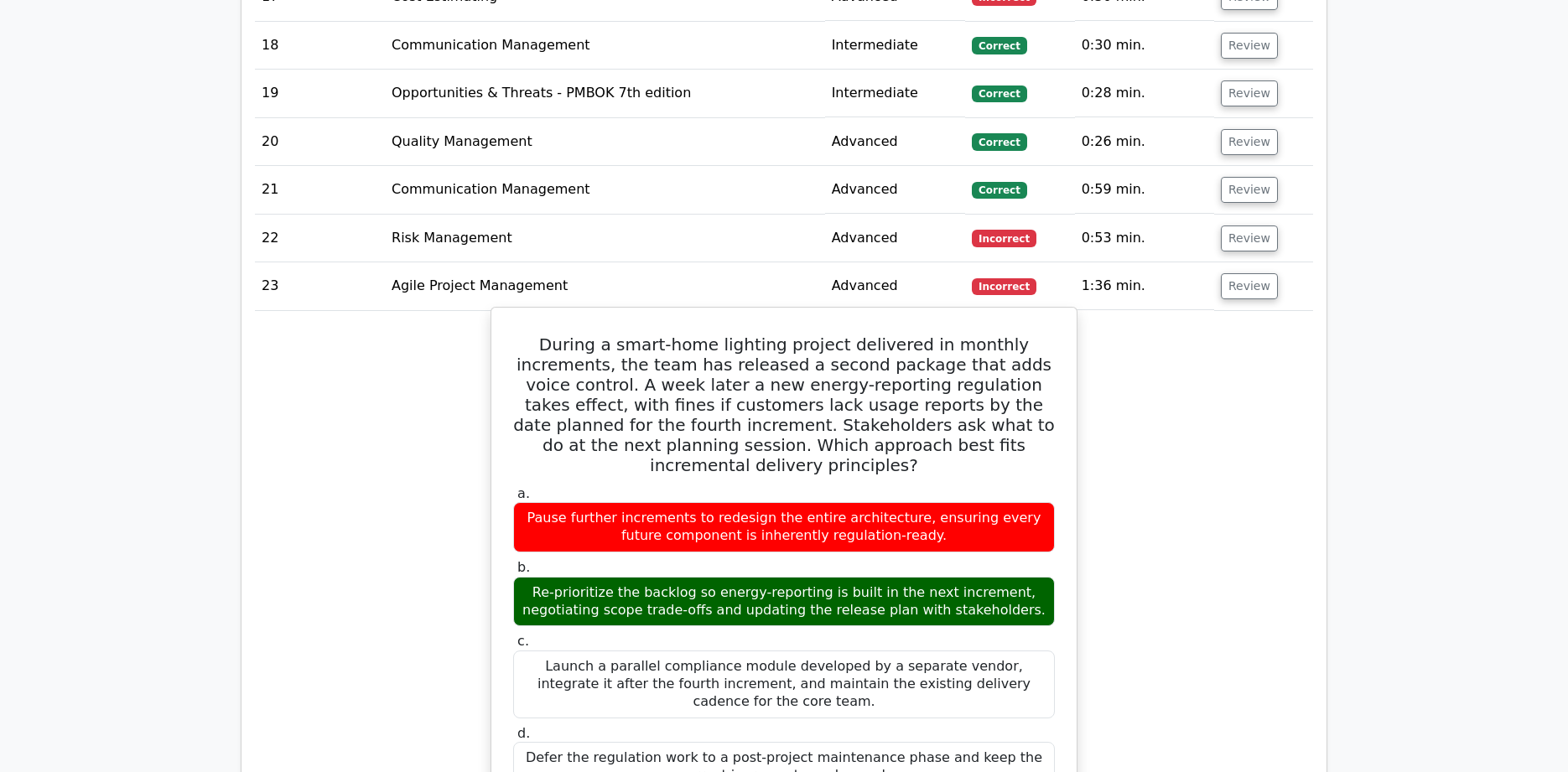
drag, startPoint x: 522, startPoint y: 317, endPoint x: 860, endPoint y: 726, distance: 530.6
click at [860, 726] on div "During a smart-home lighting project delivered in monthly increments, the team …" at bounding box center [784, 764] width 572 height 901
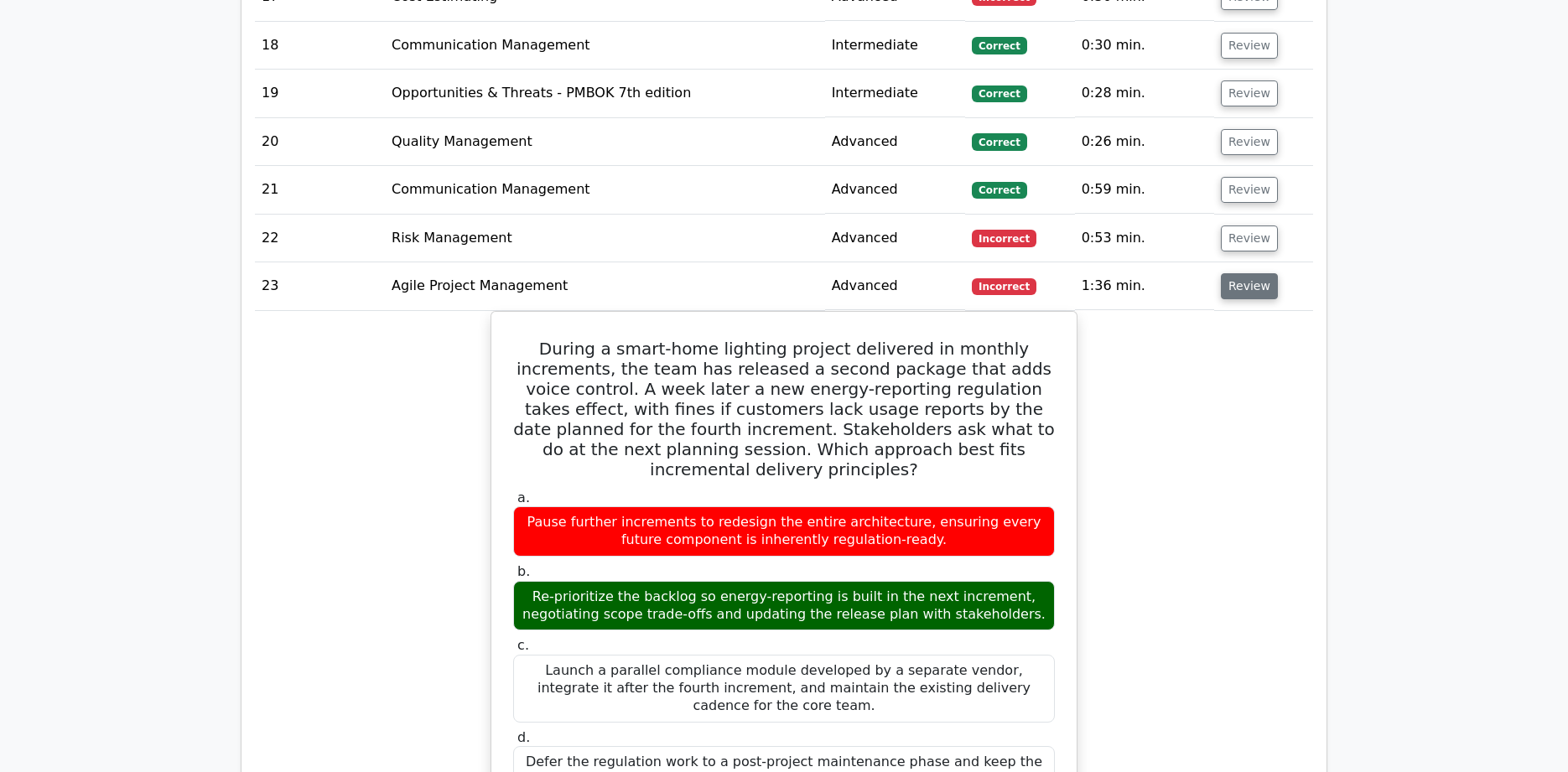
click at [1246, 273] on button "Review" at bounding box center [1249, 285] width 57 height 26
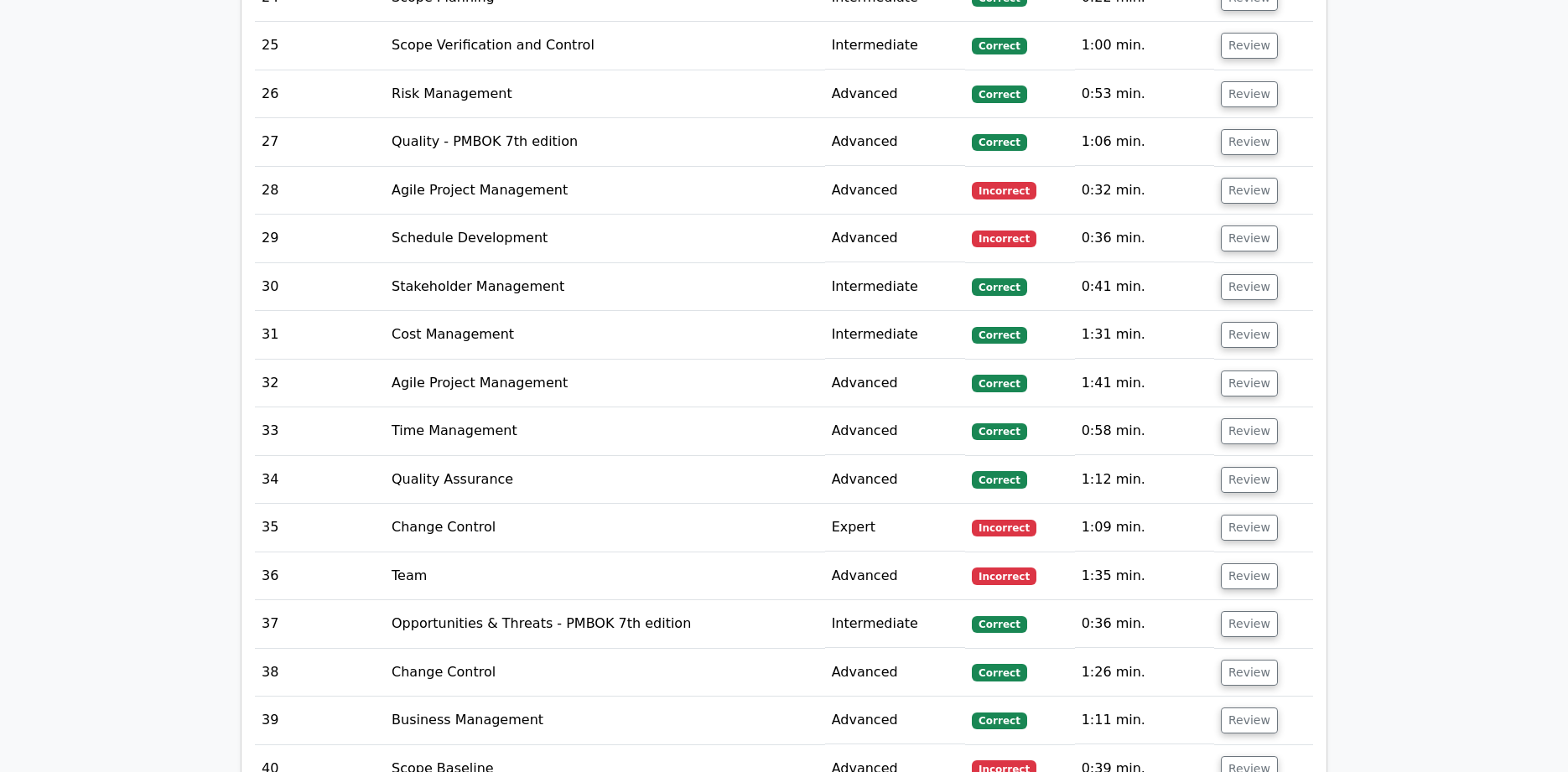
scroll to position [4131, 0]
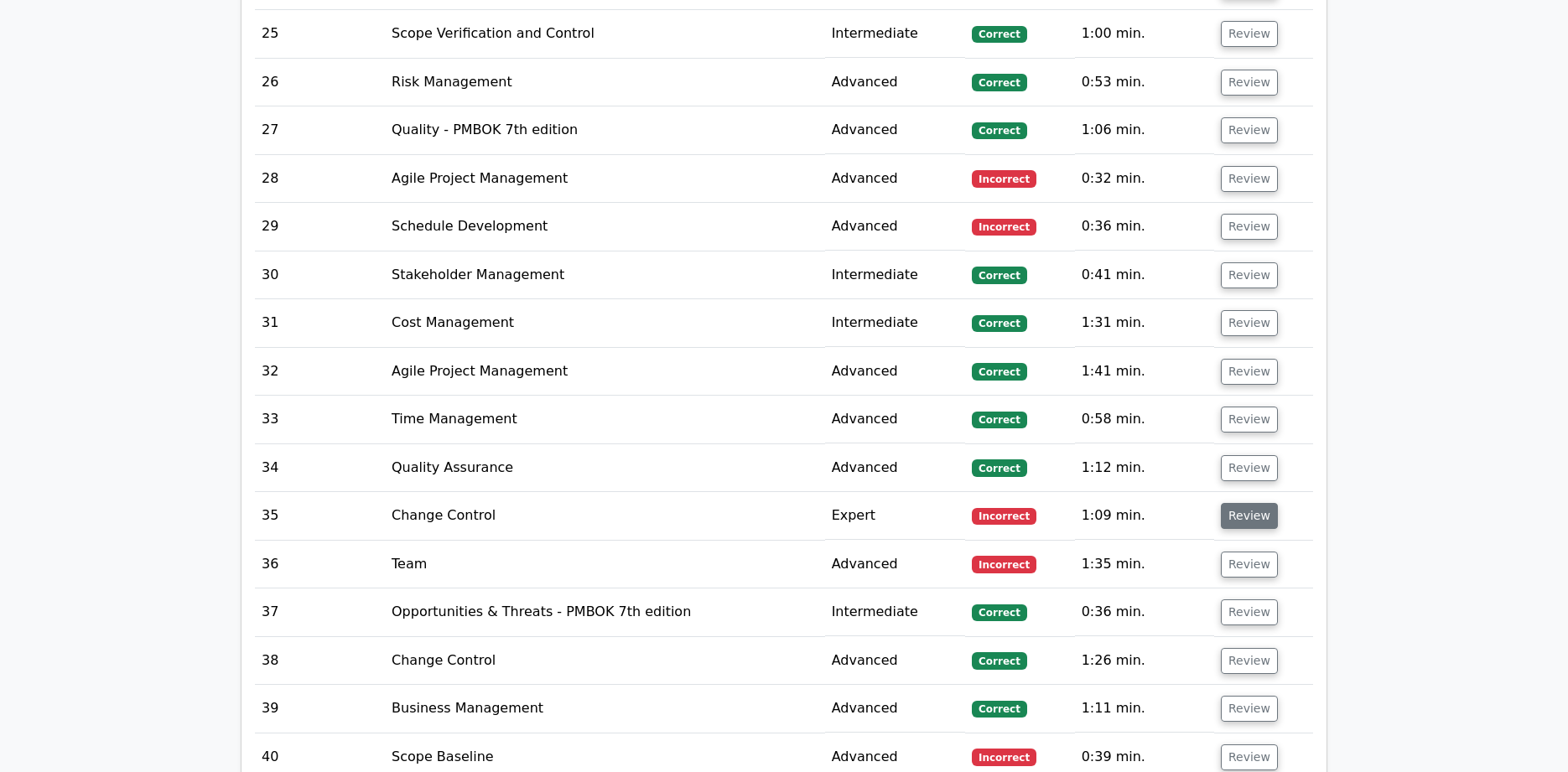
click at [1234, 503] on button "Review" at bounding box center [1249, 515] width 57 height 26
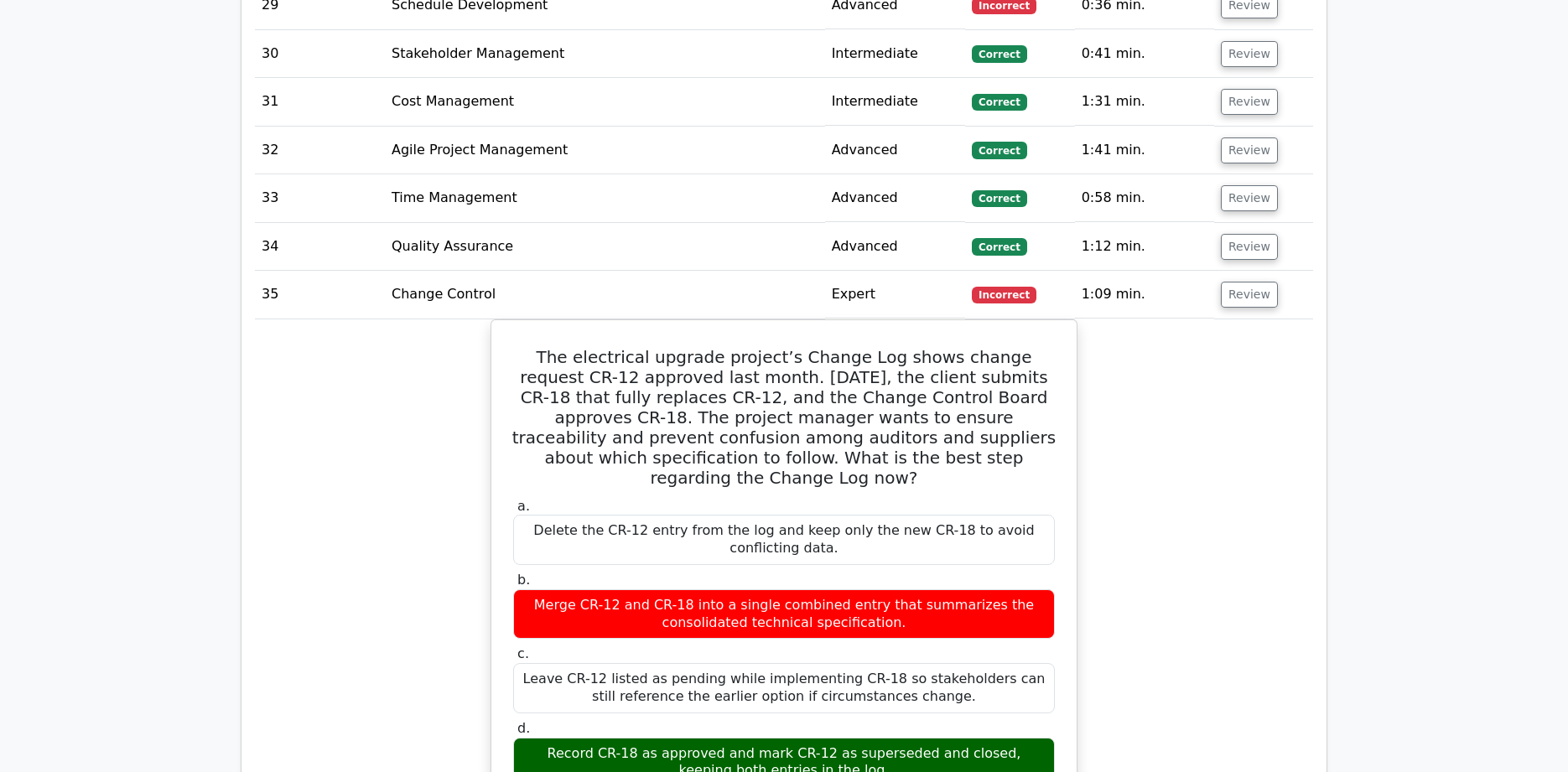
scroll to position [4399, 0]
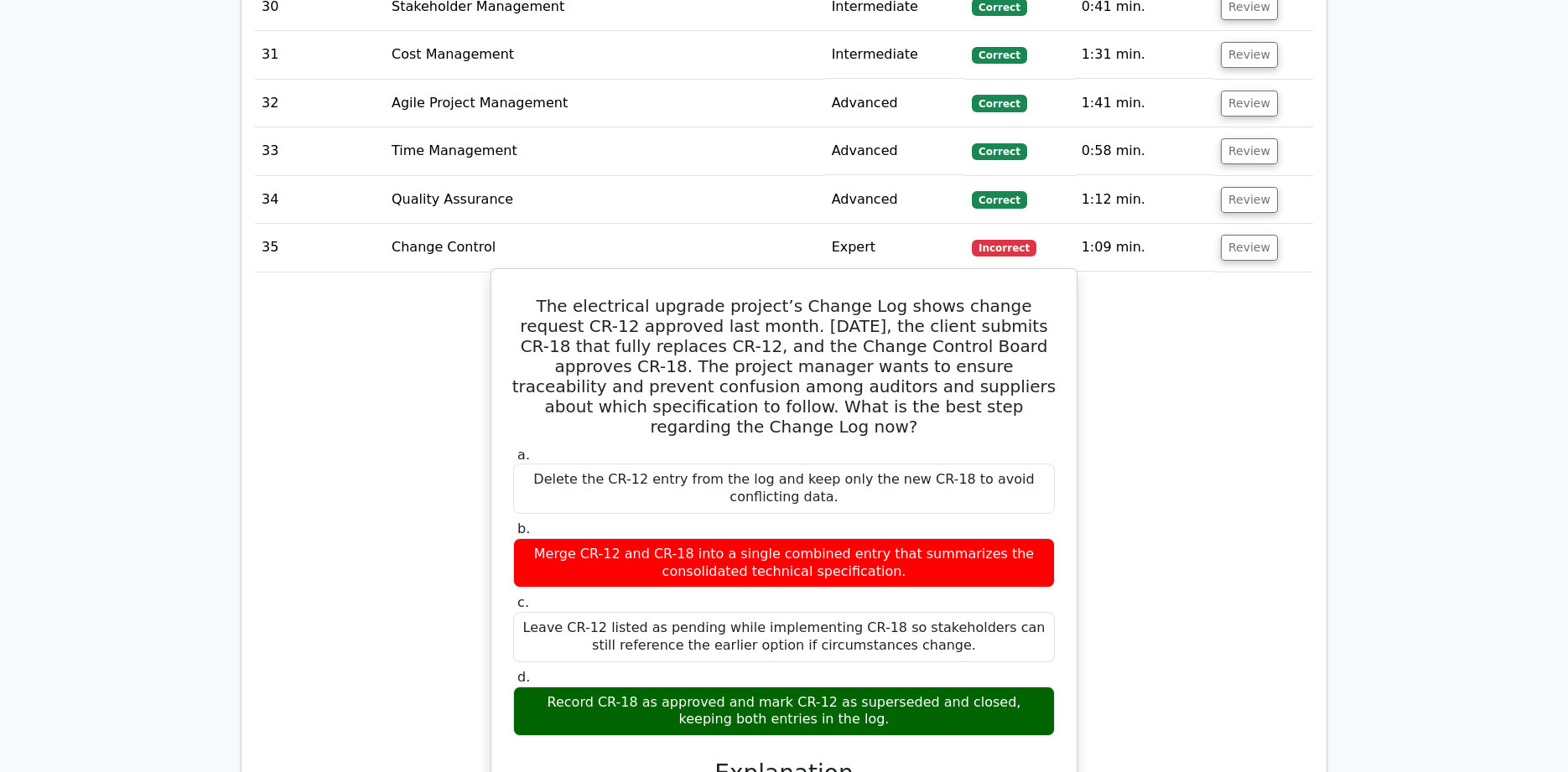
drag, startPoint x: 533, startPoint y: 269, endPoint x: 936, endPoint y: 672, distance: 569.9
click at [936, 672] on div "The electrical upgrade project’s Change Log shows change request CR-12 approved…" at bounding box center [784, 700] width 572 height 850
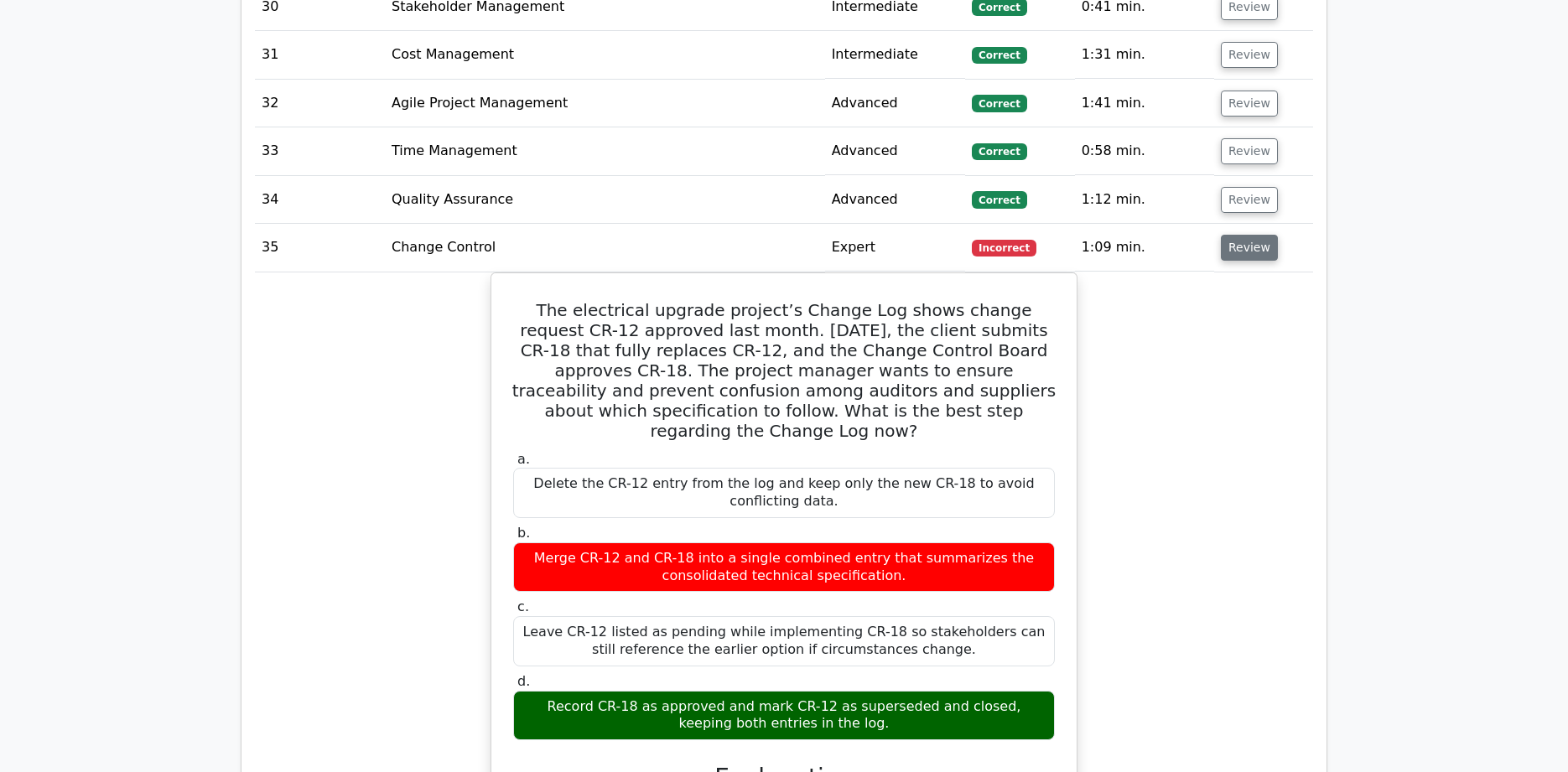
click at [1240, 235] on button "Review" at bounding box center [1249, 247] width 57 height 26
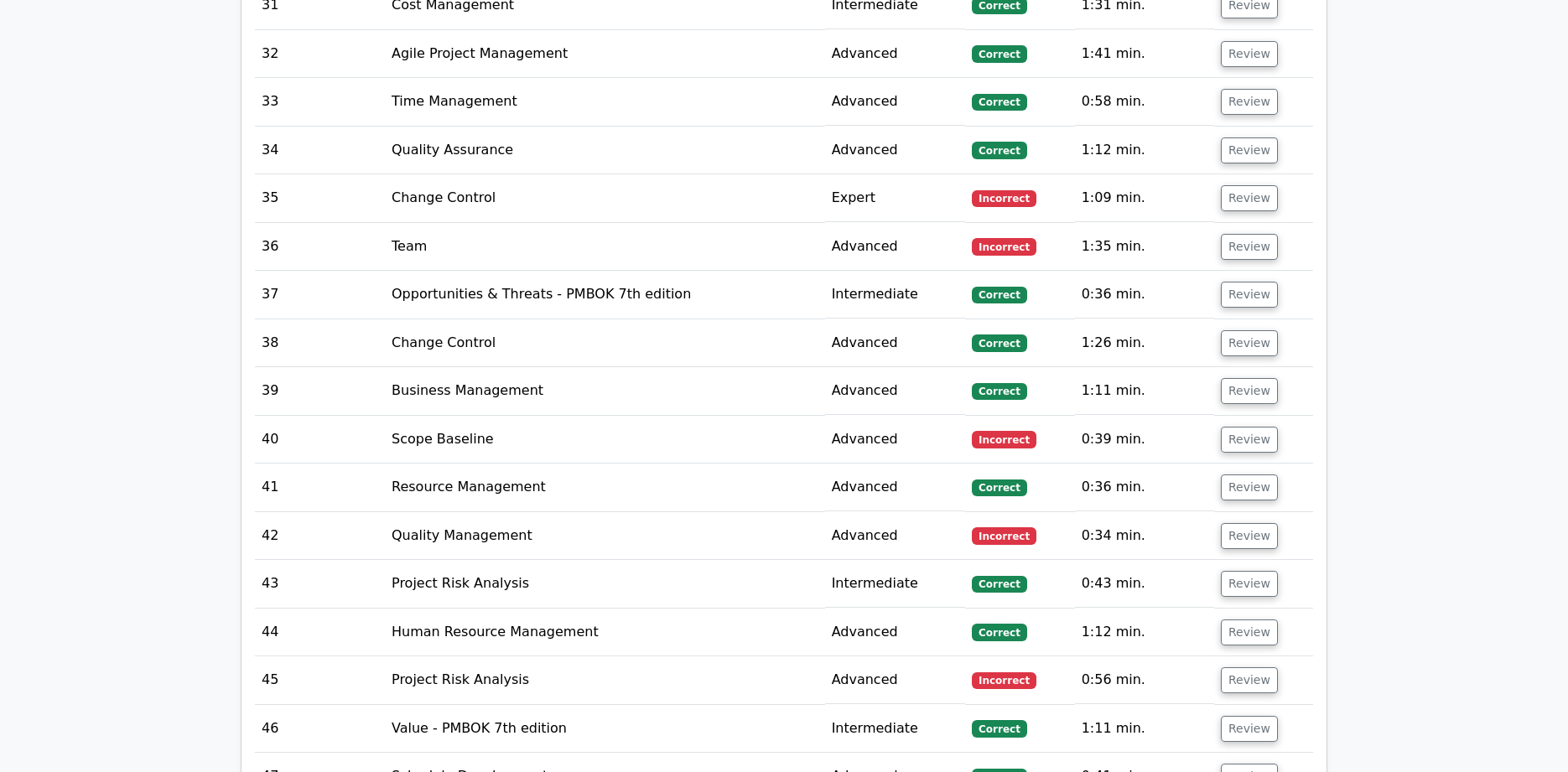
scroll to position [4439, 0]
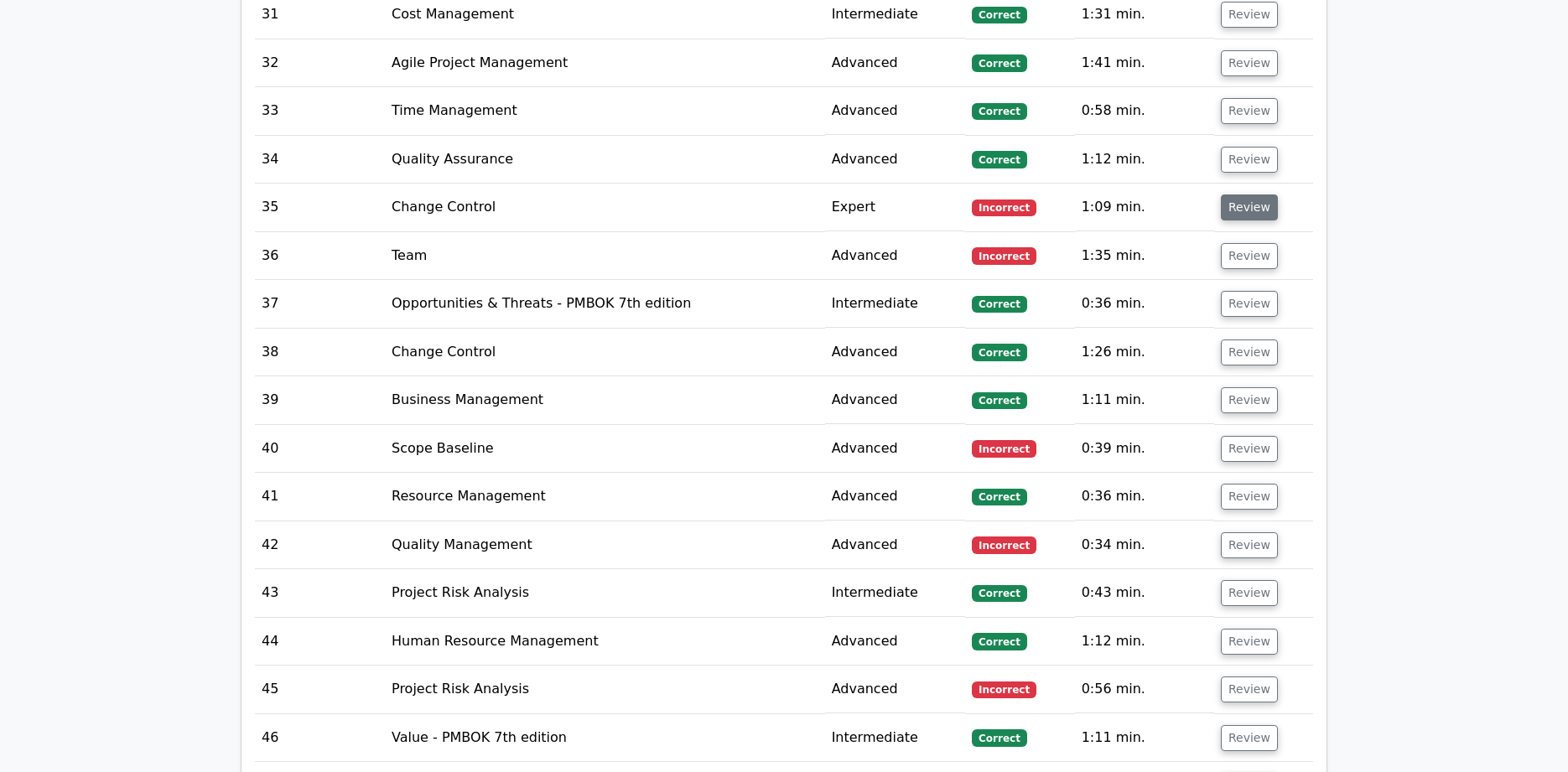
click at [1242, 194] on button "Review" at bounding box center [1249, 207] width 57 height 26
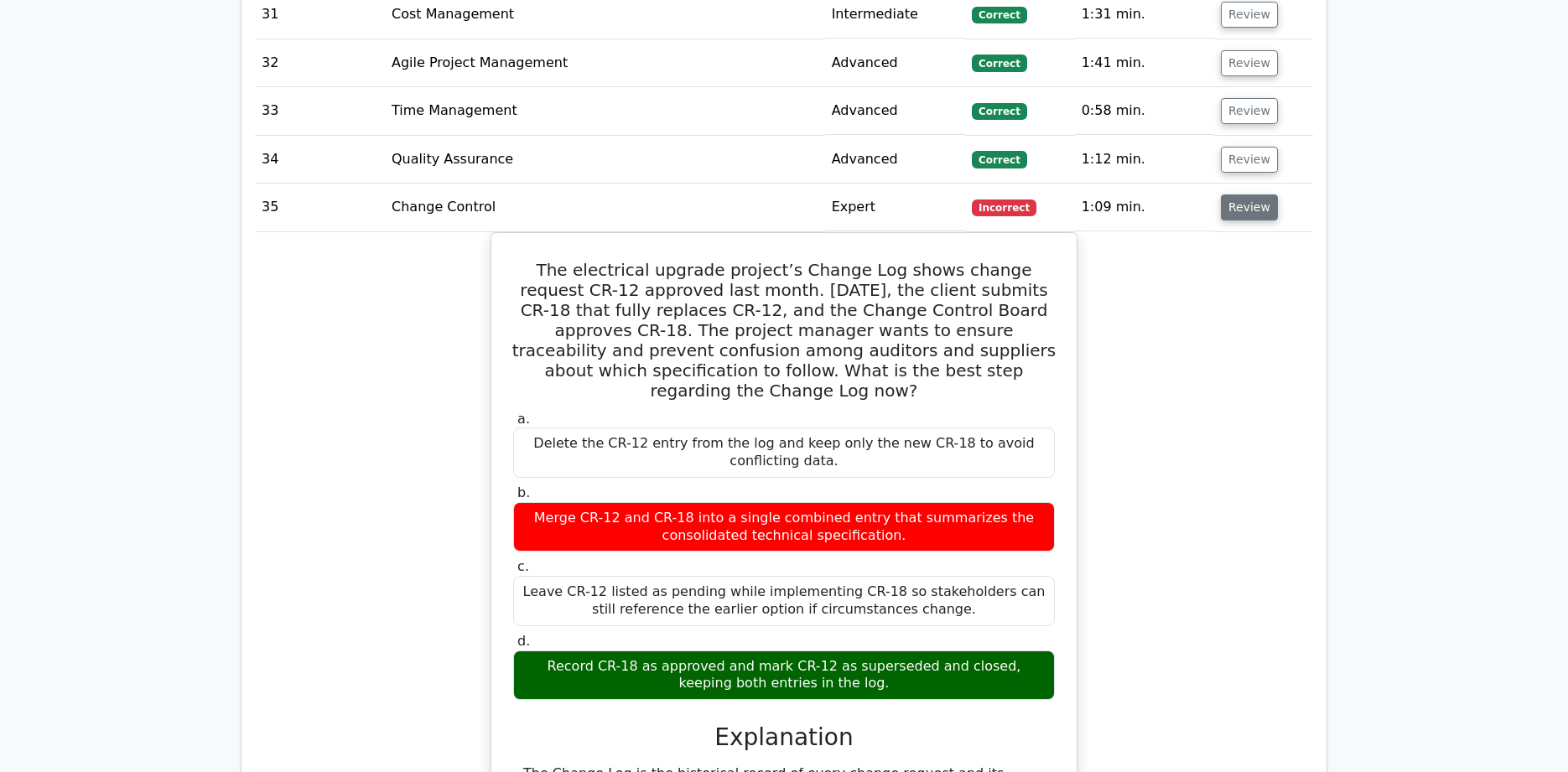
click at [1233, 194] on button "Review" at bounding box center [1249, 207] width 57 height 26
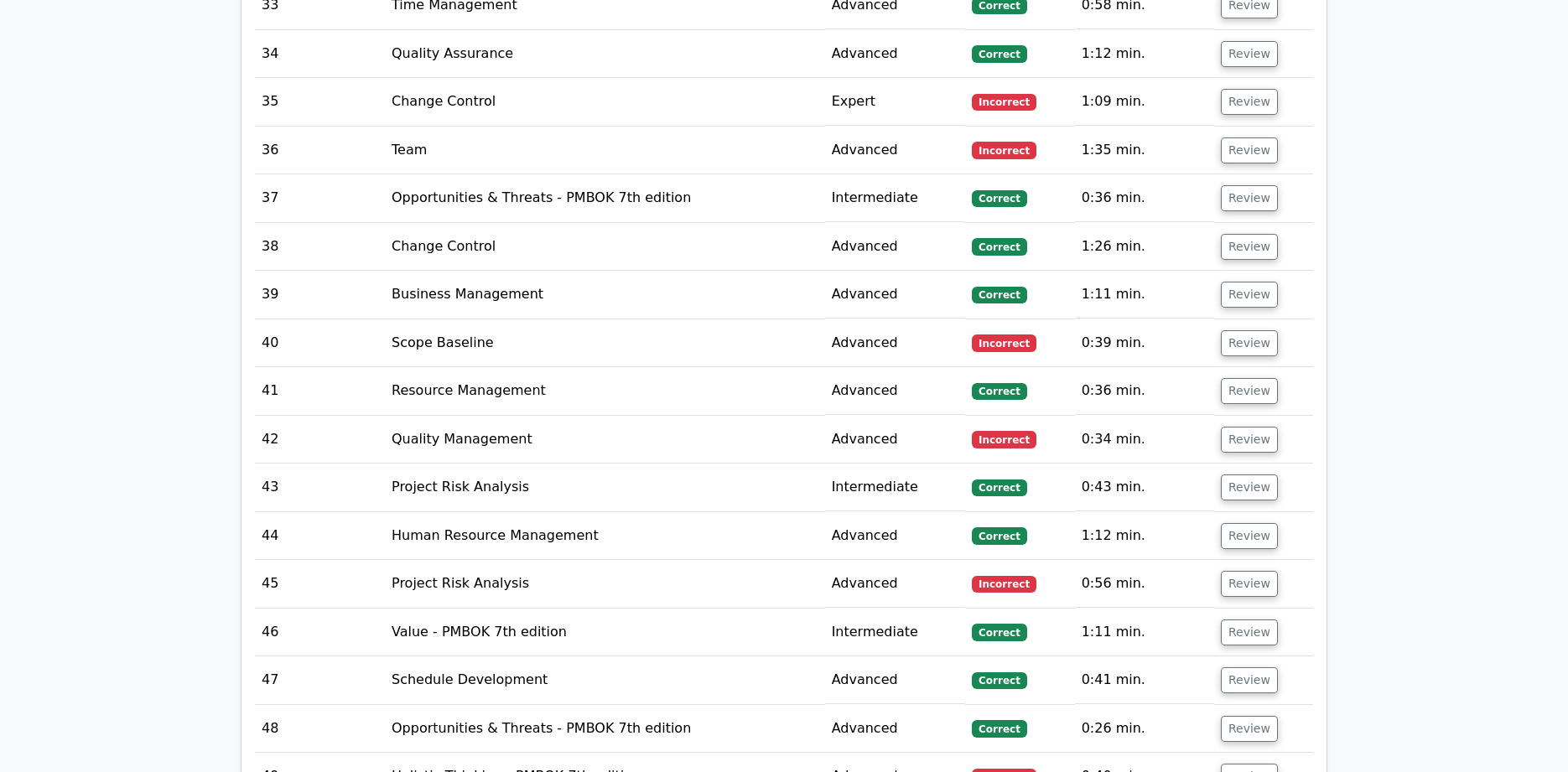
scroll to position [4547, 0]
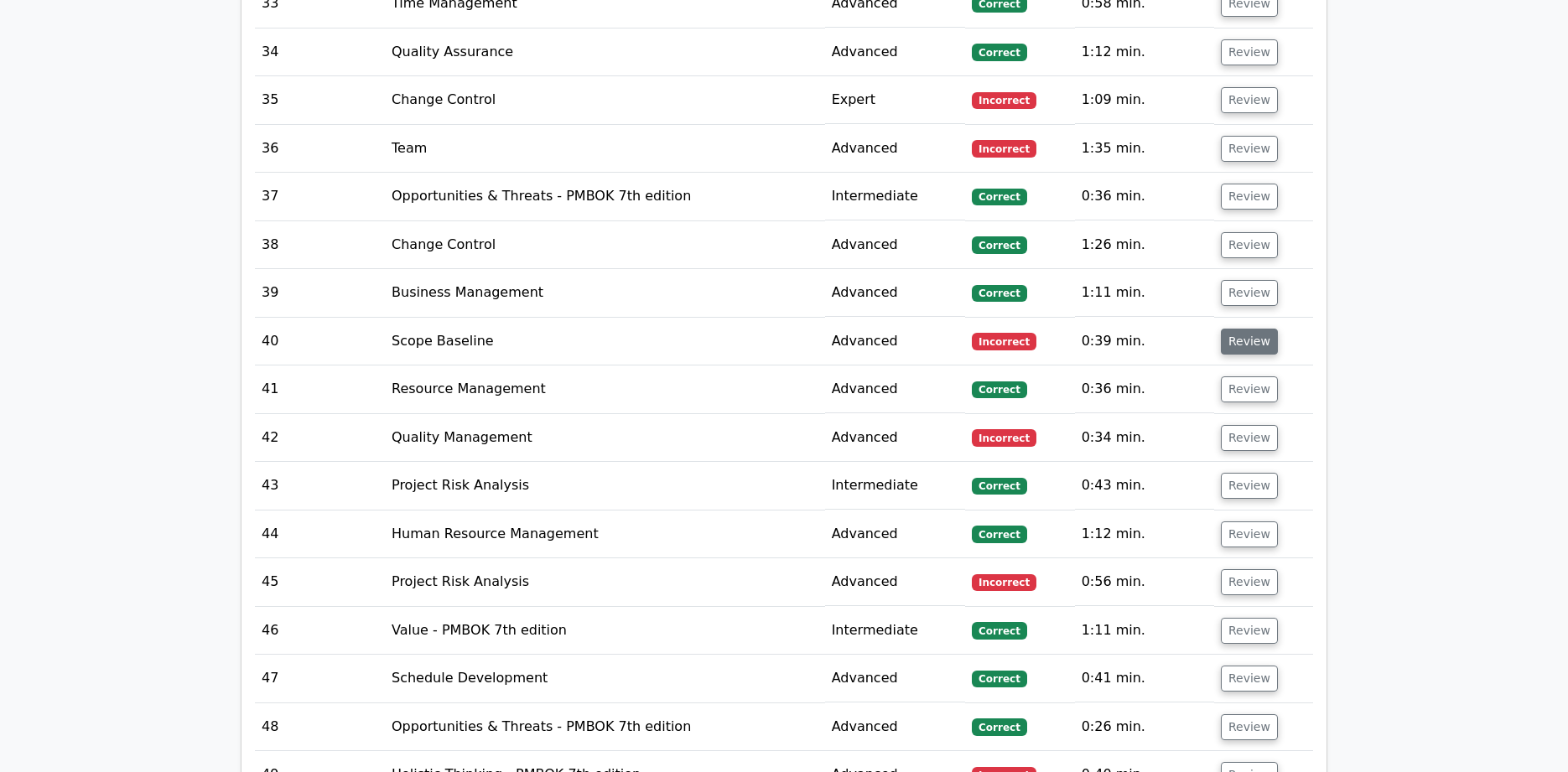
click at [1242, 329] on button "Review" at bounding box center [1249, 341] width 57 height 26
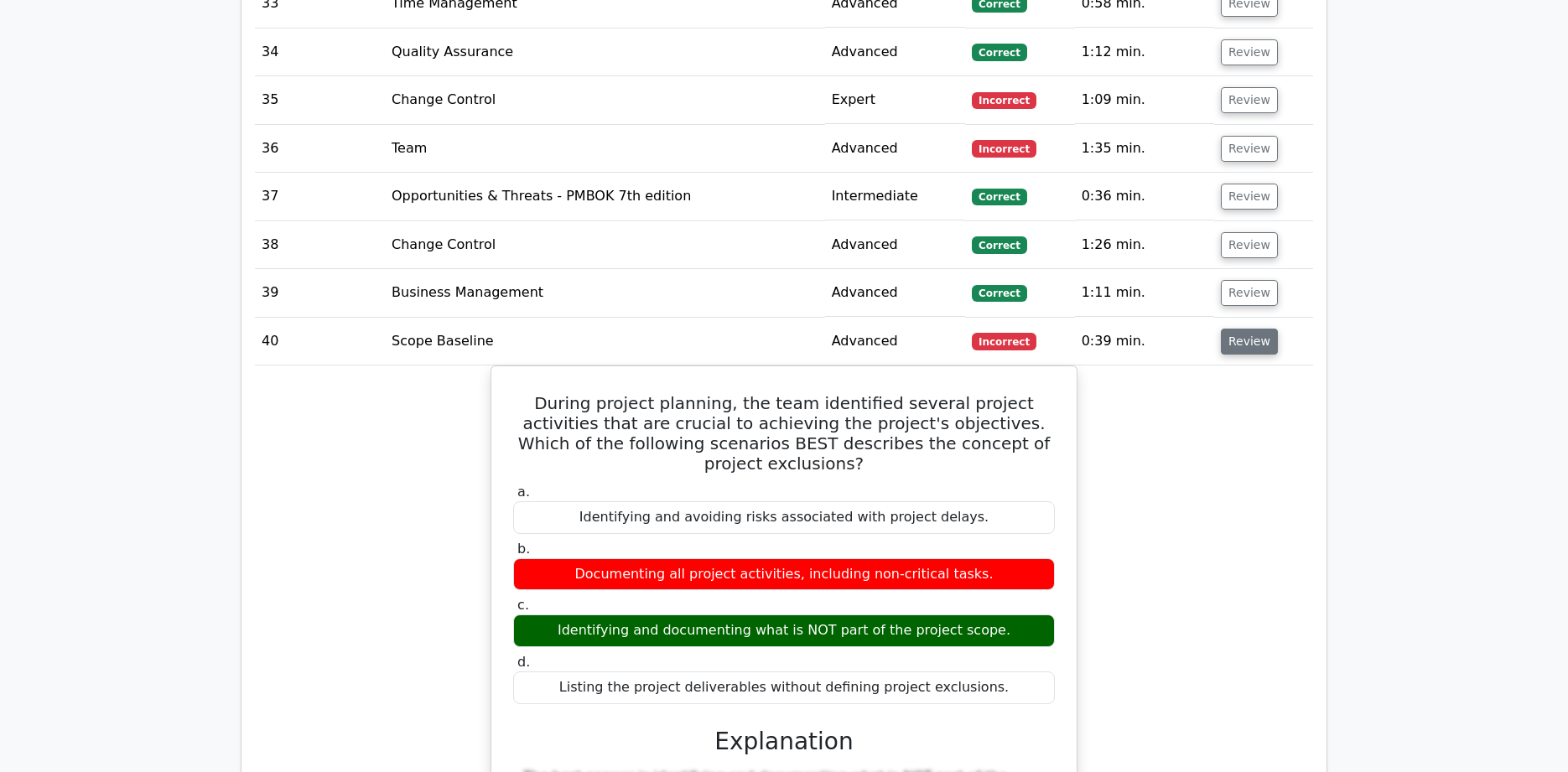
click at [1245, 329] on button "Review" at bounding box center [1249, 341] width 57 height 26
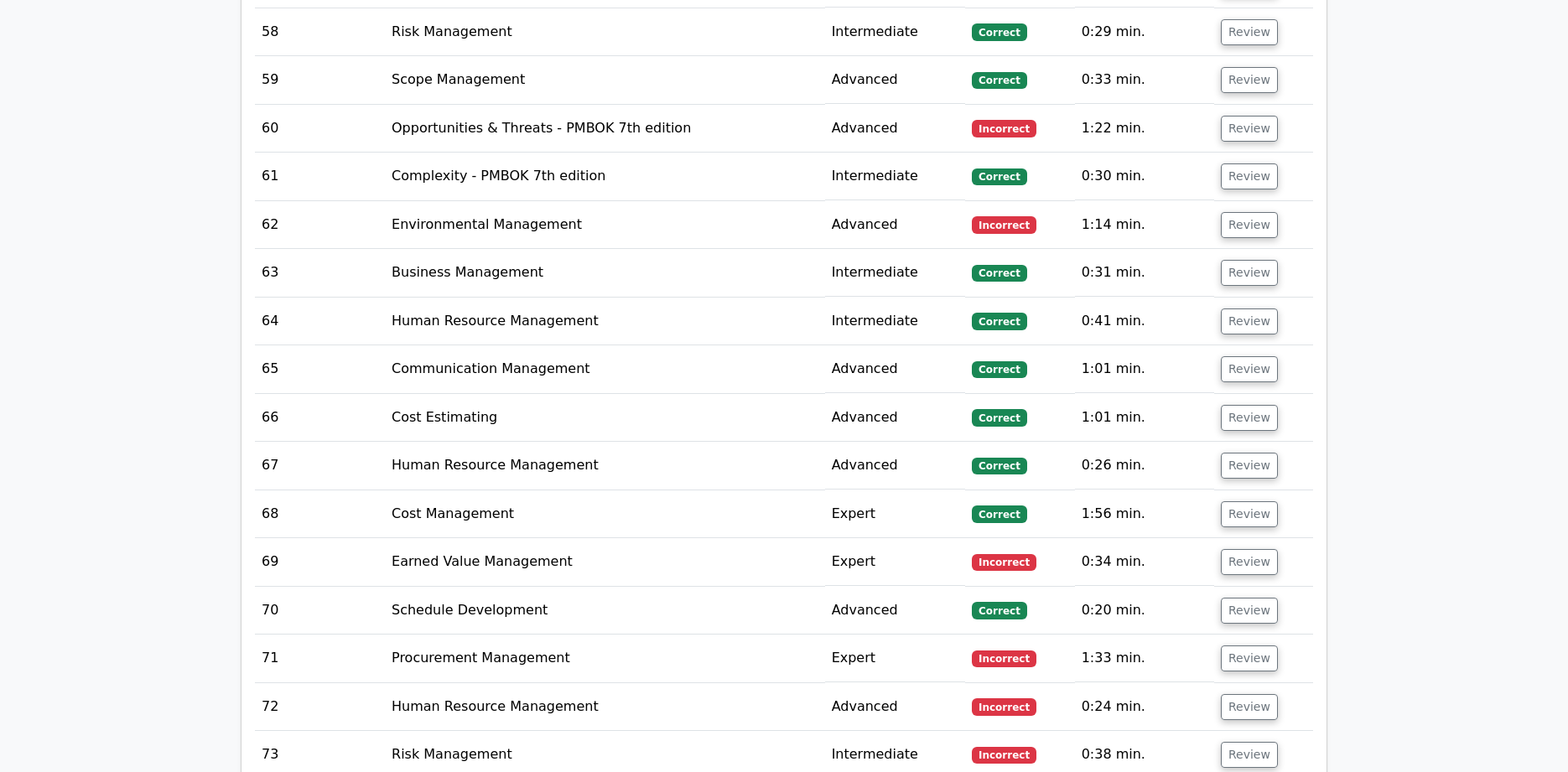
scroll to position [5728, 0]
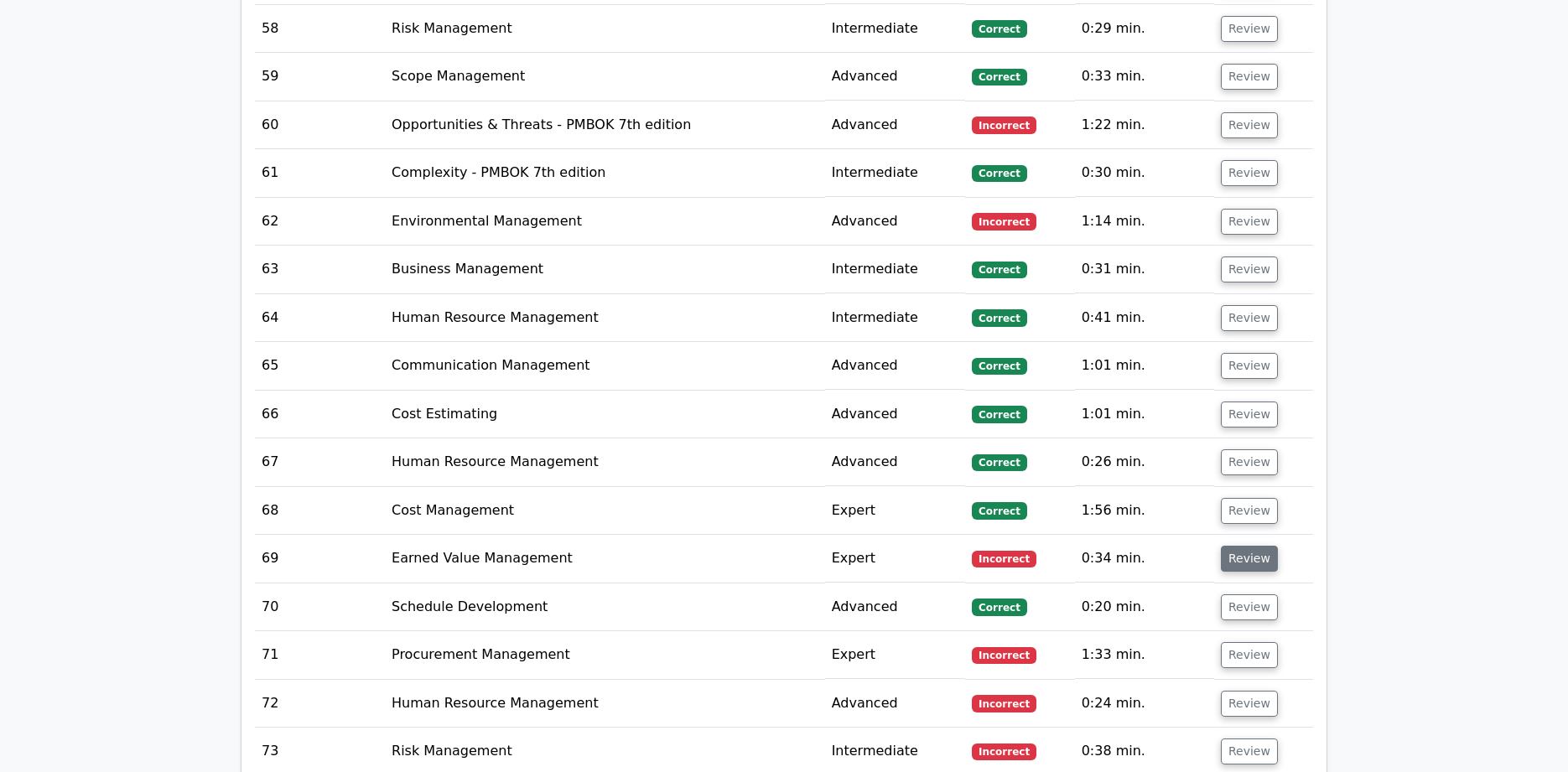
click at [1239, 546] on button "Review" at bounding box center [1249, 558] width 57 height 26
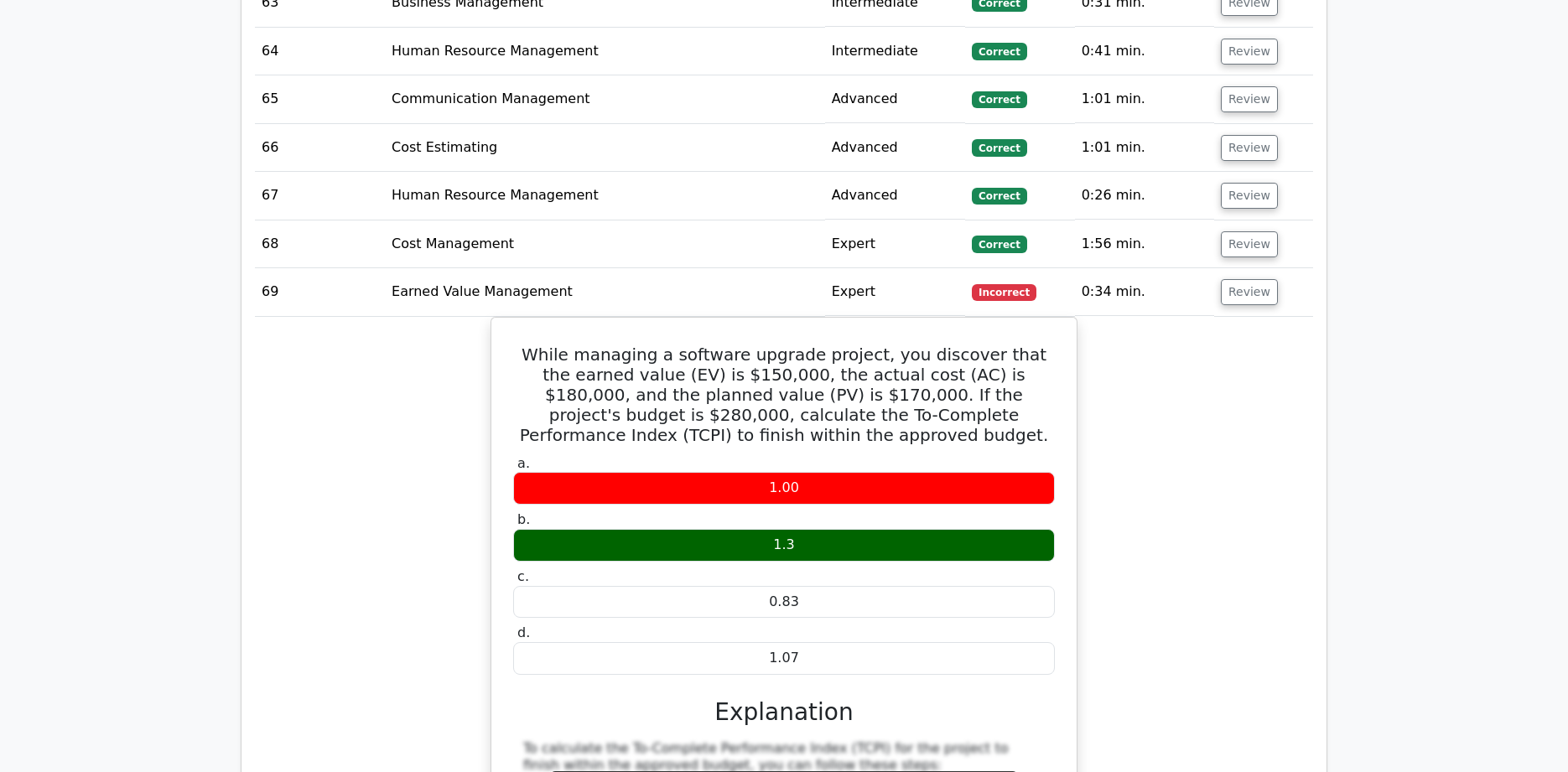
scroll to position [6009, 0]
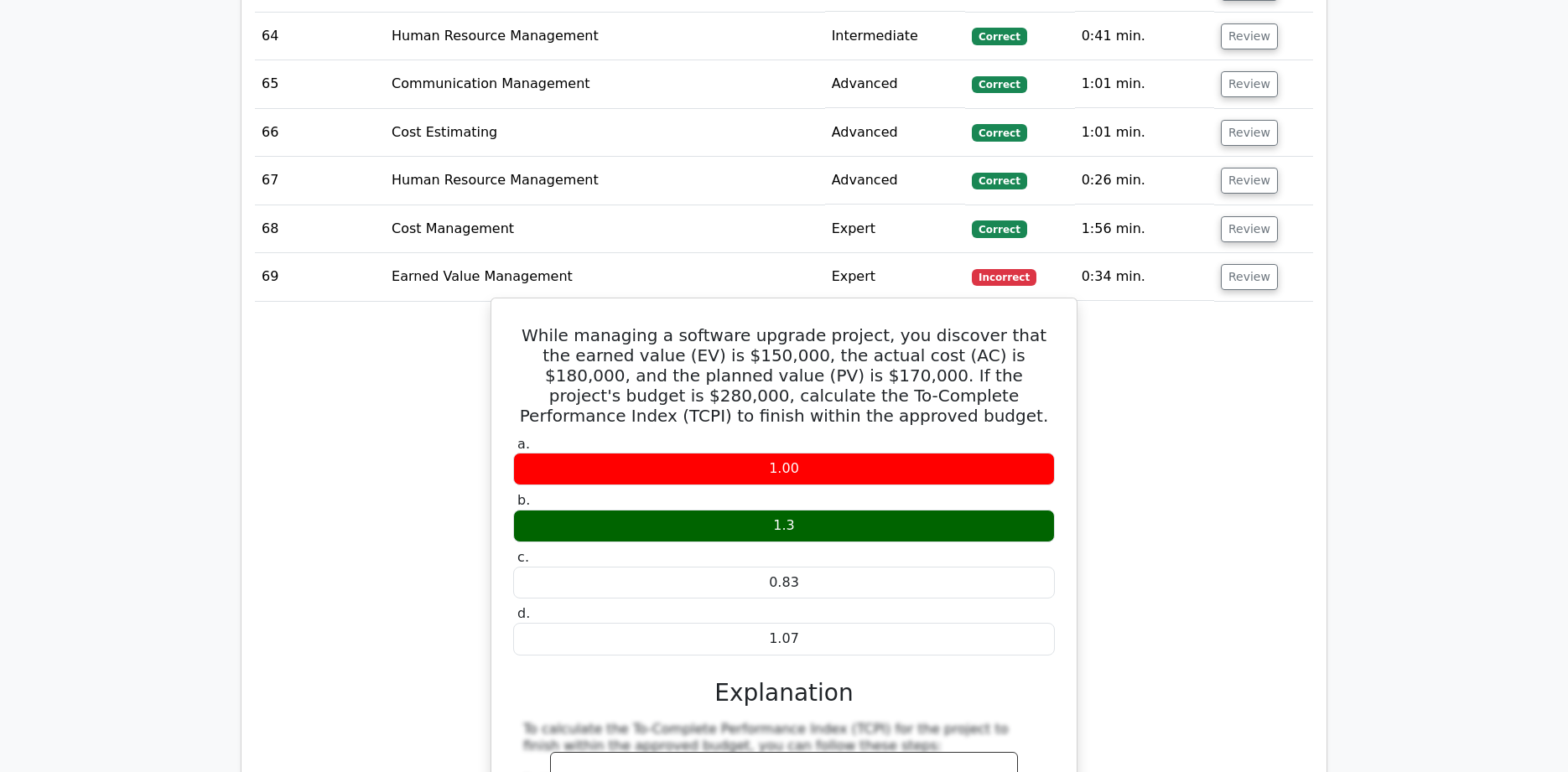
drag, startPoint x: 538, startPoint y: 289, endPoint x: 829, endPoint y: 586, distance: 415.8
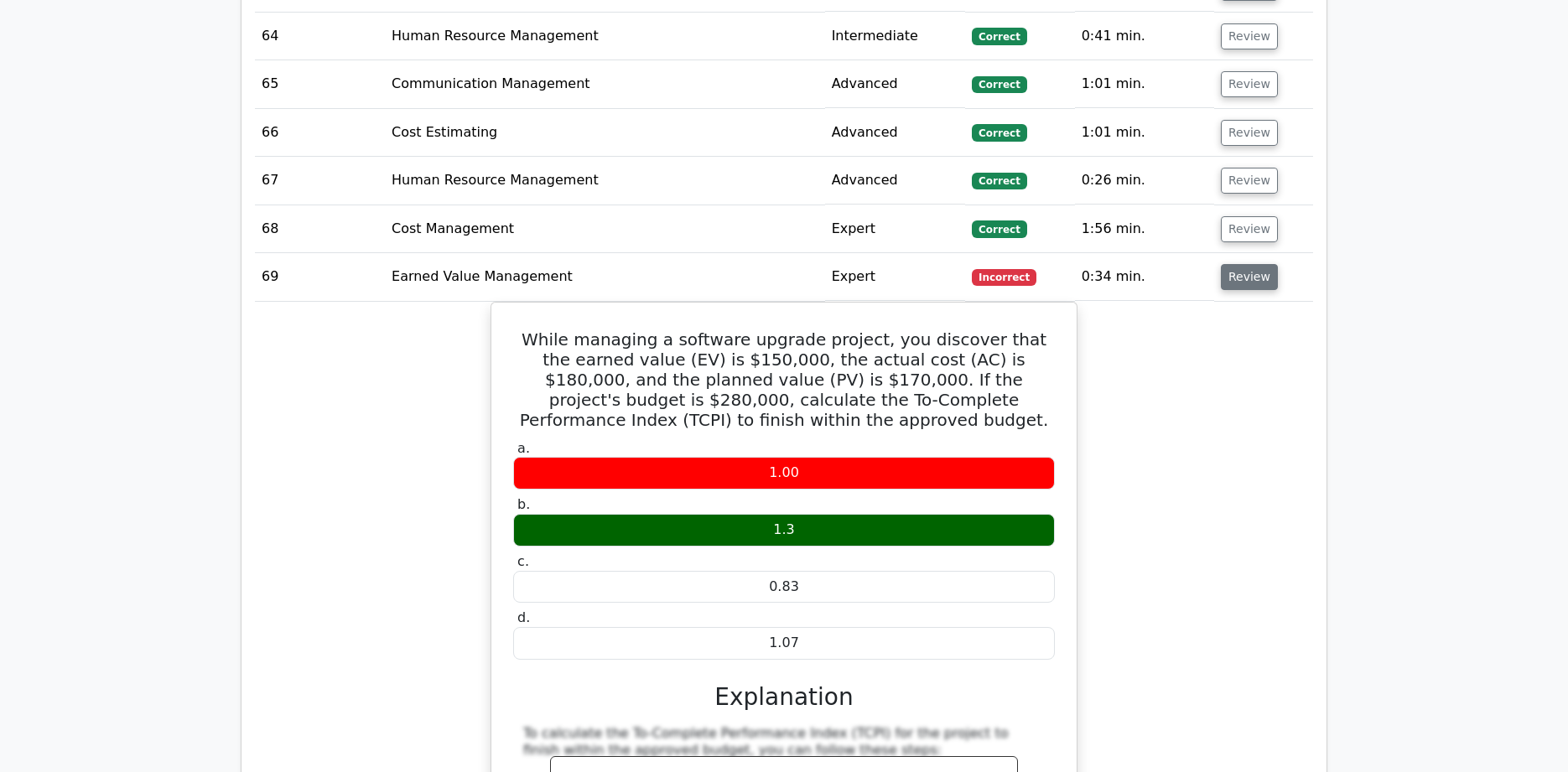
click at [1243, 264] on button "Review" at bounding box center [1249, 277] width 57 height 26
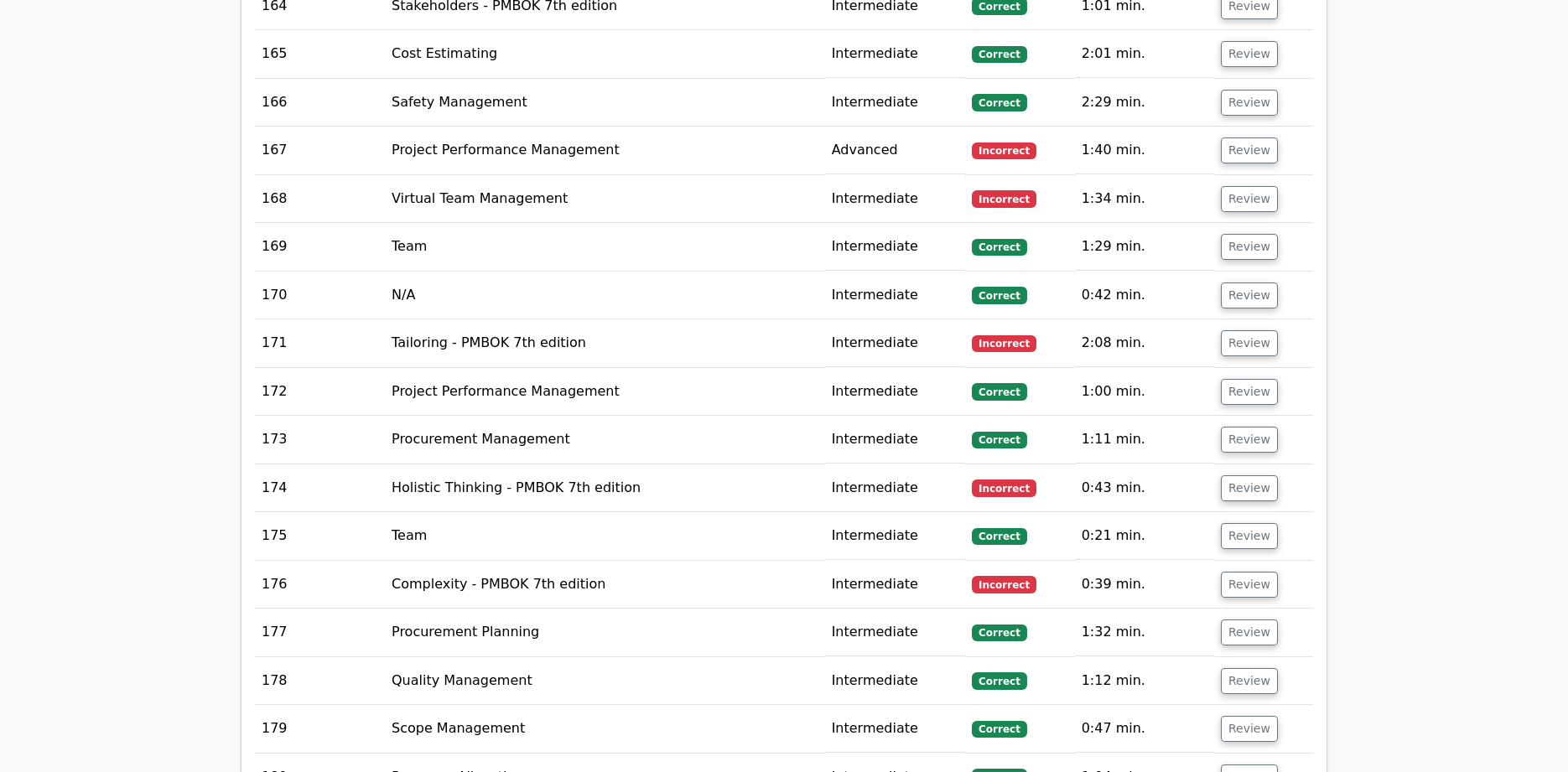
scroll to position [10932, 0]
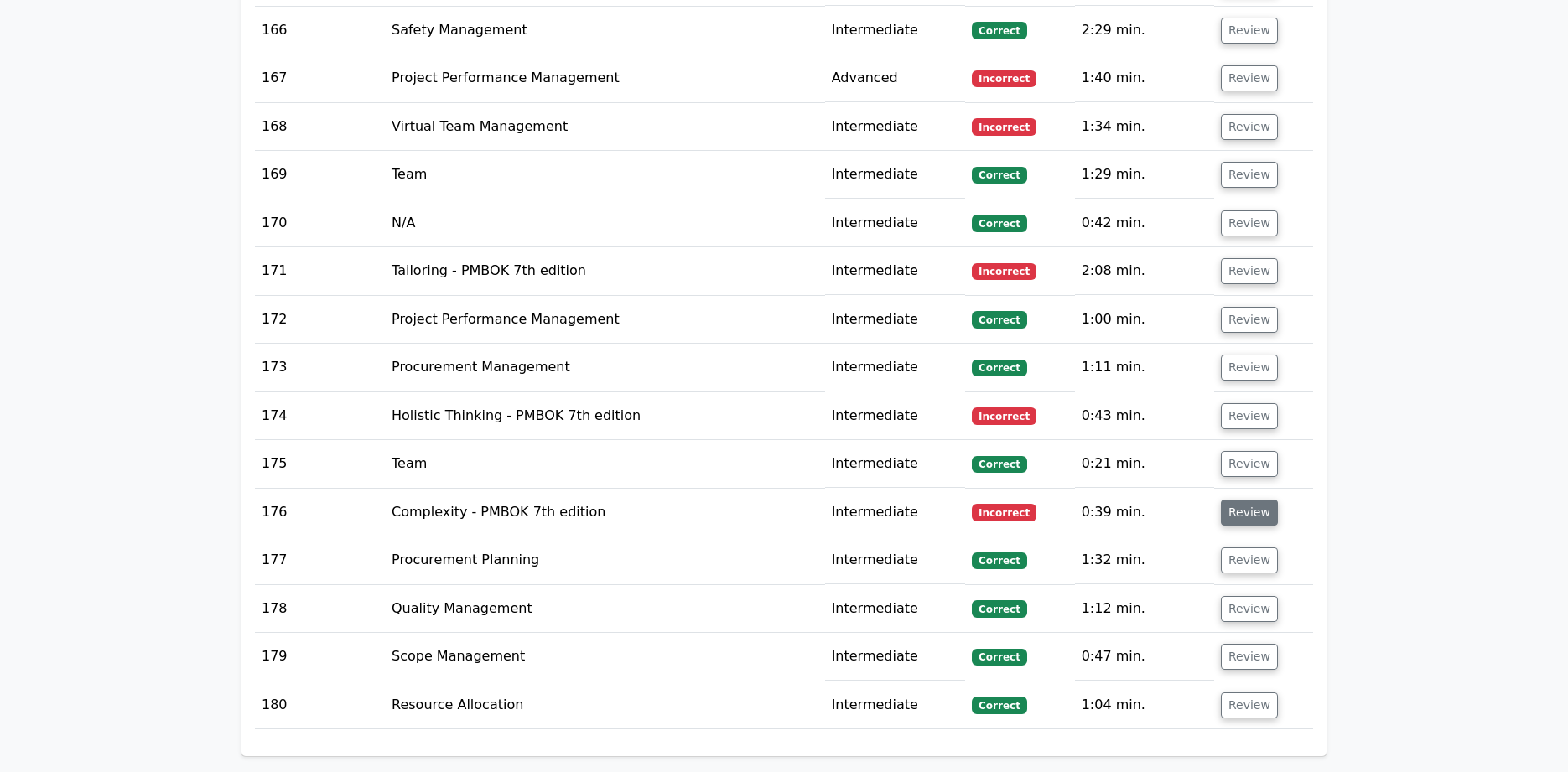
click at [1246, 500] on button "Review" at bounding box center [1249, 512] width 57 height 26
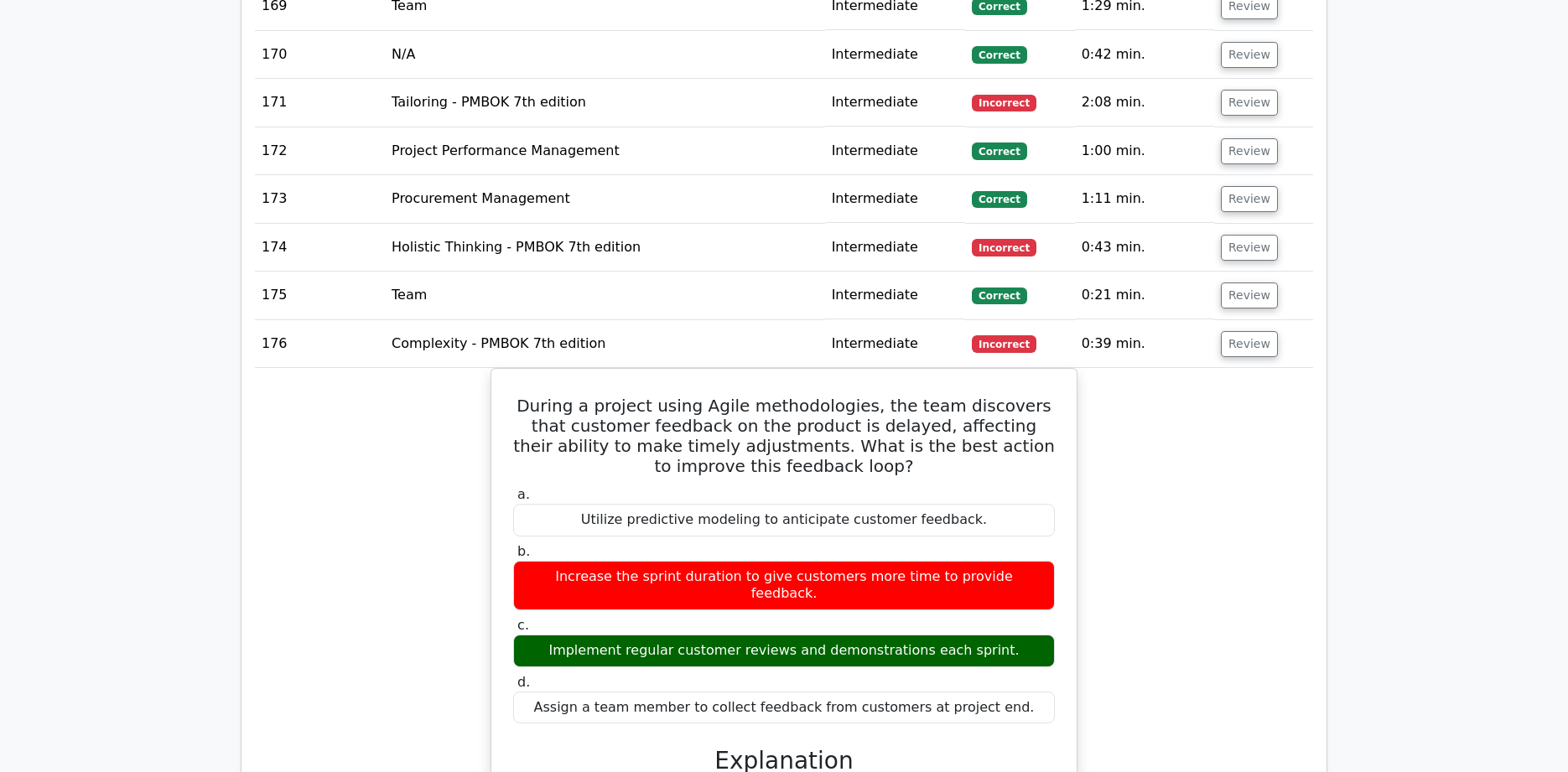
scroll to position [11079, 0]
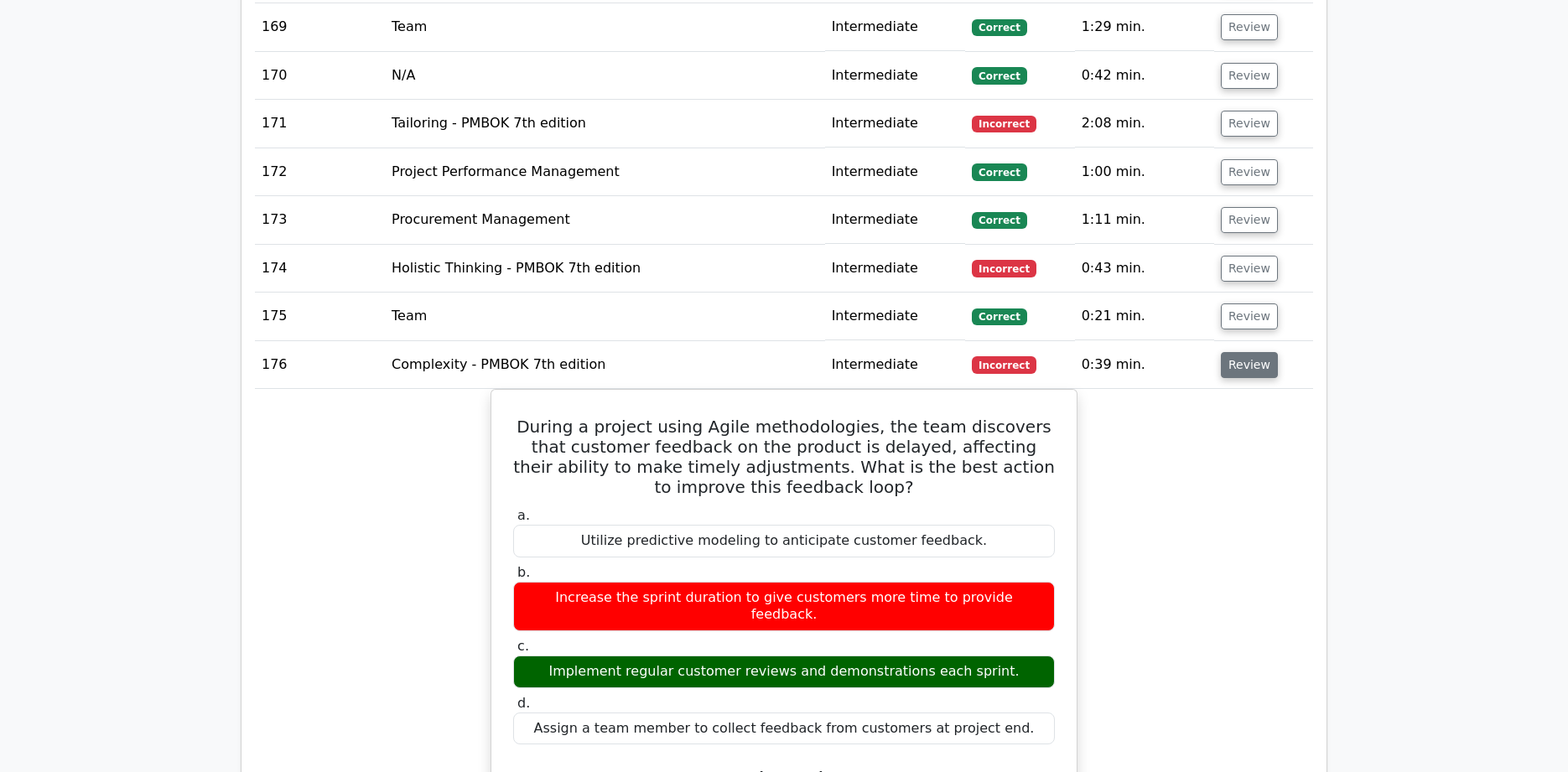
click at [1244, 352] on button "Review" at bounding box center [1249, 365] width 57 height 26
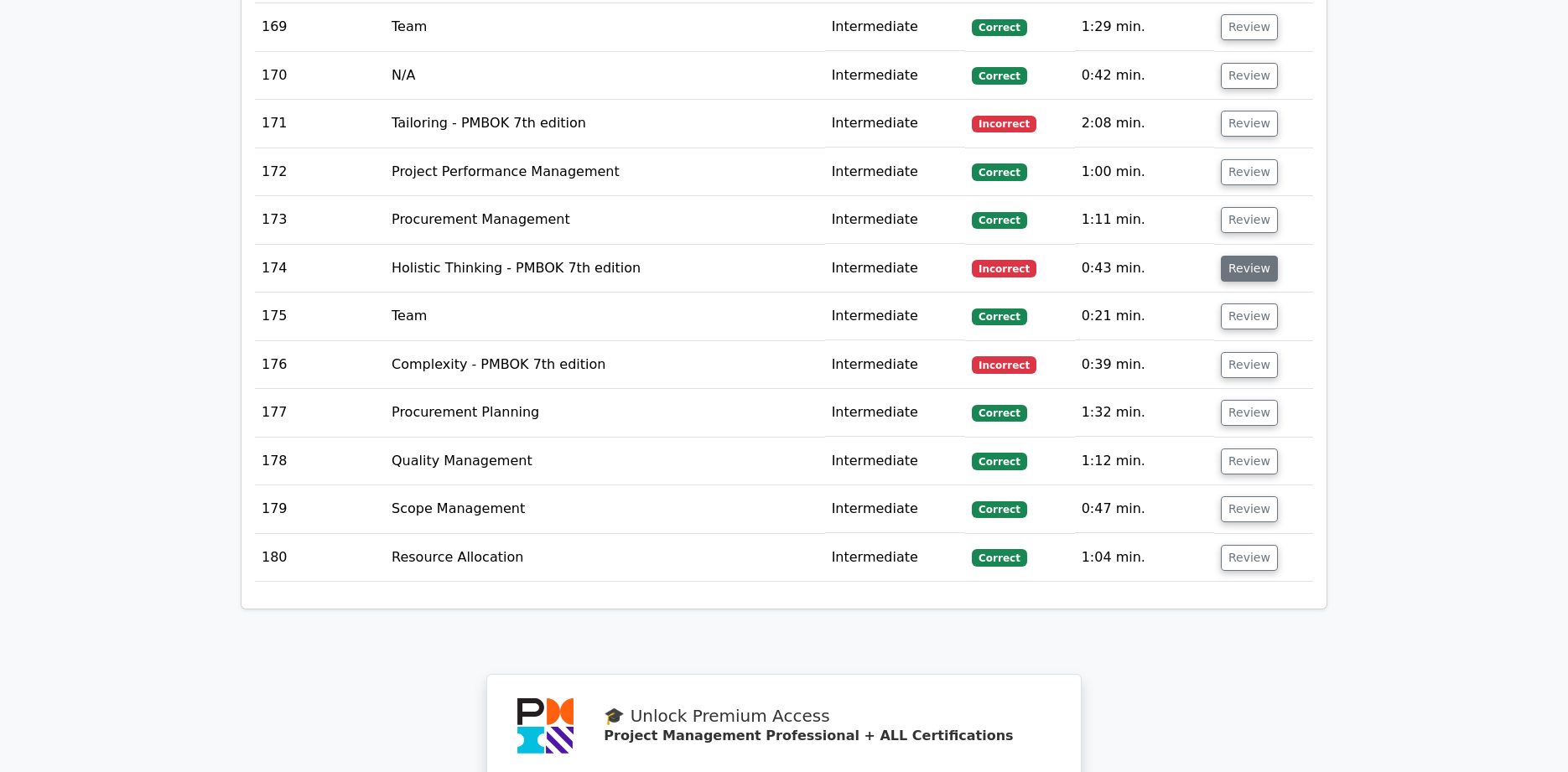
click at [1249, 256] on button "Review" at bounding box center [1249, 268] width 57 height 26
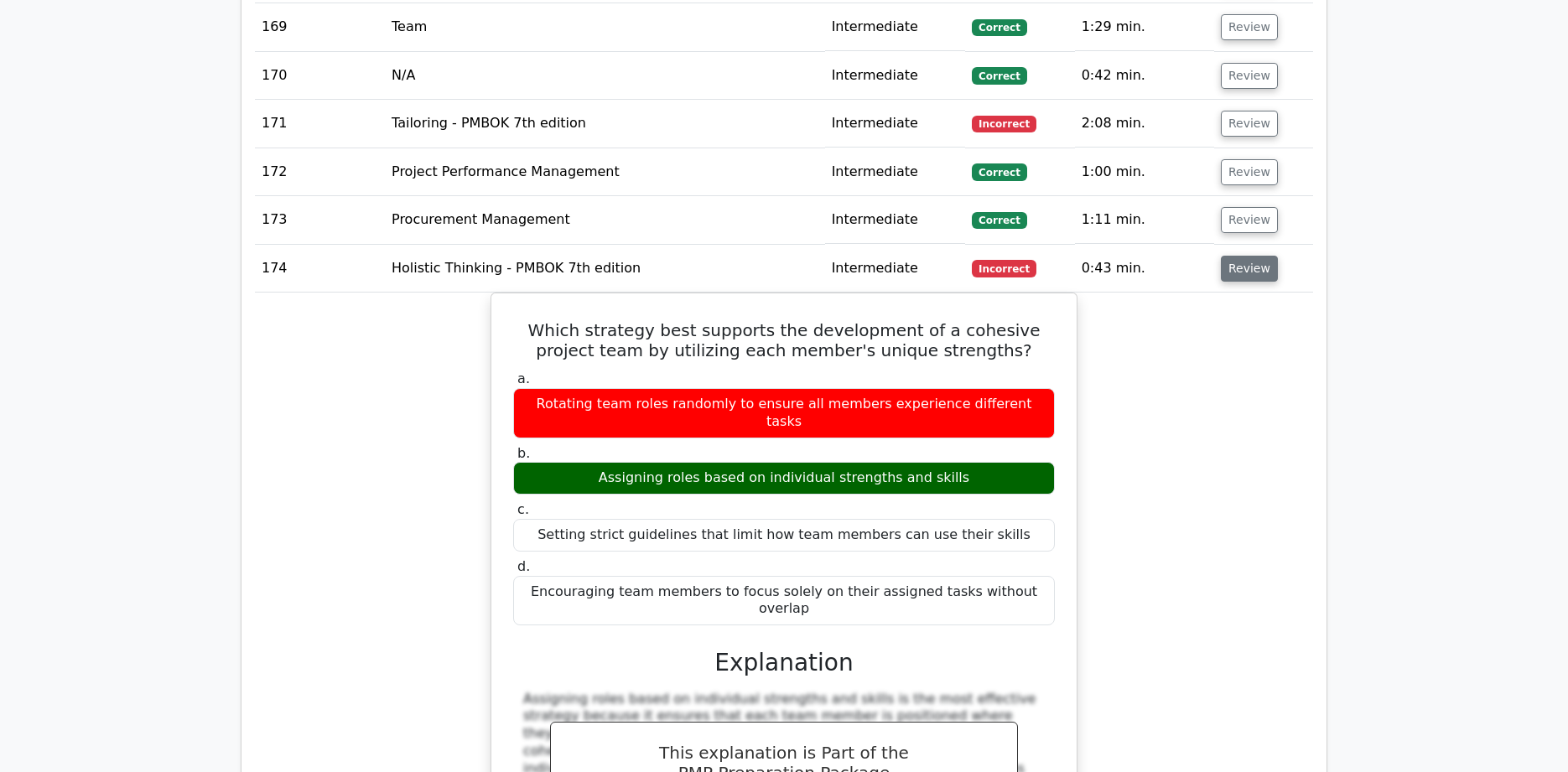
click at [1249, 256] on button "Review" at bounding box center [1249, 268] width 57 height 26
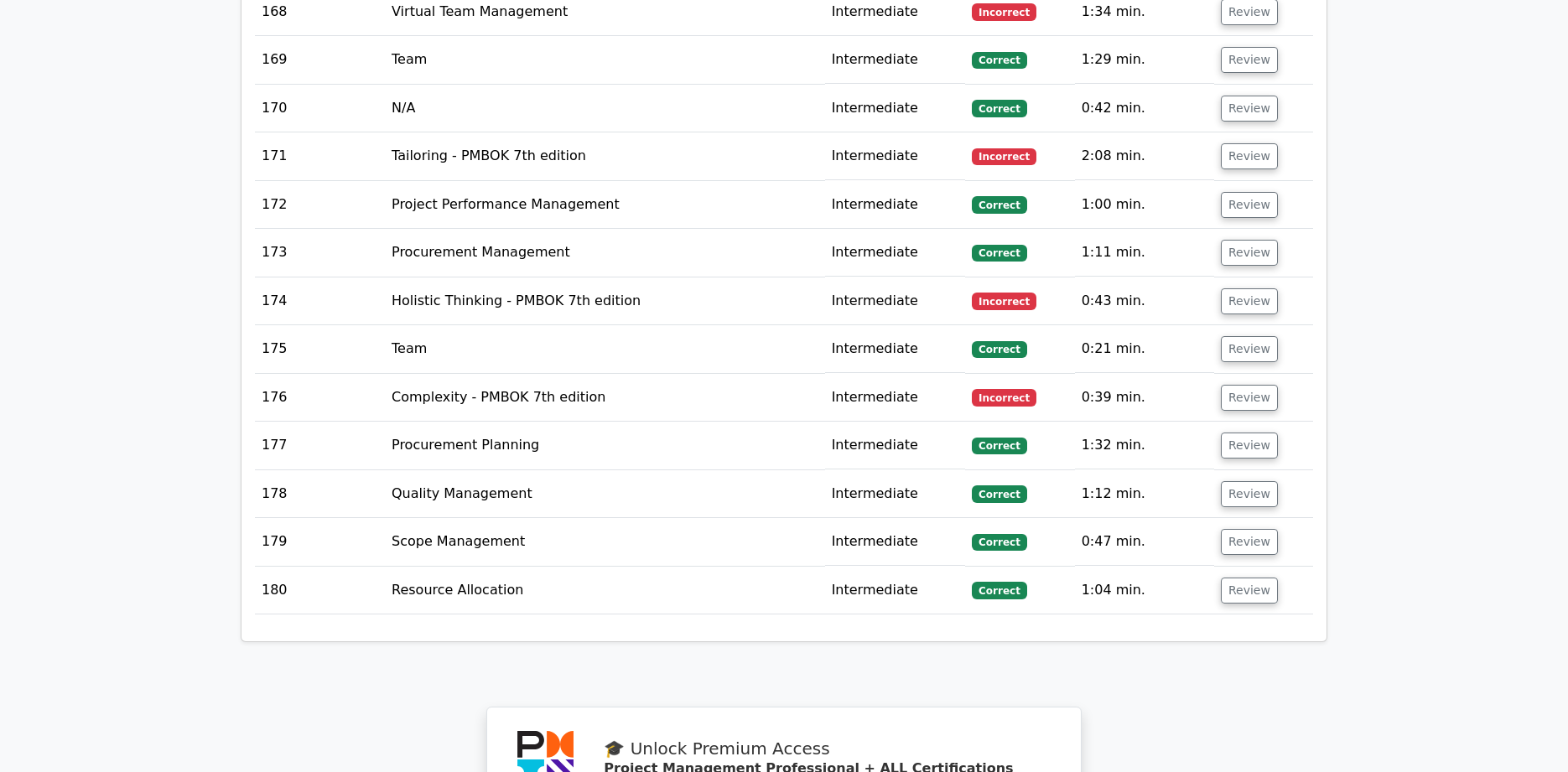
scroll to position [11025, 0]
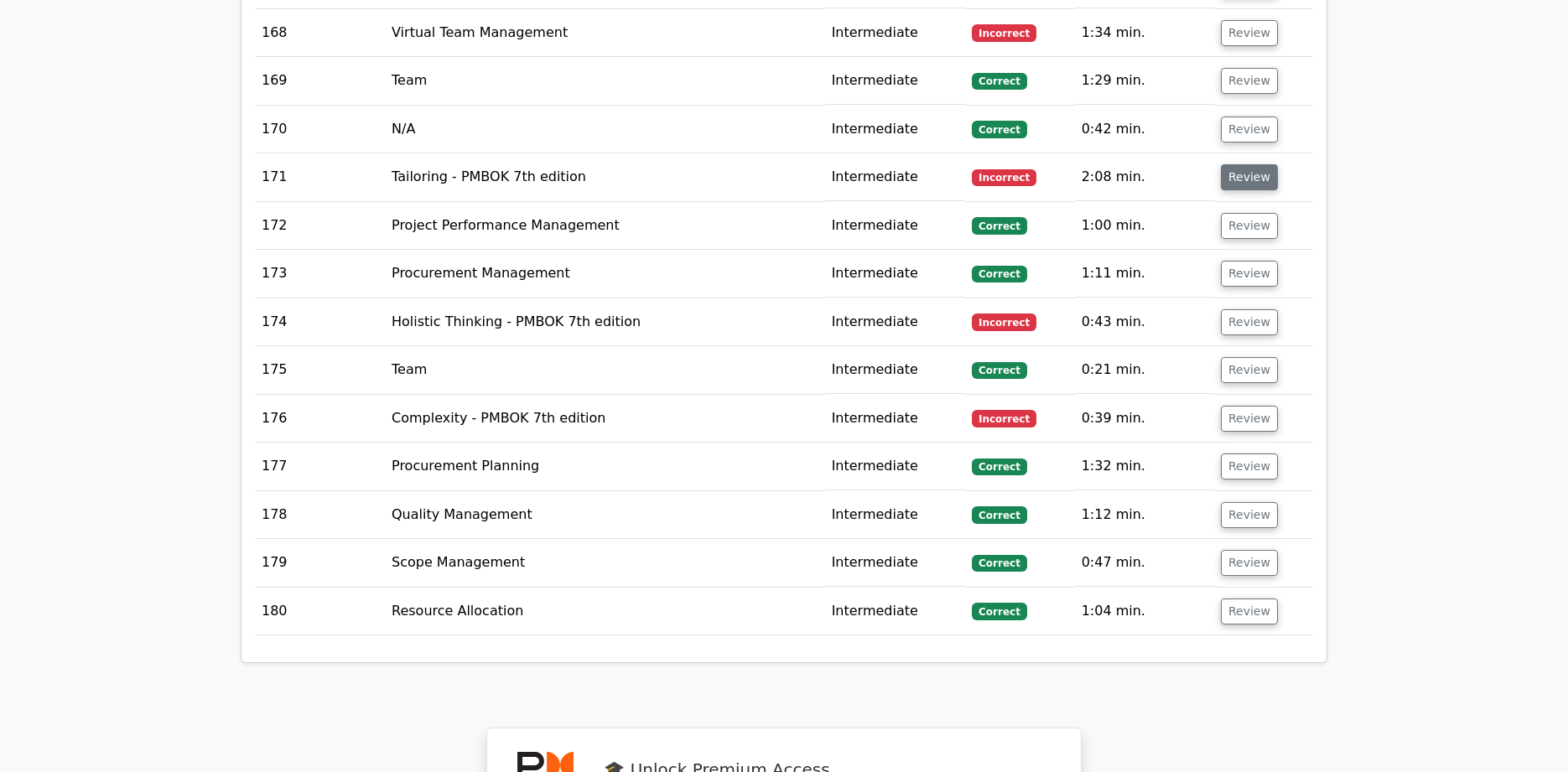
click at [1243, 165] on button "Review" at bounding box center [1249, 177] width 57 height 26
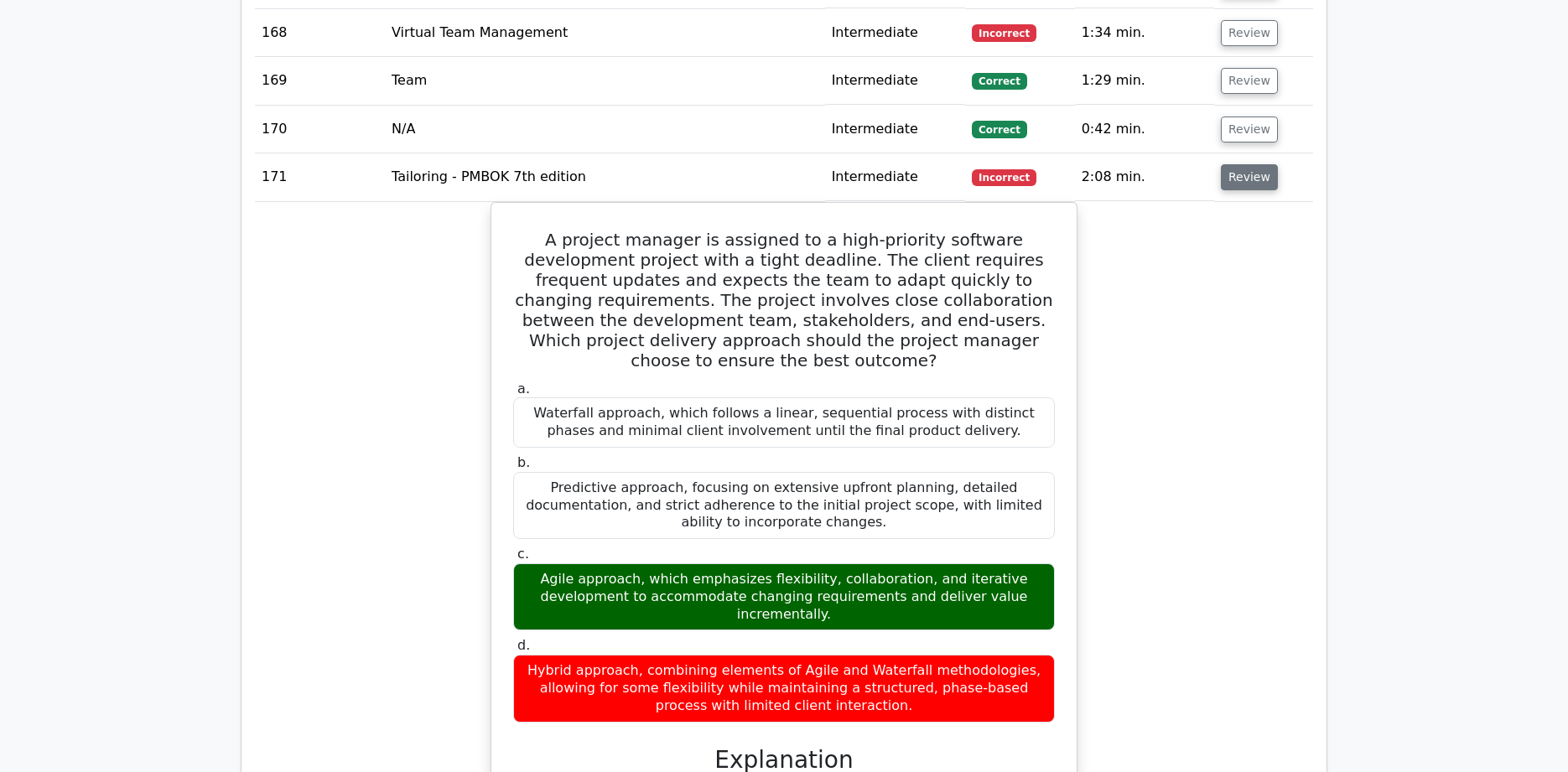
click at [1249, 165] on button "Review" at bounding box center [1249, 177] width 57 height 26
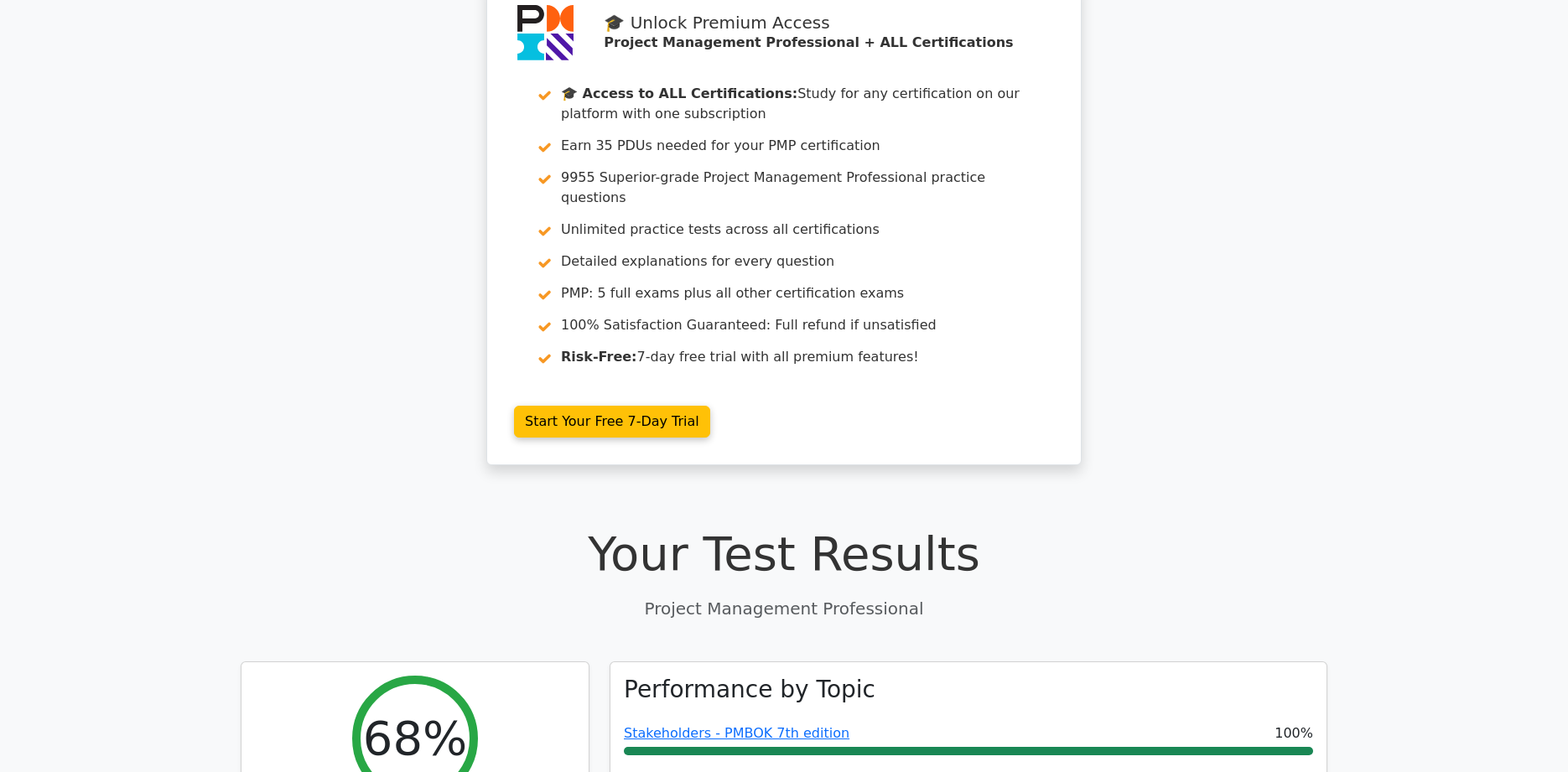
scroll to position [0, 0]
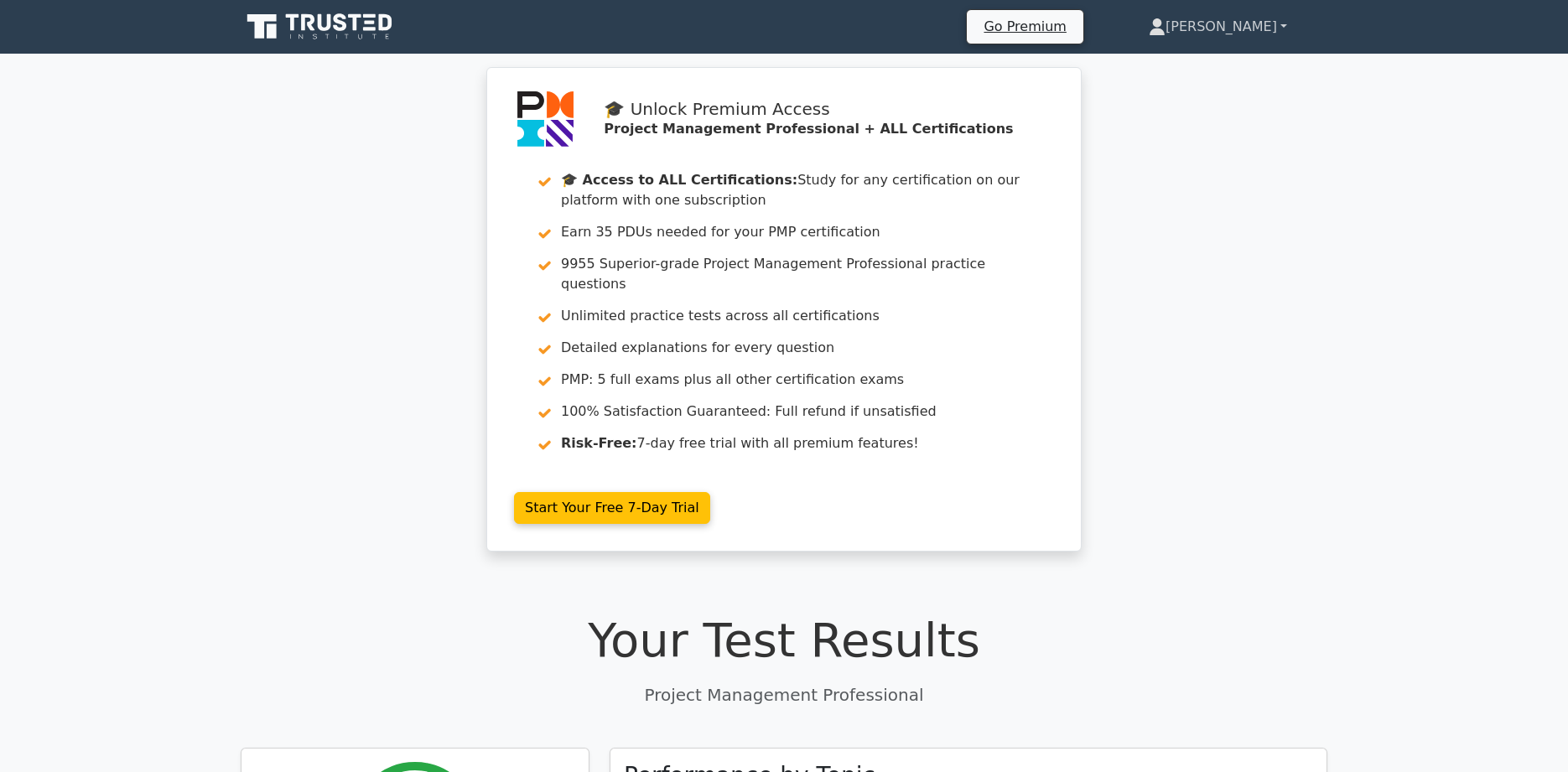
click at [1265, 28] on link "[PERSON_NAME]" at bounding box center [1217, 27] width 218 height 34
click at [1284, 29] on link "[PERSON_NAME]" at bounding box center [1217, 27] width 218 height 34
click at [1163, 26] on link "[PERSON_NAME]" at bounding box center [1217, 27] width 218 height 34
click at [1283, 24] on link "[PERSON_NAME]" at bounding box center [1217, 27] width 218 height 34
click at [1228, 24] on link "[PERSON_NAME]" at bounding box center [1217, 27] width 218 height 34
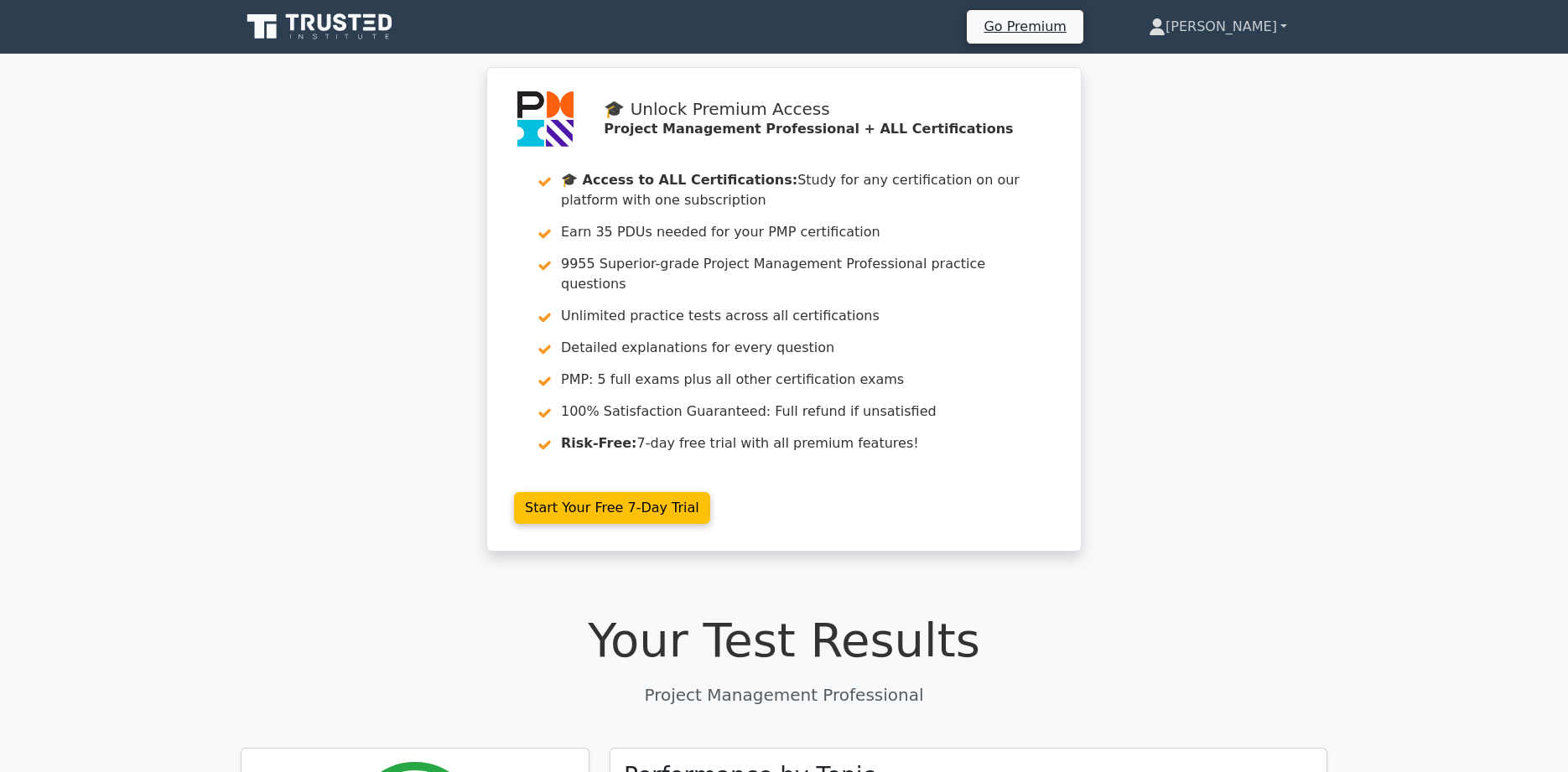
click at [1284, 25] on link "[PERSON_NAME]" at bounding box center [1217, 27] width 218 height 34
click at [1000, 22] on link "Go Premium" at bounding box center [1024, 27] width 102 height 23
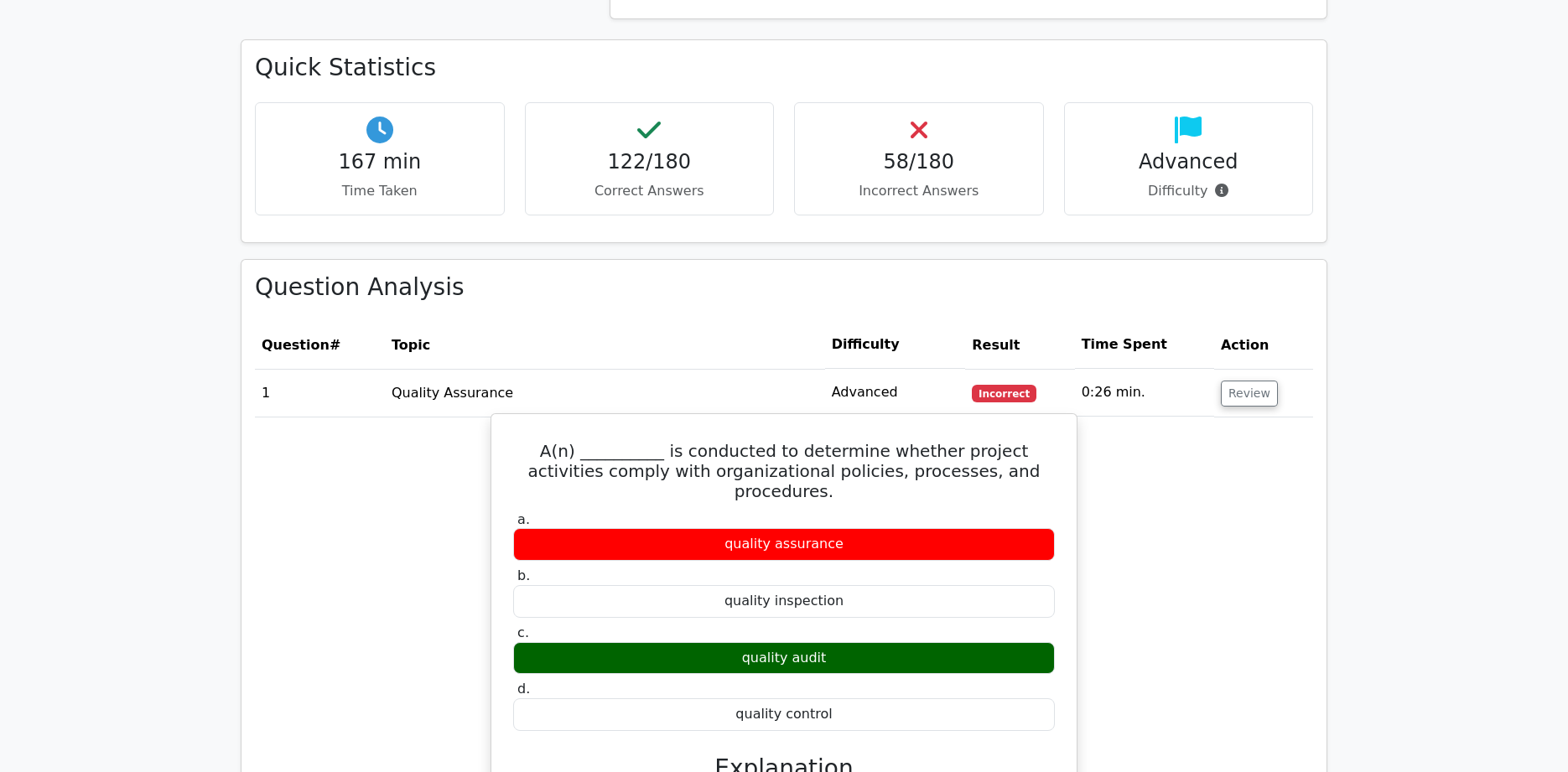
scroll to position [2281, 0]
